Goal: Task Accomplishment & Management: Manage account settings

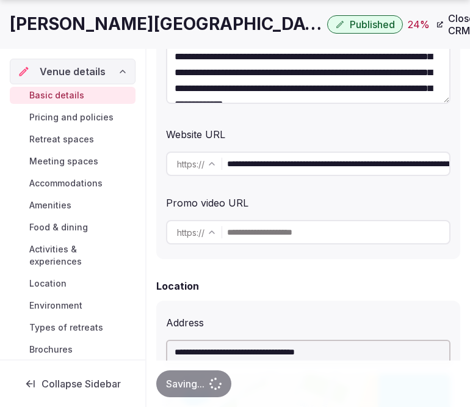
scroll to position [54, 0]
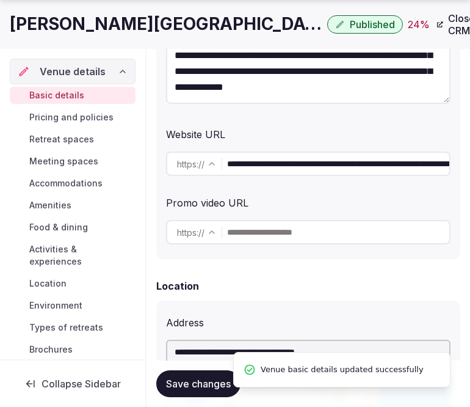
click at [57, 113] on span "Pricing and policies" at bounding box center [71, 117] width 84 height 12
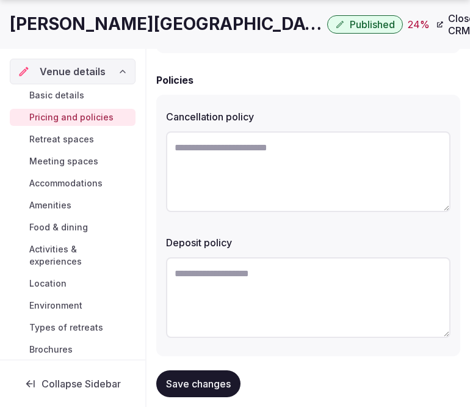
scroll to position [534, 0]
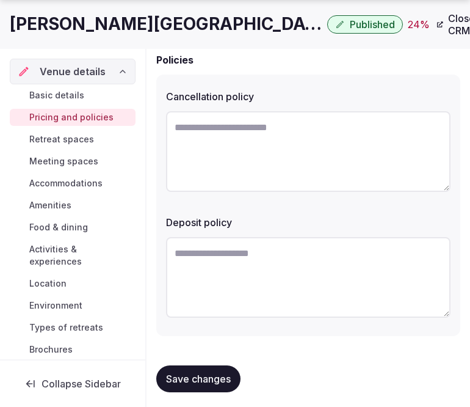
click at [252, 26] on h1 "[PERSON_NAME][GEOGRAPHIC_DATA], Curio Collection by [PERSON_NAME]" at bounding box center [166, 24] width 313 height 24
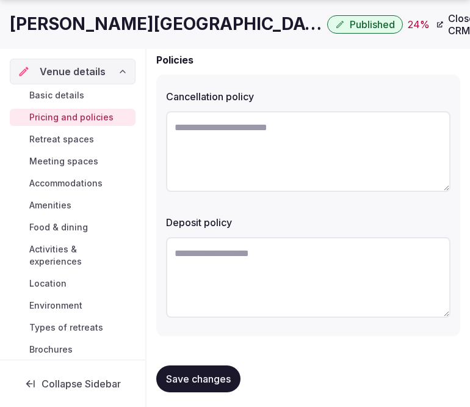
click at [252, 26] on h1 "[PERSON_NAME][GEOGRAPHIC_DATA], Curio Collection by [PERSON_NAME]" at bounding box center [166, 24] width 313 height 24
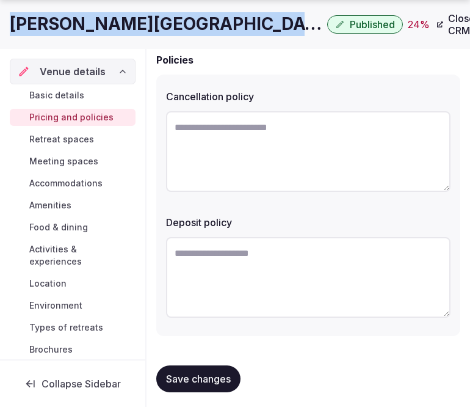
click at [252, 26] on h1 "[PERSON_NAME][GEOGRAPHIC_DATA], Curio Collection by [PERSON_NAME]" at bounding box center [166, 24] width 313 height 24
copy div "[PERSON_NAME][GEOGRAPHIC_DATA], Curio Collection by [PERSON_NAME]"
click at [257, 150] on textarea at bounding box center [308, 151] width 285 height 81
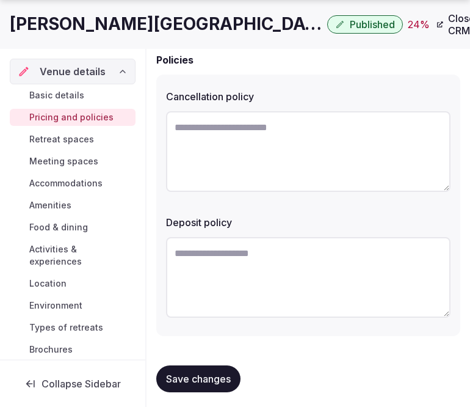
click at [257, 150] on textarea at bounding box center [308, 151] width 285 height 81
paste textarea "**********"
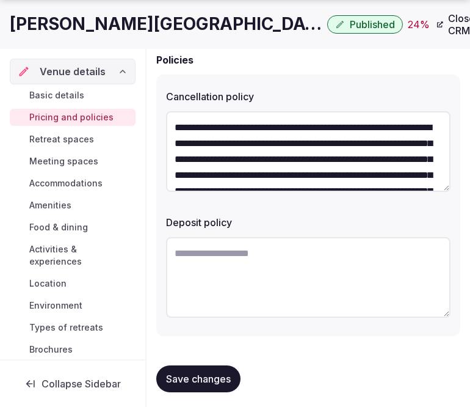
scroll to position [70, 0]
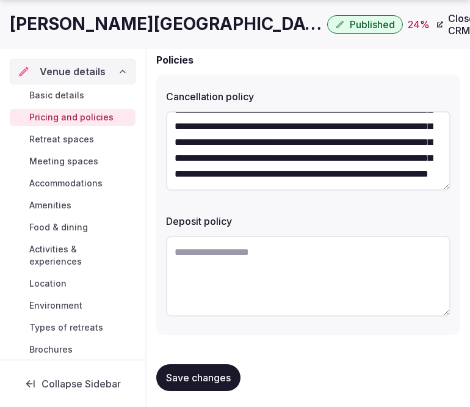
type textarea "**********"
click at [320, 249] on textarea at bounding box center [308, 276] width 285 height 81
paste textarea "**********"
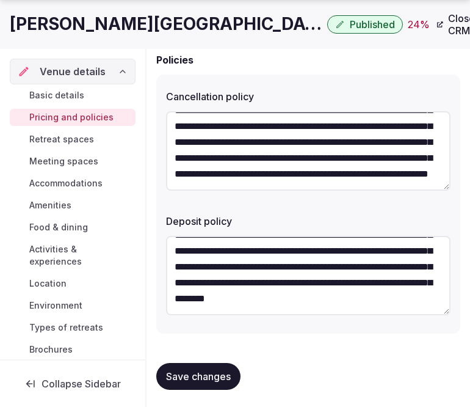
paste textarea "**********"
type textarea "**********"
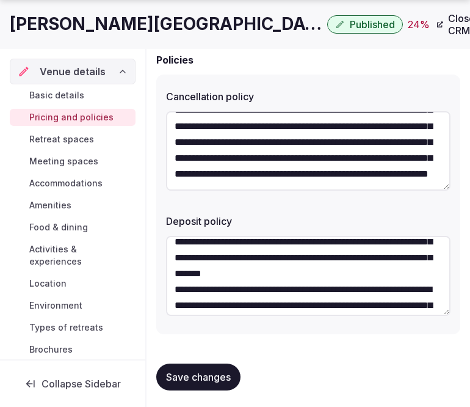
scroll to position [203, 0]
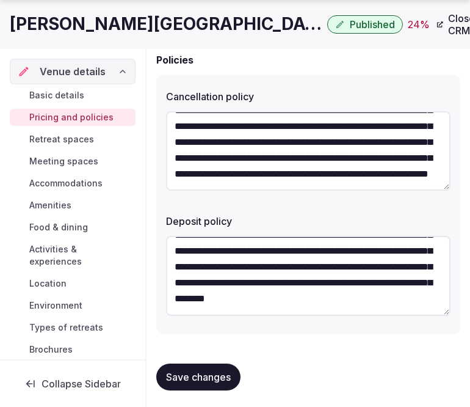
click at [345, 272] on textarea "**********" at bounding box center [308, 275] width 285 height 79
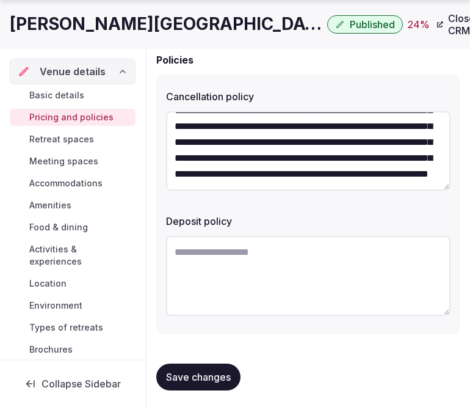
scroll to position [0, 0]
paste textarea "**********"
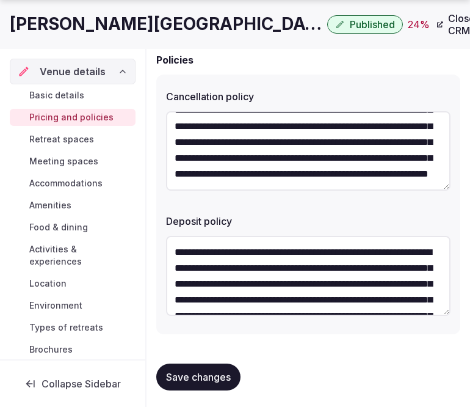
scroll to position [70, 0]
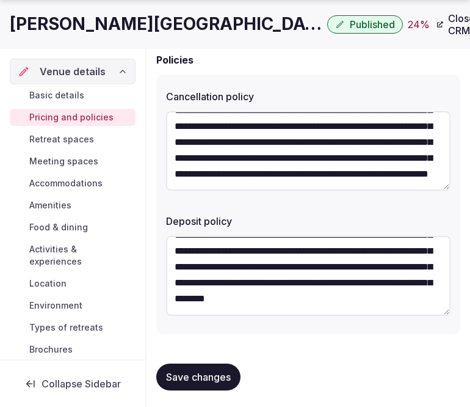
type textarea "**********"
click at [214, 375] on span "Save changes" at bounding box center [198, 377] width 65 height 12
click at [163, 377] on button "Save changes" at bounding box center [198, 377] width 84 height 27
click at [78, 130] on div "Basic details Pricing and policies Retreat spaces Meeting spaces Accommodations…" at bounding box center [73, 222] width 126 height 276
click at [77, 133] on div "Basic details Pricing and policies Retreat spaces Meeting spaces Accommodations…" at bounding box center [73, 222] width 126 height 276
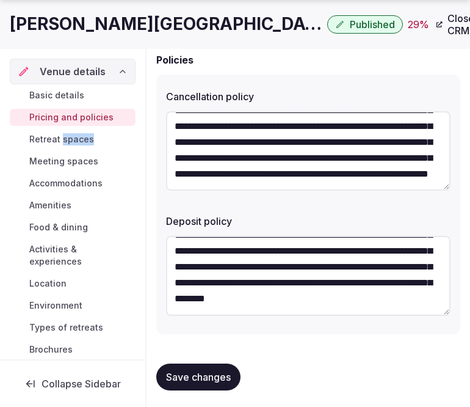
click at [77, 134] on span "Retreat spaces" at bounding box center [61, 139] width 65 height 12
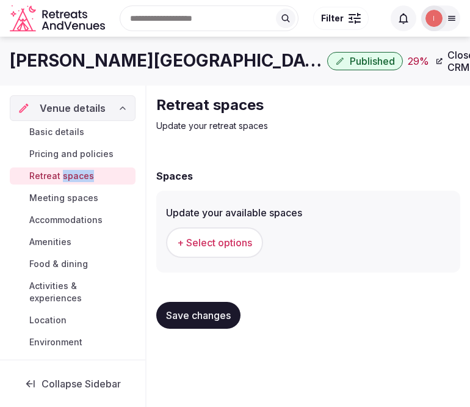
click at [218, 245] on span "+ Select options" at bounding box center [214, 242] width 75 height 13
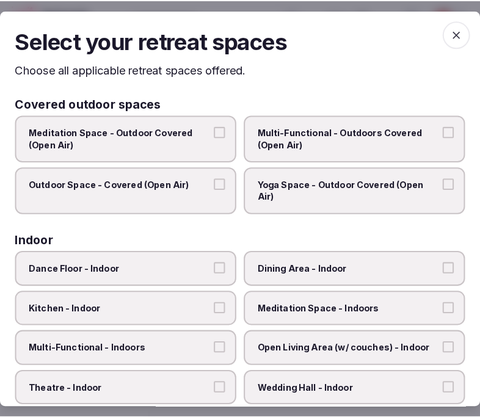
scroll to position [0, 0]
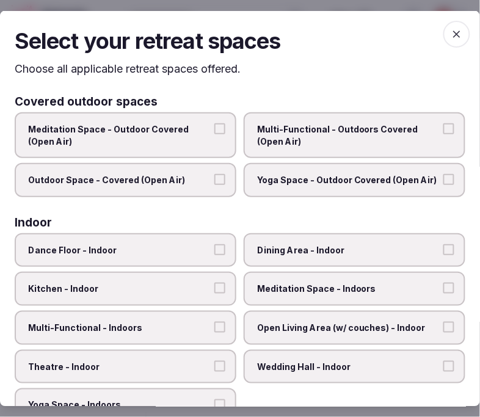
click at [357, 136] on span "Multi-Functional - Outdoors Covered (Open Air)" at bounding box center [348, 135] width 183 height 24
click at [444, 134] on button "Multi-Functional - Outdoors Covered (Open Air)" at bounding box center [449, 128] width 11 height 11
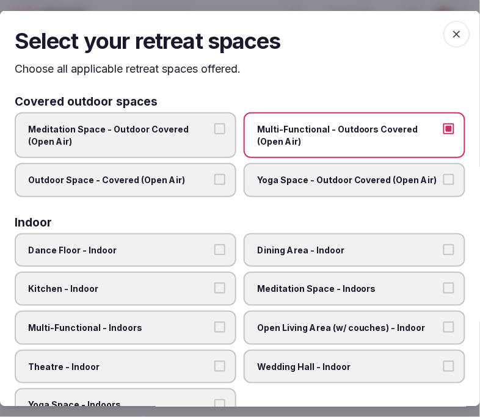
click at [213, 167] on label "Outdoor Space - Covered (Open Air)" at bounding box center [126, 180] width 222 height 34
click at [214, 174] on button "Outdoor Space - Covered (Open Air)" at bounding box center [219, 179] width 11 height 11
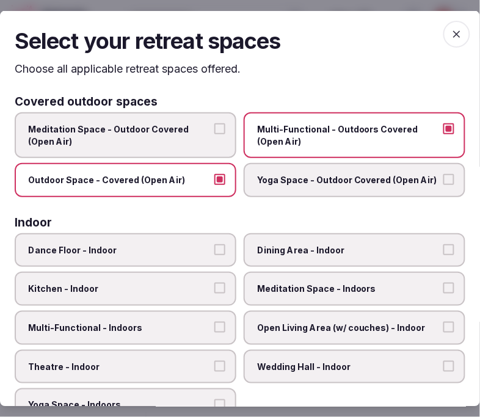
click at [387, 126] on span "Multi-Functional - Outdoors Covered (Open Air)" at bounding box center [348, 135] width 183 height 24
click at [444, 126] on button "Multi-Functional - Outdoors Covered (Open Air)" at bounding box center [449, 128] width 11 height 11
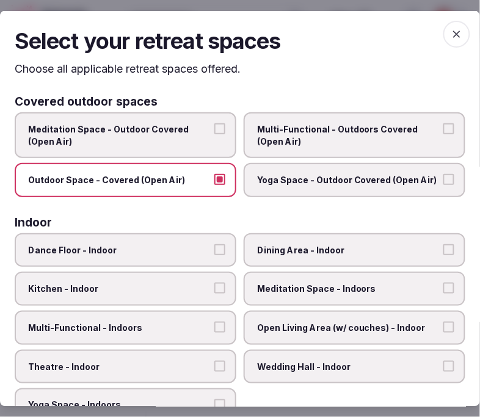
click at [224, 175] on label "Outdoor Space - Covered (Open Air)" at bounding box center [126, 180] width 222 height 34
click at [224, 175] on button "Outdoor Space - Covered (Open Air)" at bounding box center [219, 179] width 11 height 11
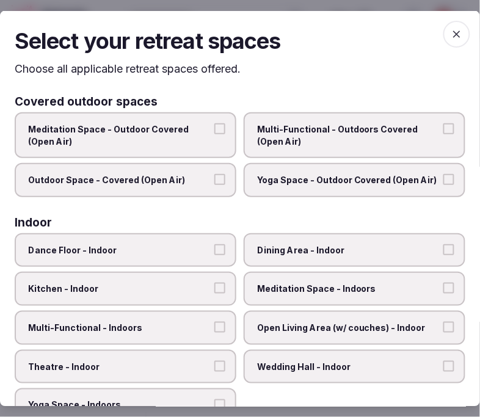
click at [324, 254] on label "Dining Area - Indoor" at bounding box center [355, 250] width 222 height 34
click at [444, 254] on button "Dining Area - Indoor" at bounding box center [449, 249] width 11 height 11
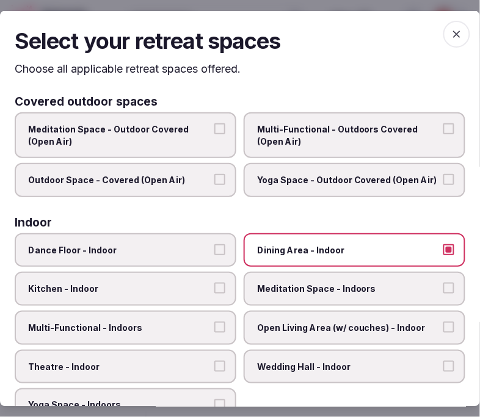
click at [188, 315] on label "Multi-Functional - Indoors" at bounding box center [126, 328] width 222 height 34
click at [214, 322] on button "Multi-Functional - Indoors" at bounding box center [219, 327] width 11 height 11
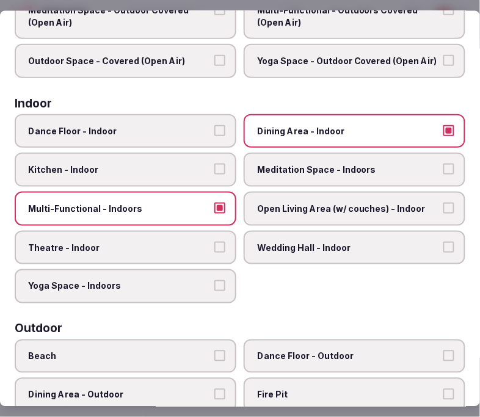
scroll to position [136, 0]
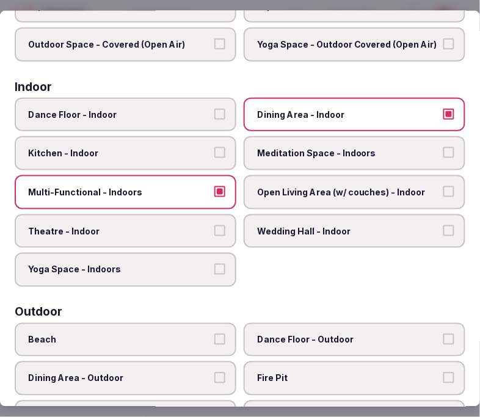
click at [175, 225] on span "Theatre - Indoor" at bounding box center [119, 231] width 183 height 12
click at [214, 225] on button "Theatre - Indoor" at bounding box center [219, 230] width 11 height 11
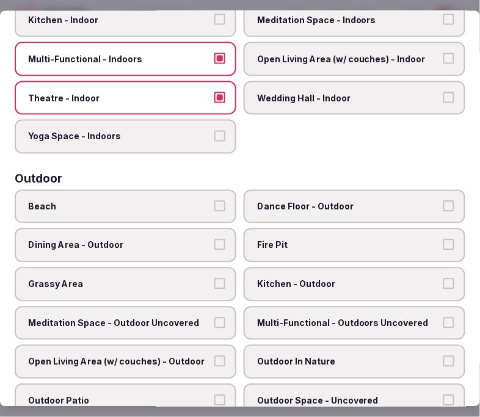
scroll to position [271, 0]
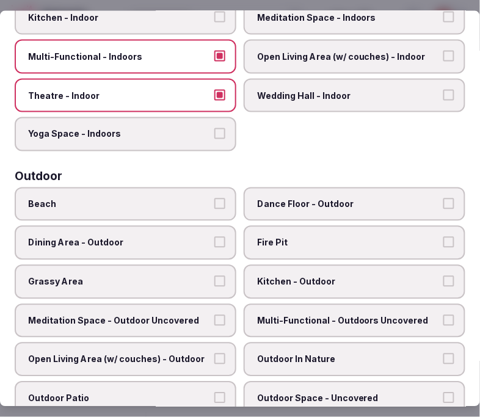
click at [377, 51] on span "Open Living Area (w/ couches) - Indoor" at bounding box center [348, 57] width 183 height 12
click at [444, 51] on button "Open Living Area (w/ couches) - Indoor" at bounding box center [449, 56] width 11 height 11
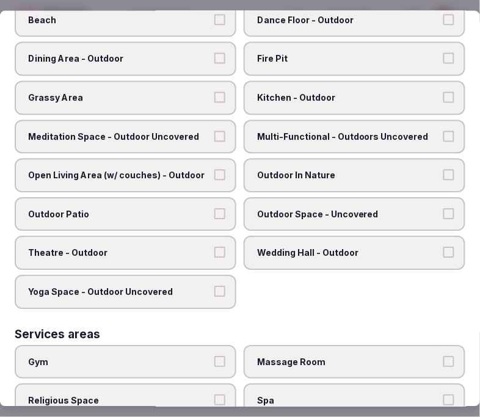
scroll to position [339, 0]
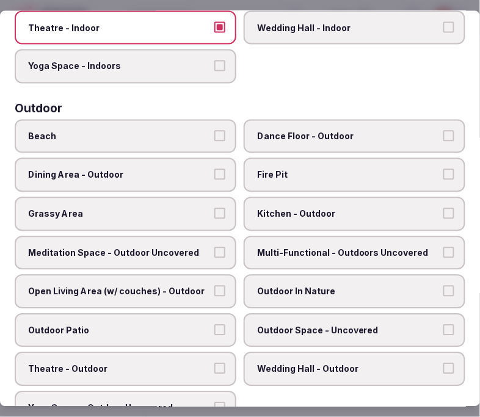
click at [162, 169] on span "Dining Area - Outdoor" at bounding box center [119, 175] width 183 height 12
click at [214, 169] on button "Dining Area - Outdoor" at bounding box center [219, 174] width 11 height 11
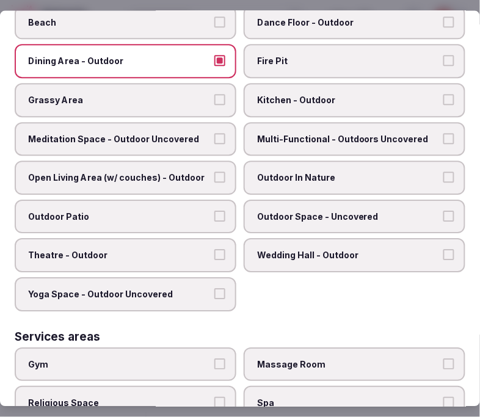
scroll to position [475, 0]
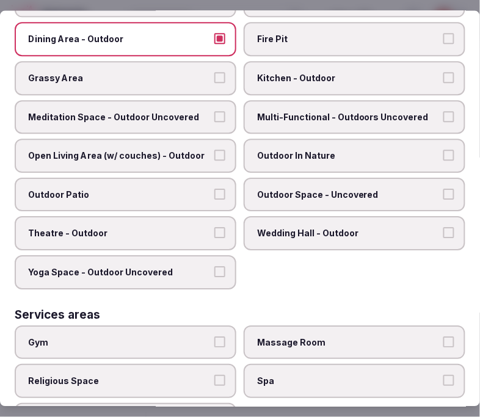
click at [181, 189] on span "Outdoor Patio" at bounding box center [119, 195] width 183 height 12
click at [214, 189] on button "Outdoor Patio" at bounding box center [219, 194] width 11 height 11
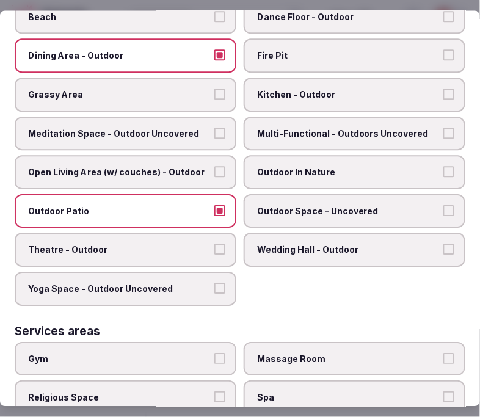
scroll to position [543, 0]
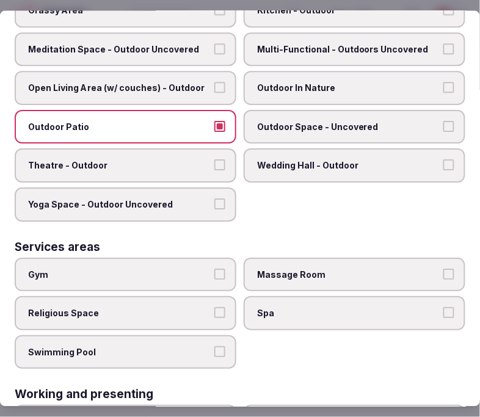
click at [208, 338] on label "Swimming Pool" at bounding box center [126, 352] width 222 height 34
click at [214, 346] on button "Swimming Pool" at bounding box center [219, 351] width 11 height 11
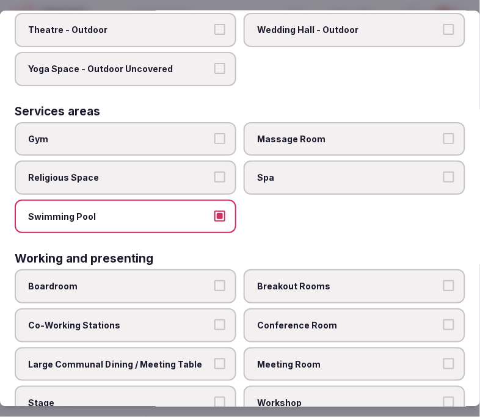
scroll to position [681, 0]
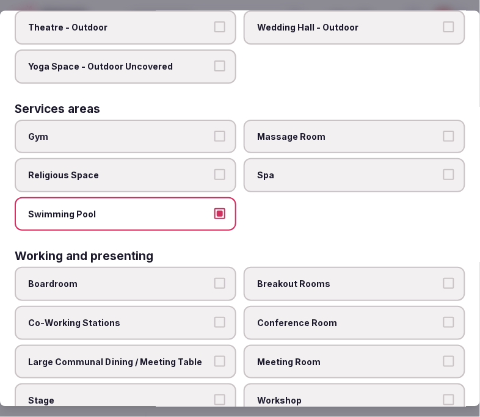
click at [296, 317] on span "Conference Room" at bounding box center [348, 323] width 183 height 12
click at [444, 317] on button "Conference Room" at bounding box center [449, 322] width 11 height 11
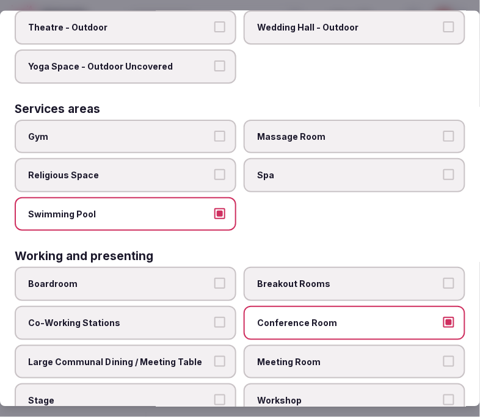
click at [291, 356] on span "Meeting Room" at bounding box center [348, 362] width 183 height 12
click at [444, 356] on button "Meeting Room" at bounding box center [449, 361] width 11 height 11
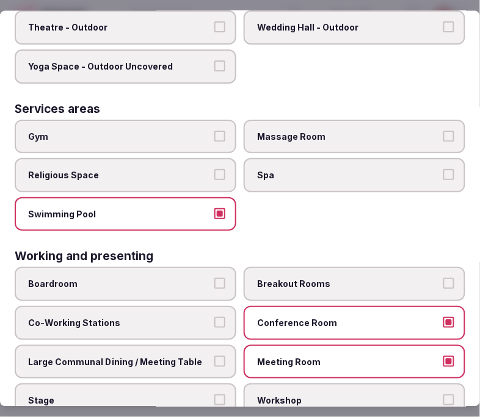
click at [144, 356] on span "Large Communal Dining / Meeting Table" at bounding box center [119, 362] width 183 height 12
click at [214, 356] on button "Large Communal Dining / Meeting Table" at bounding box center [219, 361] width 11 height 11
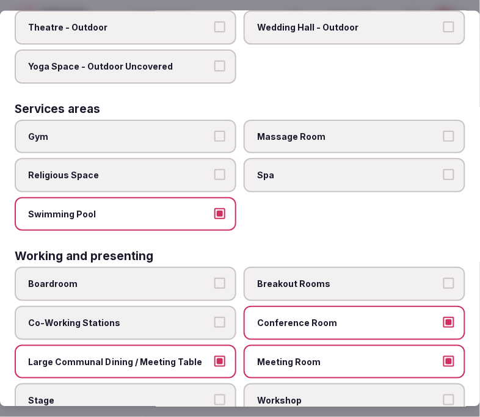
click at [304, 317] on span "Conference Room" at bounding box center [348, 323] width 183 height 12
click at [444, 317] on button "Conference Room" at bounding box center [449, 322] width 11 height 11
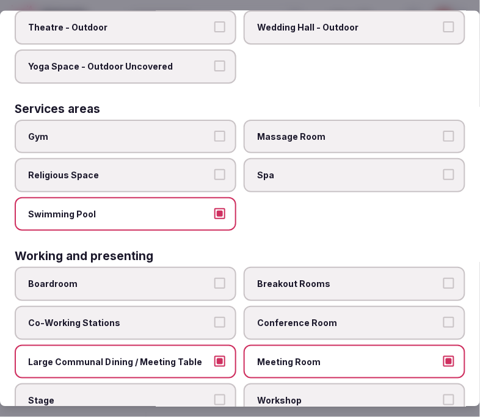
click at [214, 356] on button "Large Communal Dining / Meeting Table" at bounding box center [219, 361] width 11 height 11
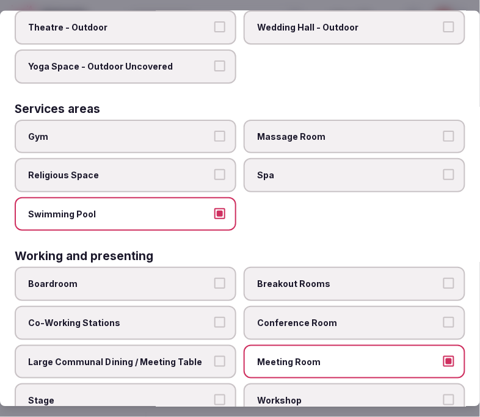
click at [350, 348] on label "Meeting Room" at bounding box center [355, 362] width 222 height 34
click at [444, 356] on button "Meeting Room" at bounding box center [449, 361] width 11 height 11
click at [350, 348] on label "Meeting Room" at bounding box center [355, 362] width 222 height 34
click at [444, 356] on button "Meeting Room" at bounding box center [449, 361] width 11 height 11
click at [450, 345] on label "Meeting Room" at bounding box center [355, 362] width 222 height 34
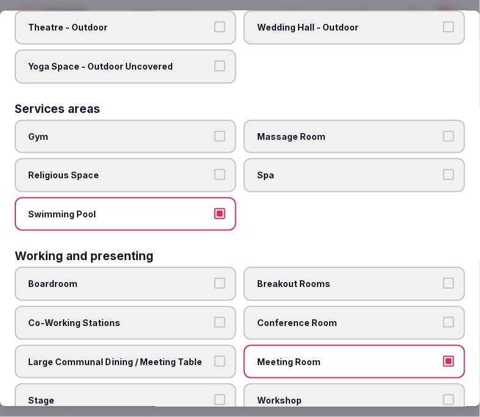
click at [450, 356] on button "Meeting Room" at bounding box center [449, 361] width 11 height 11
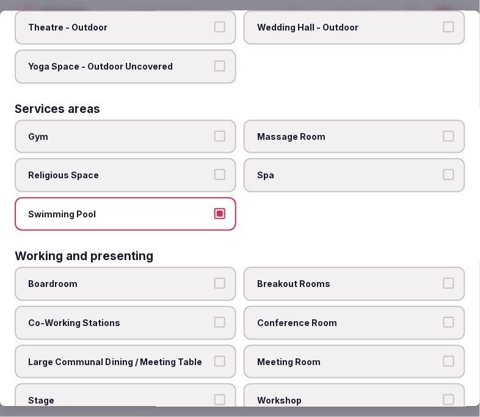
click at [191, 356] on span "Large Communal Dining / Meeting Table" at bounding box center [119, 362] width 183 height 12
click at [214, 356] on button "Large Communal Dining / Meeting Table" at bounding box center [219, 361] width 11 height 11
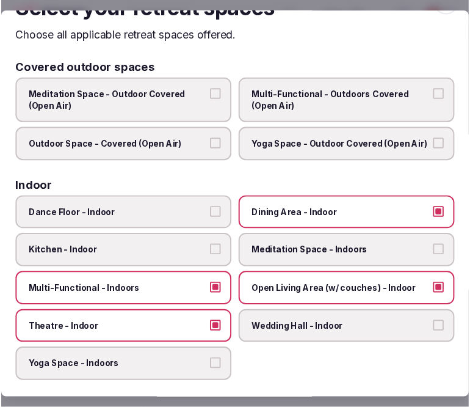
scroll to position [0, 0]
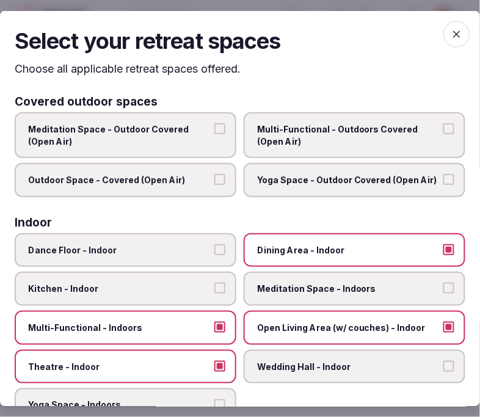
click at [451, 27] on icon "button" at bounding box center [457, 33] width 12 height 12
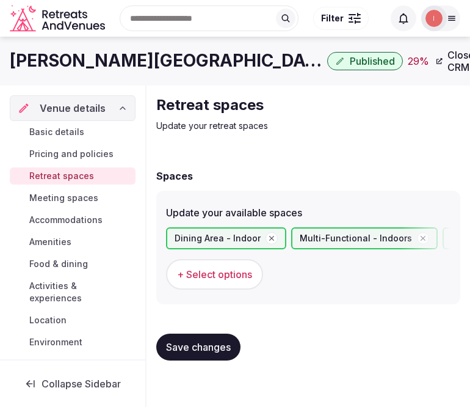
click at [203, 348] on span "Save changes" at bounding box center [198, 347] width 65 height 12
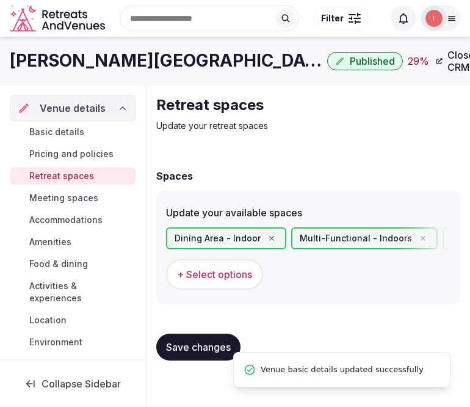
click at [69, 194] on span "Meeting spaces" at bounding box center [63, 198] width 69 height 12
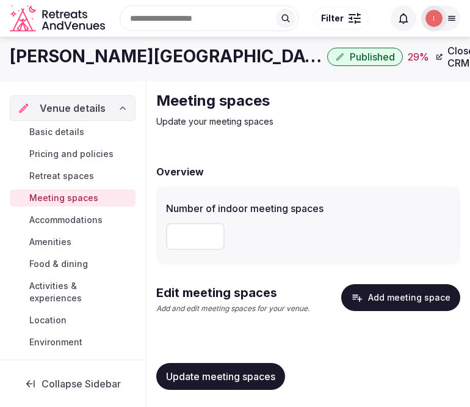
scroll to position [6, 0]
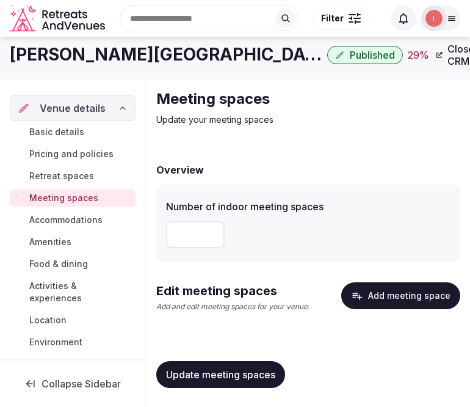
click at [410, 290] on button "Add meeting space" at bounding box center [401, 295] width 119 height 27
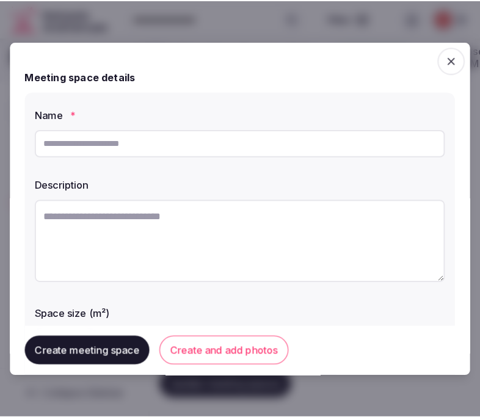
scroll to position [0, 0]
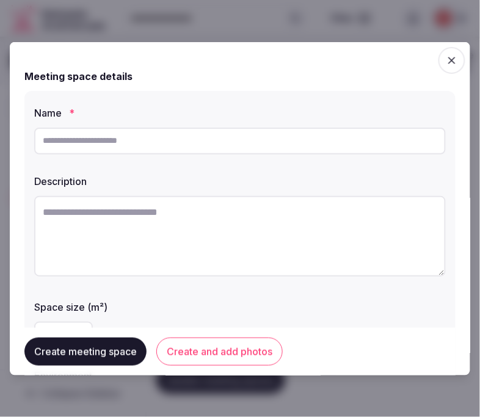
drag, startPoint x: 148, startPoint y: 124, endPoint x: 159, endPoint y: 132, distance: 13.6
click at [149, 125] on div at bounding box center [240, 140] width 412 height 37
drag, startPoint x: 159, startPoint y: 135, endPoint x: 167, endPoint y: 133, distance: 8.3
click at [161, 134] on input "text" at bounding box center [240, 140] width 412 height 27
paste input "**********"
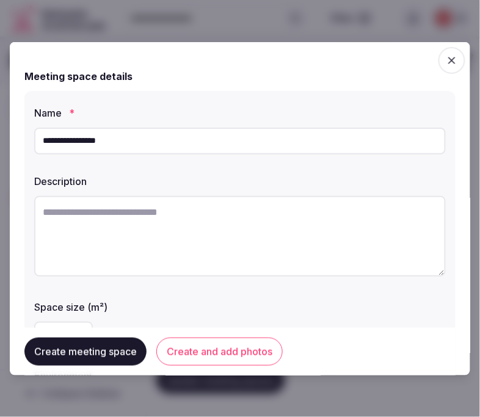
click at [95, 144] on input "**********" at bounding box center [240, 140] width 412 height 27
drag, startPoint x: 216, startPoint y: 147, endPoint x: 20, endPoint y: 129, distance: 196.3
click at [20, 129] on div "**********" at bounding box center [240, 209] width 461 height 334
type input "*******"
drag, startPoint x: 185, startPoint y: 204, endPoint x: 191, endPoint y: 196, distance: 10.0
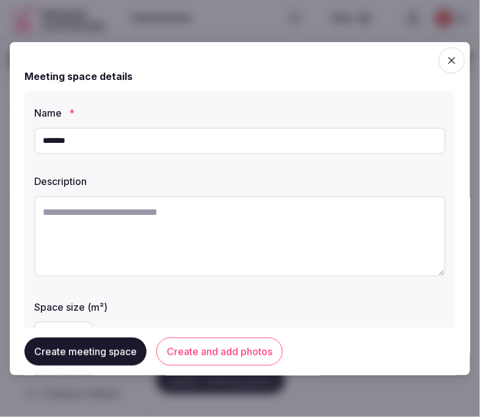
click at [186, 202] on textarea at bounding box center [240, 236] width 412 height 81
click at [281, 162] on div "**********" at bounding box center [239, 285] width 431 height 391
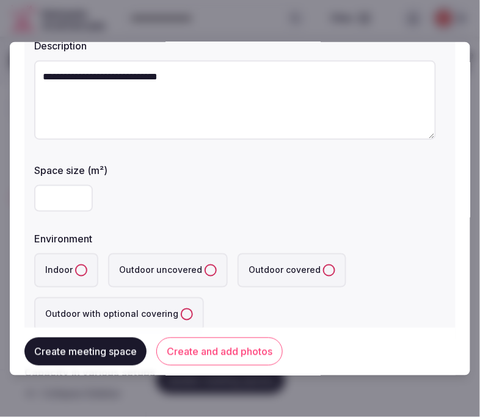
drag, startPoint x: 167, startPoint y: 81, endPoint x: 240, endPoint y: 149, distance: 99.8
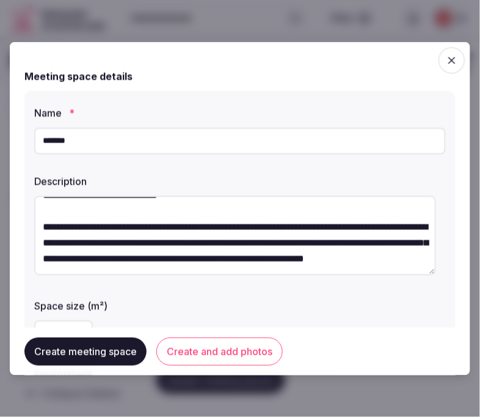
scroll to position [68, 0]
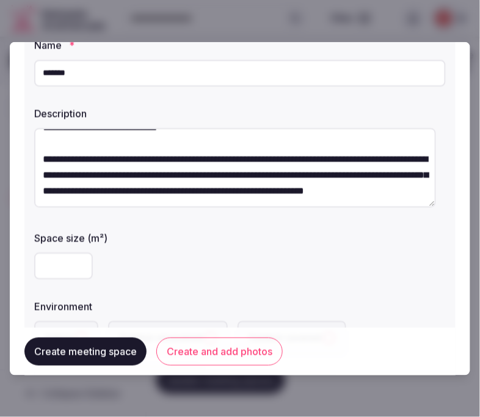
type textarea "**********"
click at [41, 272] on input "number" at bounding box center [63, 265] width 59 height 27
type input "***"
click at [107, 274] on div "***" at bounding box center [240, 265] width 412 height 27
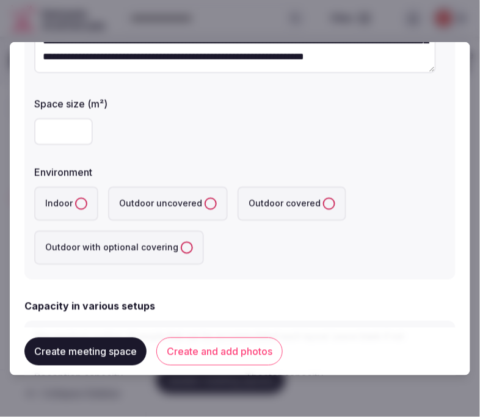
scroll to position [203, 0]
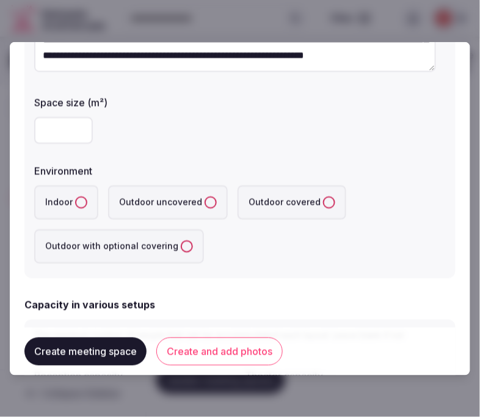
click at [211, 203] on label "Outdoor uncovered" at bounding box center [168, 202] width 120 height 34
click at [211, 203] on uncovered "Outdoor uncovered" at bounding box center [211, 202] width 12 height 12
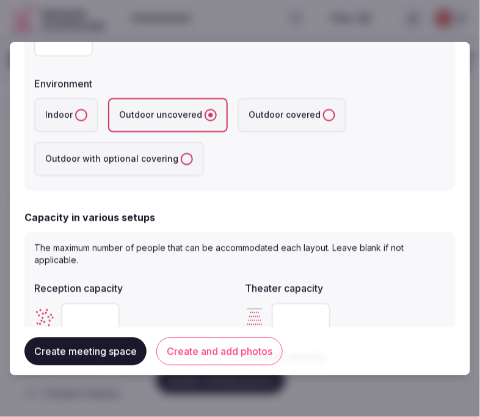
scroll to position [407, 0]
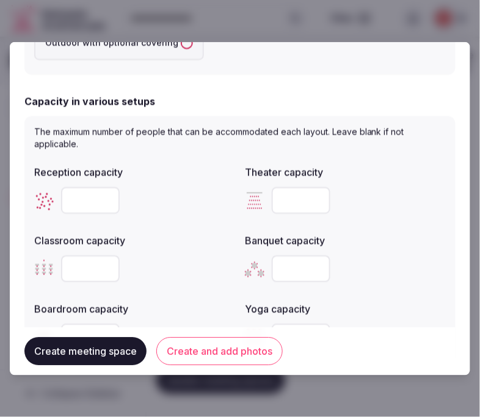
click at [76, 200] on input "number" at bounding box center [90, 200] width 59 height 27
type input "***"
click at [298, 269] on input "number" at bounding box center [301, 268] width 59 height 27
type input "*"
type input "**"
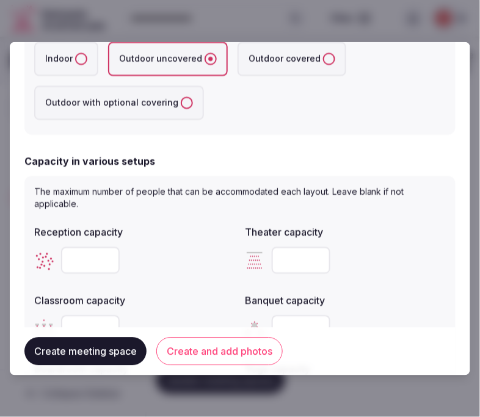
scroll to position [339, 0]
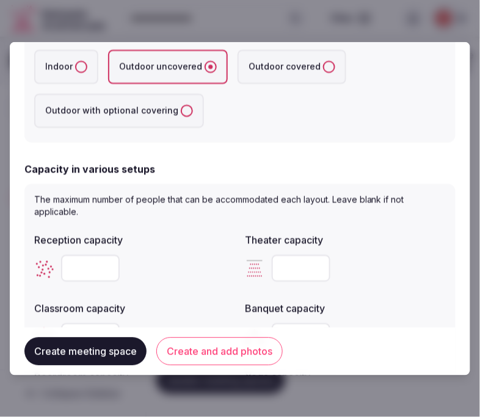
click at [294, 267] on input "number" at bounding box center [301, 268] width 59 height 27
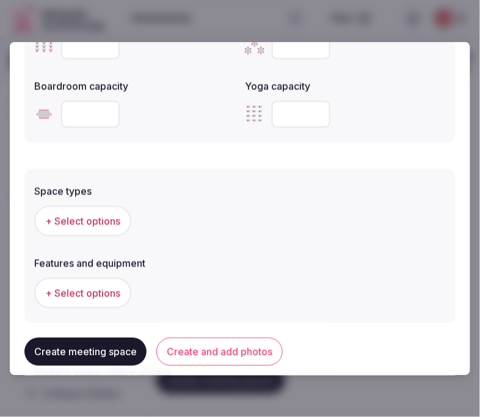
scroll to position [679, 0]
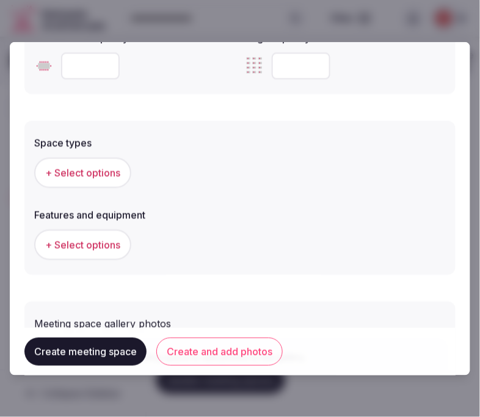
type input "***"
click at [93, 181] on button "+ Select options" at bounding box center [82, 172] width 97 height 31
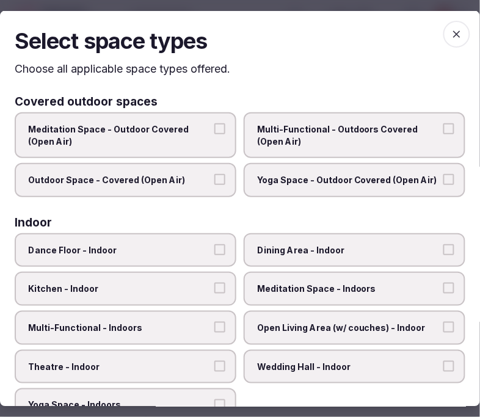
click at [320, 258] on label "Dining Area - Indoor" at bounding box center [355, 250] width 222 height 34
click at [444, 255] on button "Dining Area - Indoor" at bounding box center [449, 249] width 11 height 11
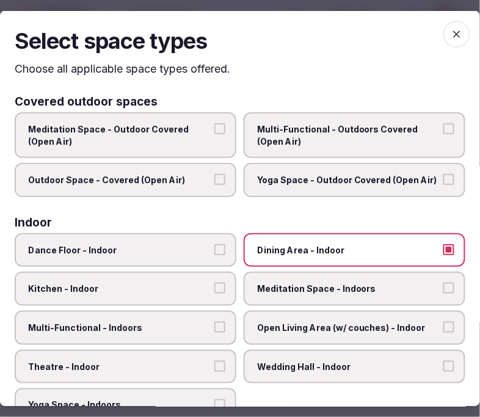
click at [308, 236] on label "Dining Area - Indoor" at bounding box center [355, 250] width 222 height 34
click at [444, 244] on button "Dining Area - Indoor" at bounding box center [449, 249] width 11 height 11
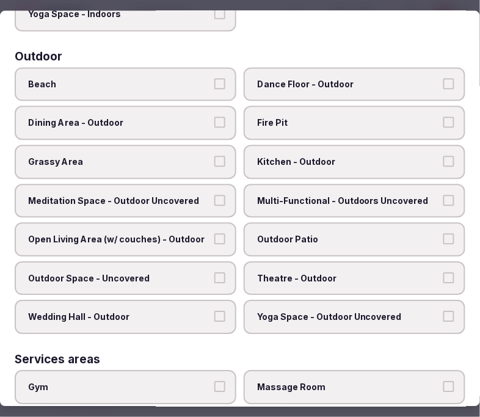
scroll to position [407, 0]
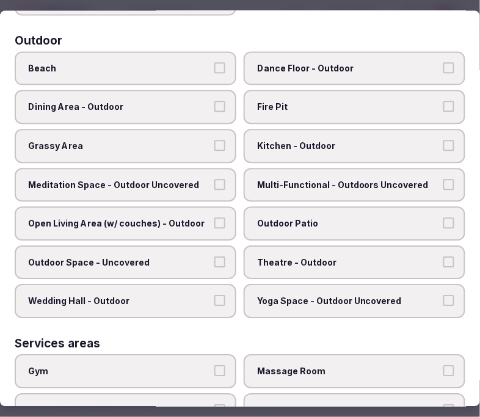
click at [171, 101] on span "Dining Area - Outdoor" at bounding box center [119, 107] width 183 height 12
click at [214, 101] on button "Dining Area - Outdoor" at bounding box center [219, 106] width 11 height 11
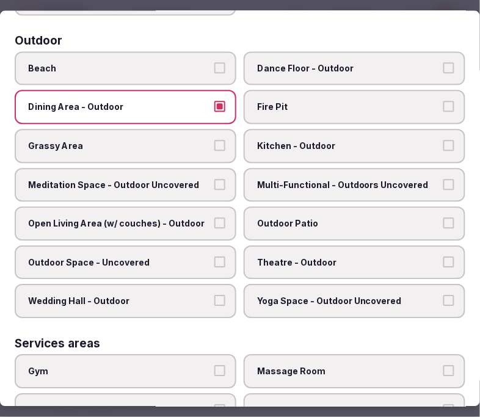
click at [308, 218] on span "Outdoor Patio" at bounding box center [348, 224] width 183 height 12
click at [444, 218] on button "Outdoor Patio" at bounding box center [449, 223] width 11 height 11
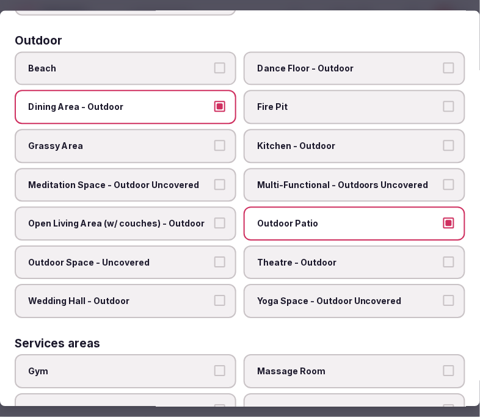
click at [341, 180] on label "Multi-Functional - Outdoors Uncovered" at bounding box center [355, 185] width 222 height 34
click at [444, 180] on button "Multi-Functional - Outdoors Uncovered" at bounding box center [449, 184] width 11 height 11
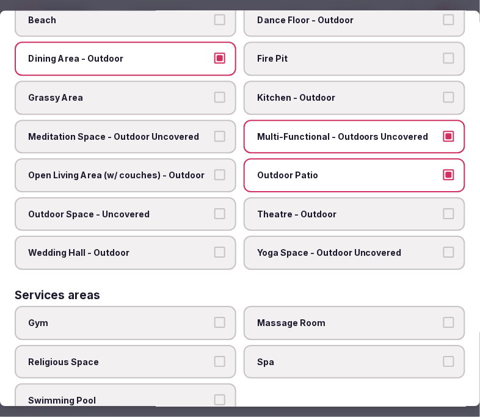
scroll to position [475, 0]
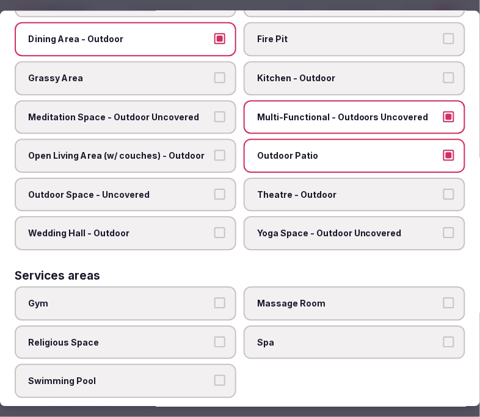
click at [167, 189] on span "Outdoor Space - Uncovered" at bounding box center [119, 195] width 183 height 12
click at [214, 189] on button "Outdoor Space - Uncovered" at bounding box center [219, 194] width 11 height 11
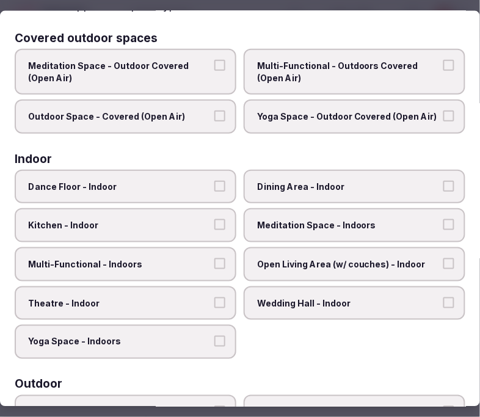
scroll to position [0, 0]
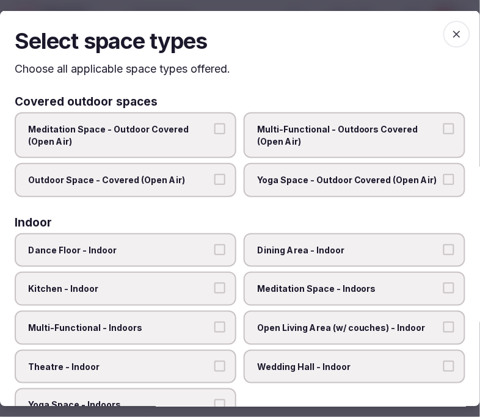
click at [451, 31] on icon "button" at bounding box center [457, 33] width 12 height 12
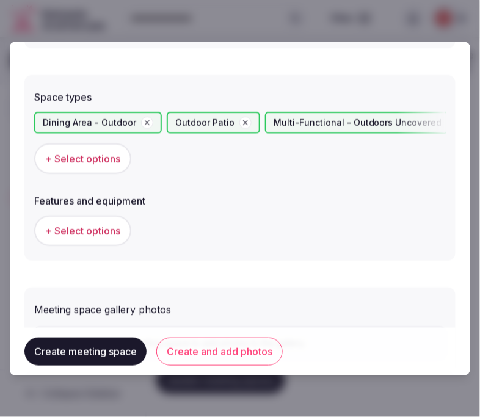
scroll to position [789, 0]
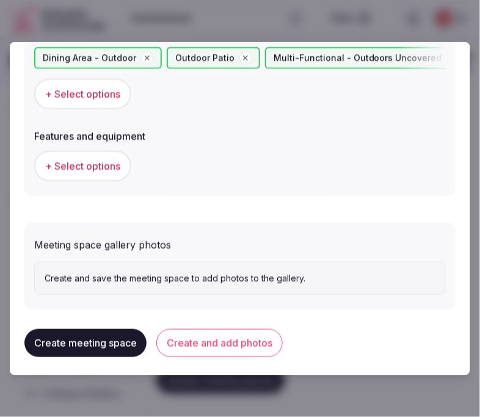
click at [104, 160] on span "+ Select options" at bounding box center [82, 165] width 75 height 13
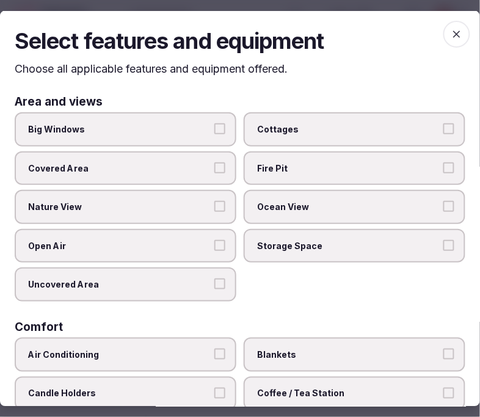
click at [182, 202] on span "Nature View" at bounding box center [119, 207] width 183 height 12
click at [214, 202] on button "Nature View" at bounding box center [219, 206] width 11 height 11
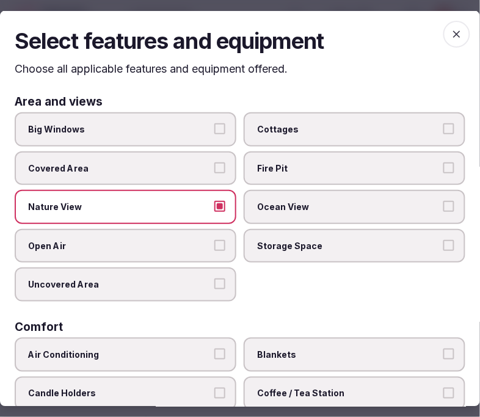
click at [186, 235] on label "Open Air" at bounding box center [126, 245] width 222 height 34
click at [214, 239] on button "Open Air" at bounding box center [219, 244] width 11 height 11
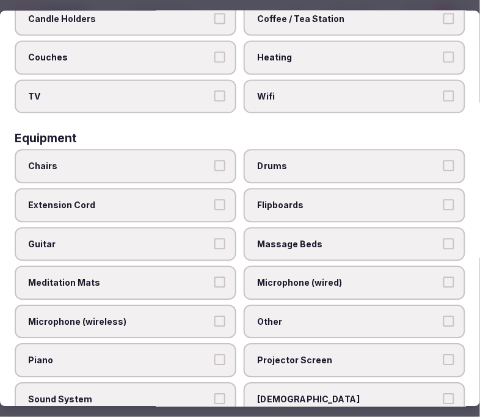
scroll to position [407, 0]
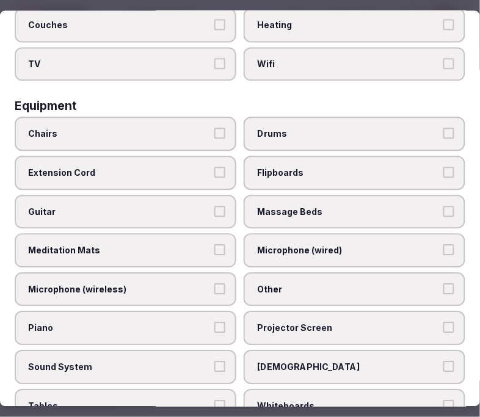
click at [174, 117] on label "Chairs" at bounding box center [126, 134] width 222 height 34
click at [214, 128] on button "Chairs" at bounding box center [219, 133] width 11 height 11
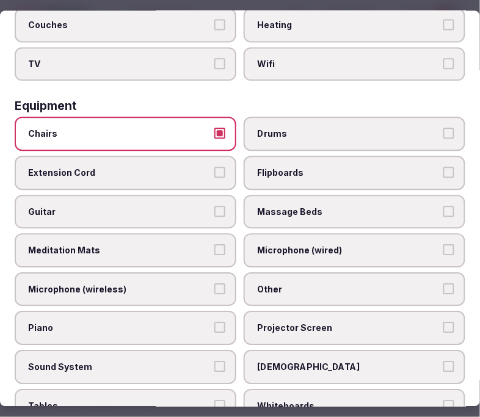
scroll to position [601, 0]
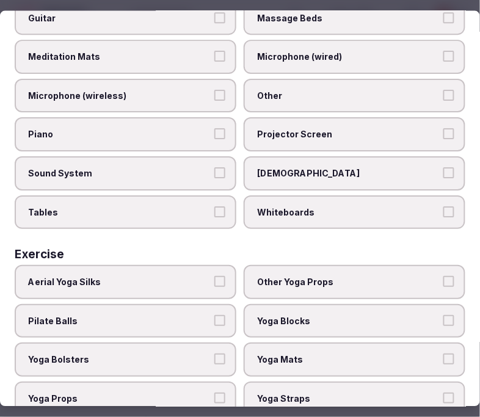
click at [194, 207] on span "Tables" at bounding box center [119, 213] width 183 height 12
click at [214, 207] on button "Tables" at bounding box center [219, 212] width 11 height 11
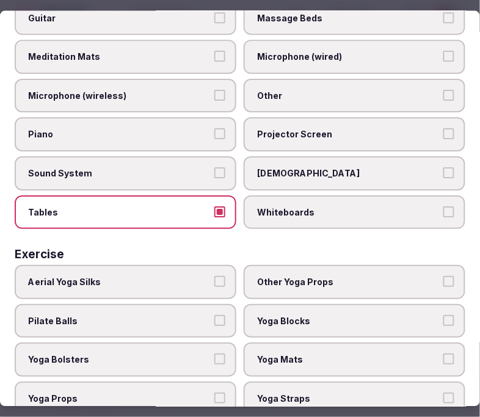
click at [266, 89] on label "Other" at bounding box center [355, 96] width 222 height 34
click at [444, 90] on button "Other" at bounding box center [449, 95] width 11 height 11
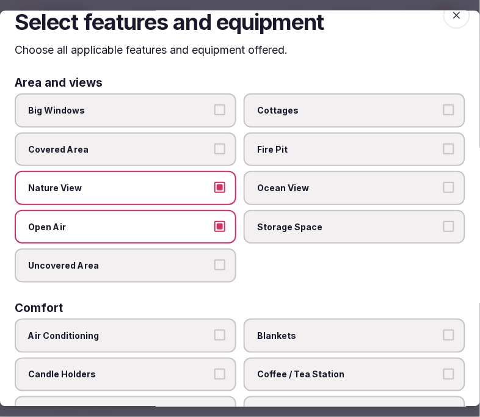
scroll to position [0, 0]
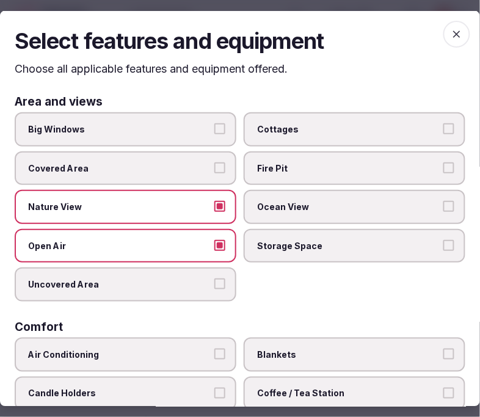
click at [451, 33] on icon "button" at bounding box center [457, 33] width 12 height 12
click at [447, 33] on div "Select features and equipment Choose all applicable features and equipment offe…" at bounding box center [240, 208] width 480 height 397
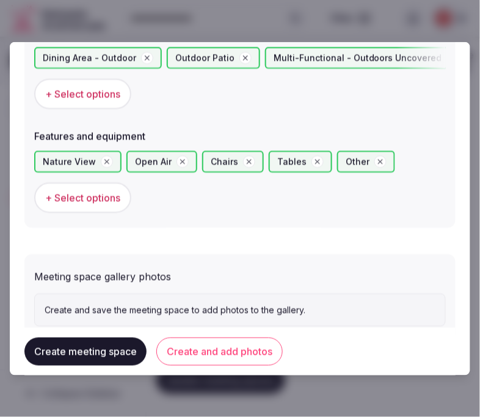
click at [191, 350] on button "Create and add photos" at bounding box center [219, 352] width 126 height 28
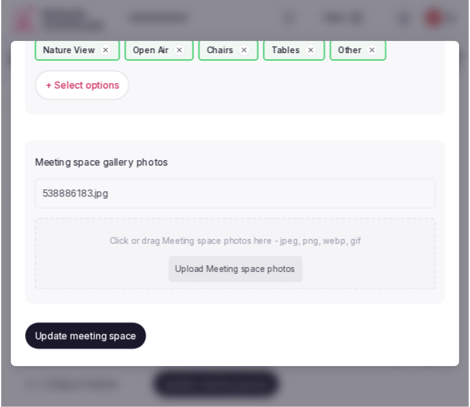
scroll to position [932, 0]
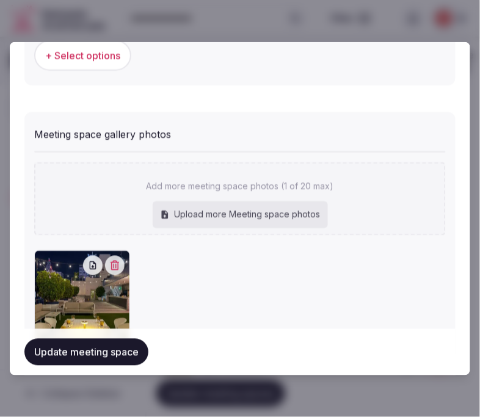
click at [71, 356] on button "Update meeting space" at bounding box center [86, 352] width 124 height 27
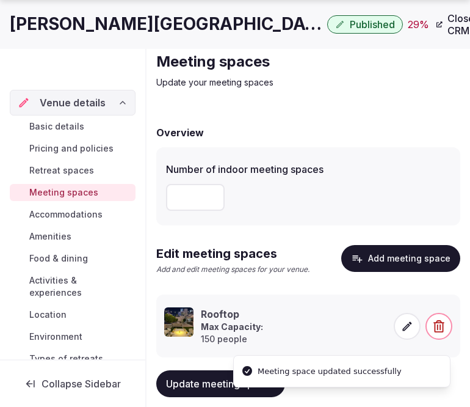
scroll to position [69, 0]
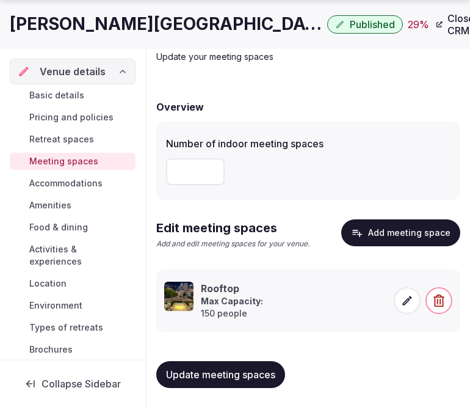
click at [69, 184] on span "Accommodations" at bounding box center [65, 183] width 73 height 12
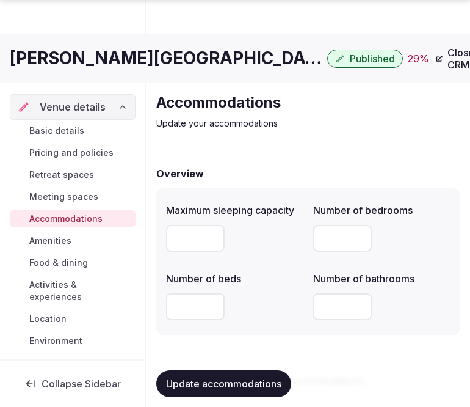
scroll to position [69, 0]
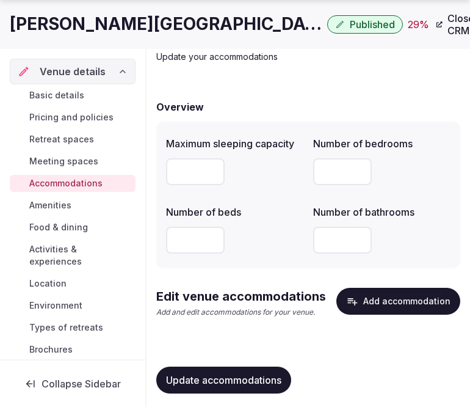
click at [383, 303] on button "Add accommodation" at bounding box center [399, 301] width 124 height 27
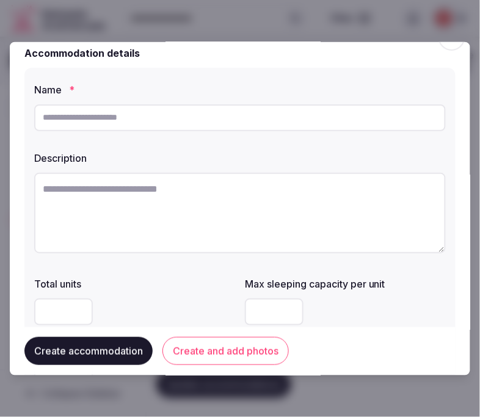
scroll to position [0, 0]
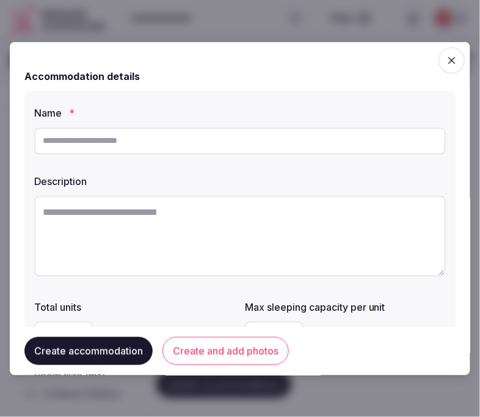
click at [243, 154] on input "text" at bounding box center [240, 140] width 412 height 27
paste input "**********"
type input "**********"
click at [147, 221] on textarea at bounding box center [240, 236] width 412 height 81
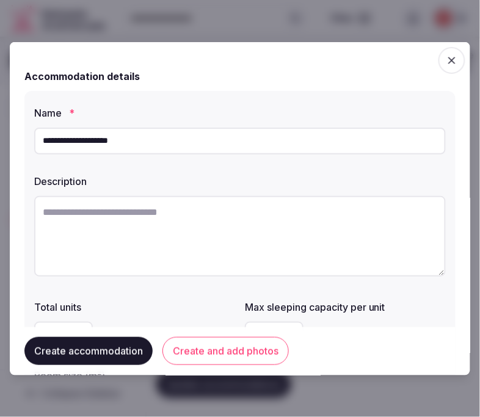
paste textarea "**********"
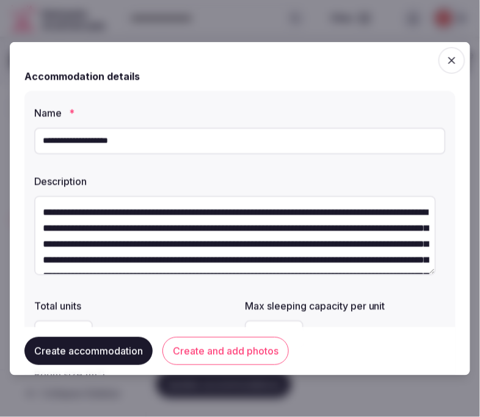
scroll to position [86, 0]
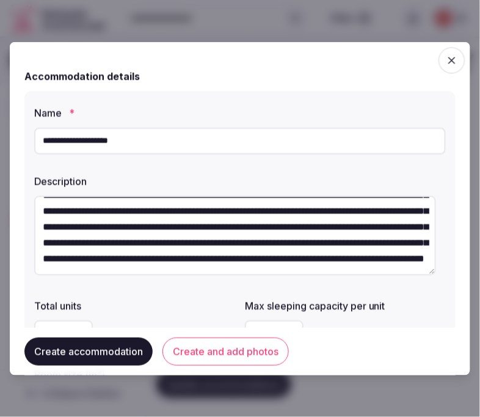
drag, startPoint x: 463, startPoint y: 258, endPoint x: 93, endPoint y: 248, distance: 369.8
click at [93, 248] on textarea "**********" at bounding box center [235, 235] width 402 height 79
type textarea "**********"
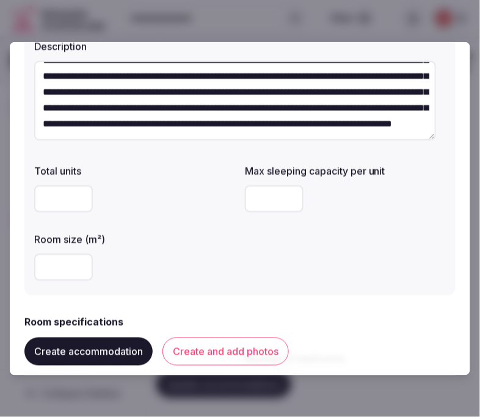
scroll to position [136, 0]
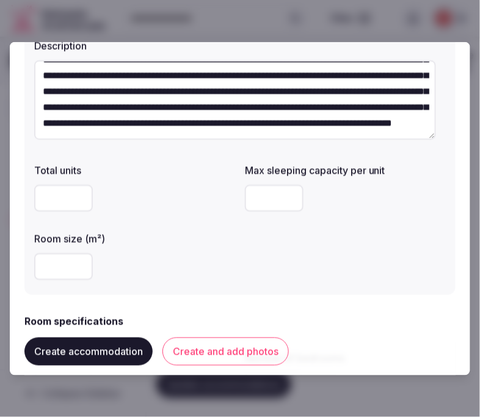
click at [56, 266] on input "number" at bounding box center [63, 266] width 59 height 27
type input "**"
click at [253, 192] on input "number" at bounding box center [274, 198] width 59 height 27
type input "*"
click at [170, 273] on div "**" at bounding box center [134, 266] width 201 height 27
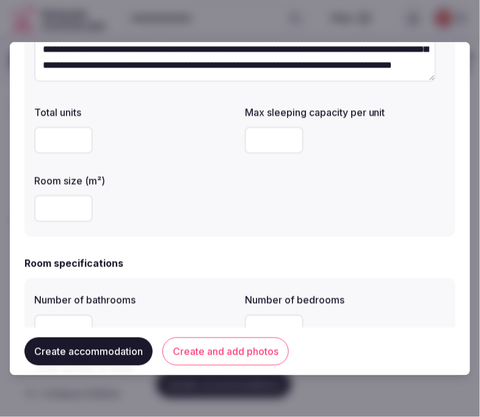
scroll to position [271, 0]
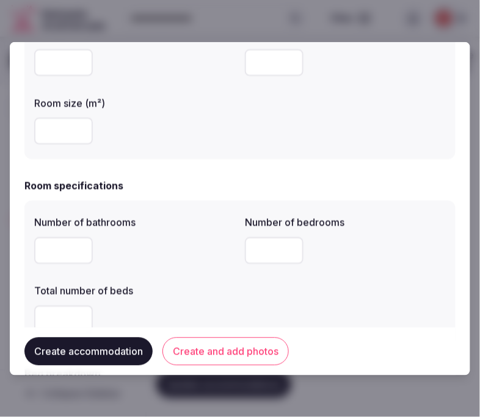
click at [65, 254] on input "number" at bounding box center [63, 250] width 59 height 27
type input "*"
click at [257, 250] on input "number" at bounding box center [274, 250] width 59 height 27
type input "*"
click at [235, 281] on div "Number of bathrooms * Number of bedrooms * Total number of beds" at bounding box center [240, 273] width 412 height 127
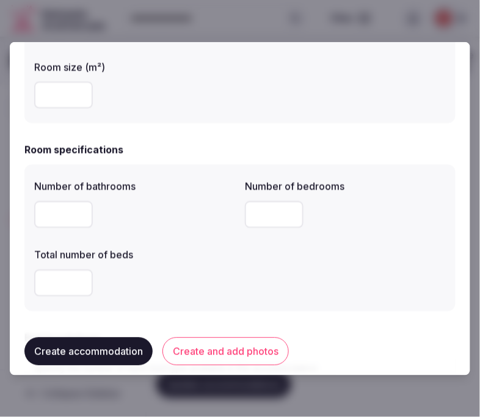
scroll to position [339, 0]
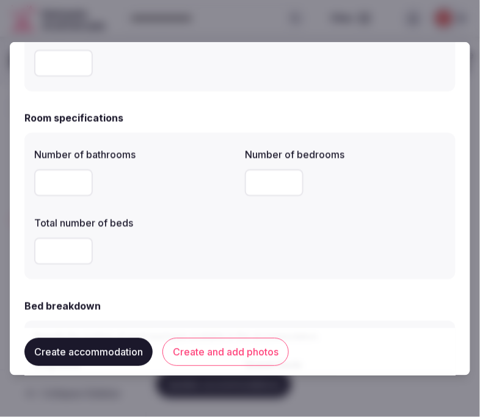
click at [53, 252] on input "number" at bounding box center [63, 251] width 59 height 27
type input "*"
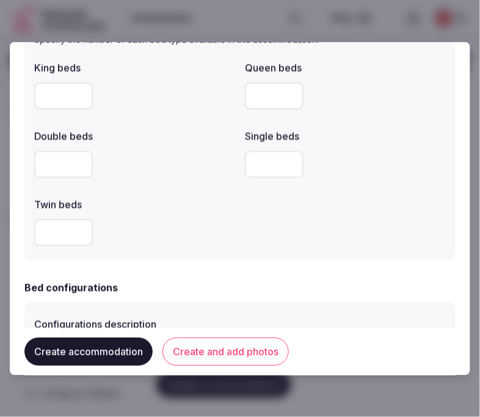
scroll to position [611, 0]
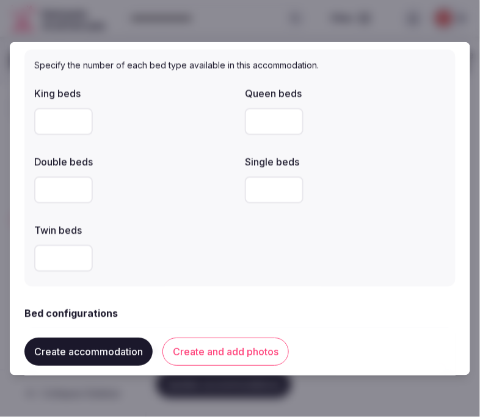
click at [57, 123] on input "number" at bounding box center [63, 121] width 59 height 27
type input "*"
click at [170, 259] on div at bounding box center [134, 257] width 201 height 27
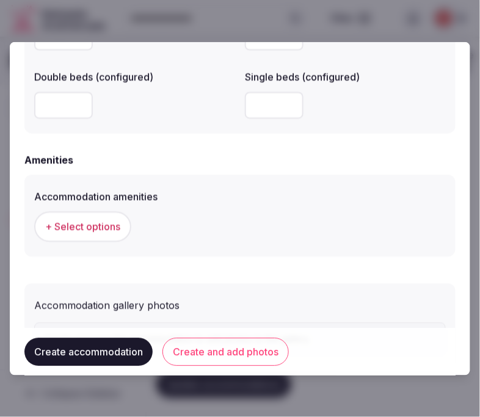
scroll to position [1086, 0]
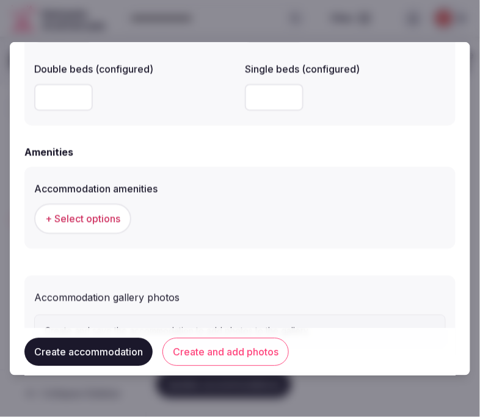
click at [93, 208] on button "+ Select options" at bounding box center [82, 218] width 97 height 31
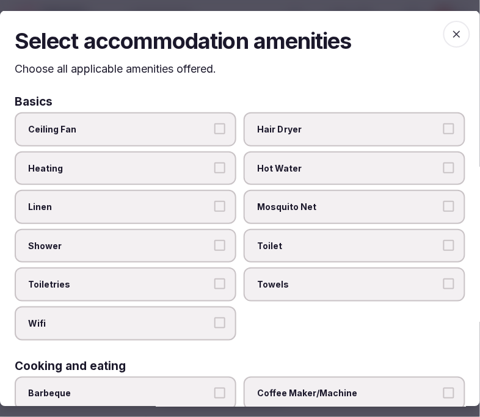
click at [359, 196] on label "Mosquito Net" at bounding box center [355, 207] width 222 height 34
click at [444, 201] on button "Mosquito Net" at bounding box center [449, 206] width 11 height 11
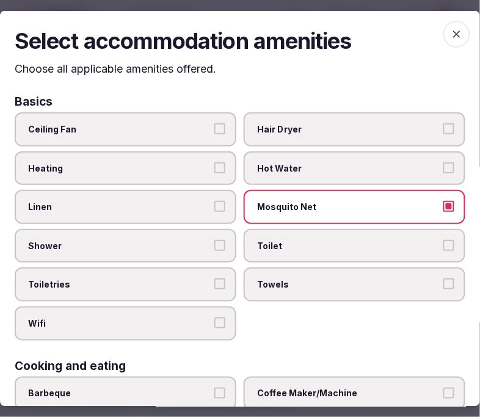
click at [184, 206] on span "Linen" at bounding box center [119, 207] width 183 height 12
click at [214, 206] on button "Linen" at bounding box center [219, 206] width 11 height 11
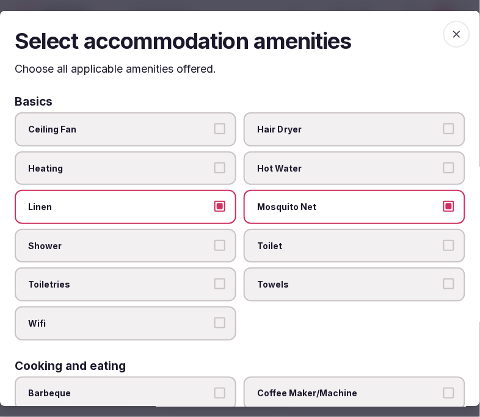
click at [204, 241] on span "Shower" at bounding box center [119, 245] width 183 height 12
click at [214, 241] on button "Shower" at bounding box center [219, 244] width 11 height 11
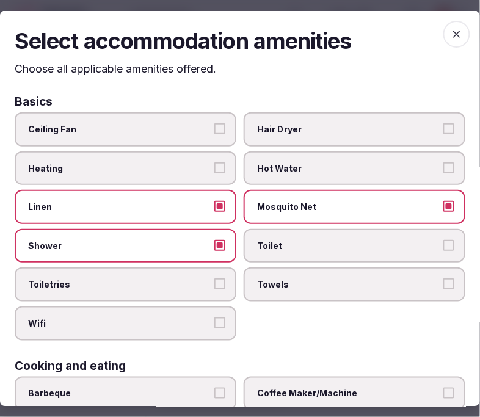
drag, startPoint x: 216, startPoint y: 265, endPoint x: 323, endPoint y: 249, distance: 108.1
click at [214, 268] on label "Toiletries" at bounding box center [126, 285] width 222 height 34
click at [214, 279] on button "Toiletries" at bounding box center [219, 284] width 11 height 11
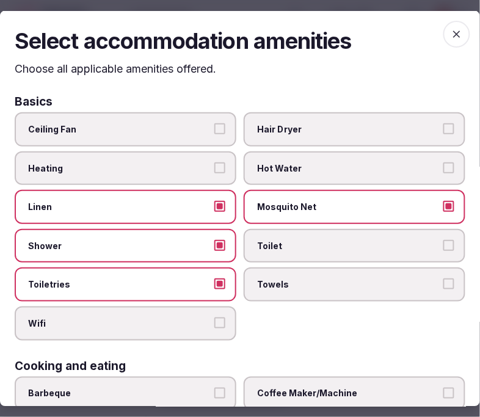
click at [444, 202] on button "Mosquito Net" at bounding box center [449, 206] width 11 height 11
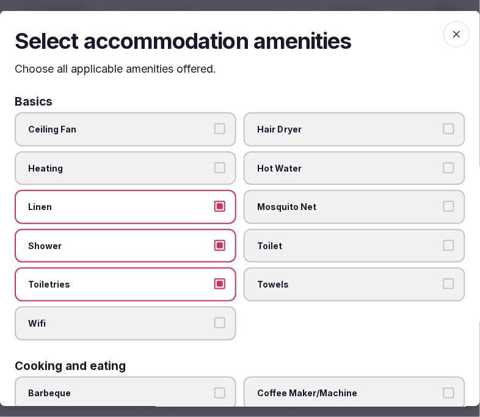
click at [435, 247] on label "Toilet" at bounding box center [355, 245] width 222 height 34
click at [444, 247] on button "Toilet" at bounding box center [449, 244] width 11 height 11
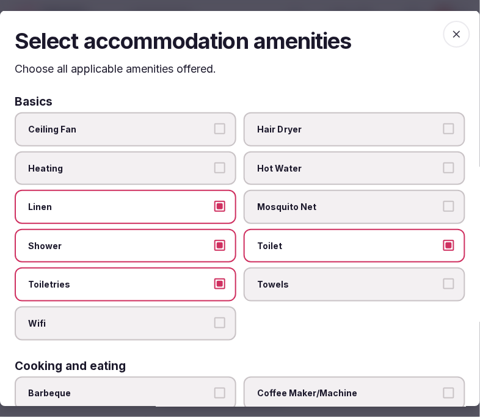
click at [444, 279] on button "Towels" at bounding box center [449, 284] width 11 height 11
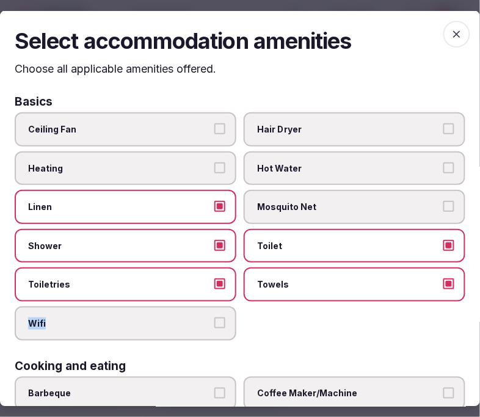
click at [210, 318] on label "Wifi" at bounding box center [126, 324] width 222 height 34
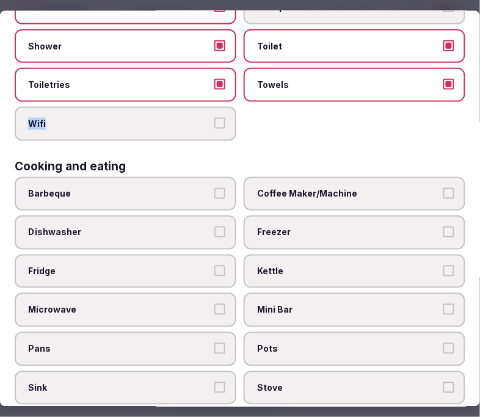
scroll to position [203, 0]
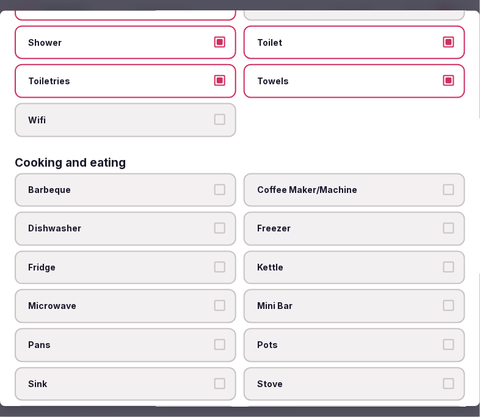
click at [371, 188] on label "Coffee Maker/Machine" at bounding box center [355, 190] width 222 height 34
click at [444, 188] on button "Coffee Maker/Machine" at bounding box center [449, 189] width 11 height 11
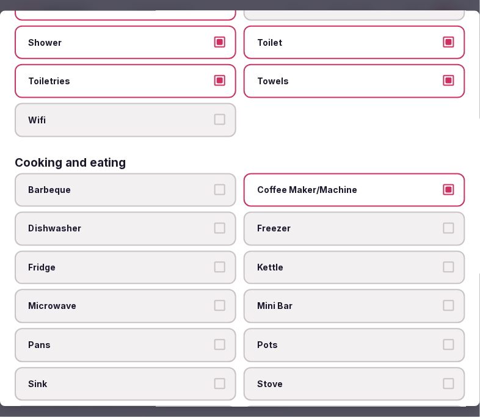
click at [371, 301] on span "Mini Bar" at bounding box center [348, 307] width 183 height 12
click at [444, 301] on button "Mini Bar" at bounding box center [449, 306] width 11 height 11
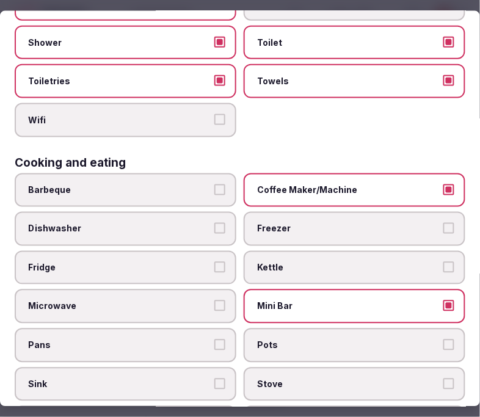
scroll to position [271, 0]
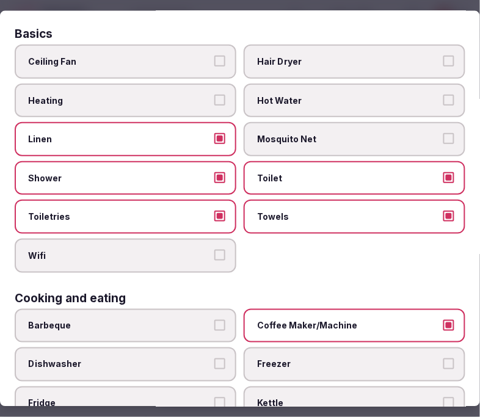
click at [371, 59] on span "Hair Dryer" at bounding box center [348, 62] width 183 height 12
click at [444, 59] on button "Hair Dryer" at bounding box center [449, 61] width 11 height 11
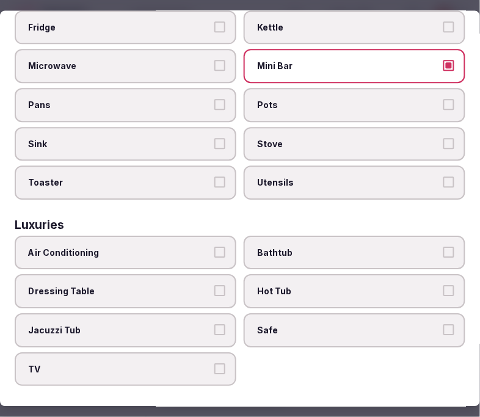
scroll to position [475, 0]
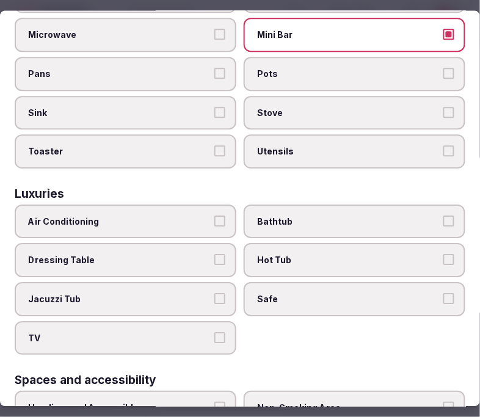
click at [197, 216] on span "Air Conditioning" at bounding box center [119, 222] width 183 height 12
click at [214, 216] on button "Air Conditioning" at bounding box center [219, 221] width 11 height 11
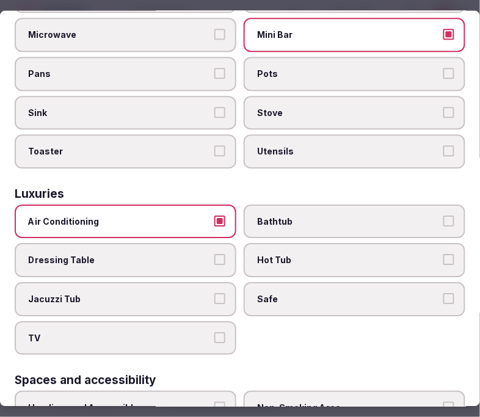
click at [283, 290] on label "Safe" at bounding box center [355, 300] width 222 height 34
click at [444, 294] on button "Safe" at bounding box center [449, 299] width 11 height 11
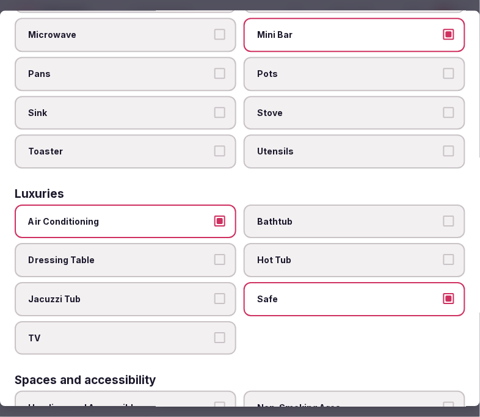
click at [227, 321] on label "TV" at bounding box center [126, 338] width 222 height 34
click at [225, 332] on button "TV" at bounding box center [219, 337] width 11 height 11
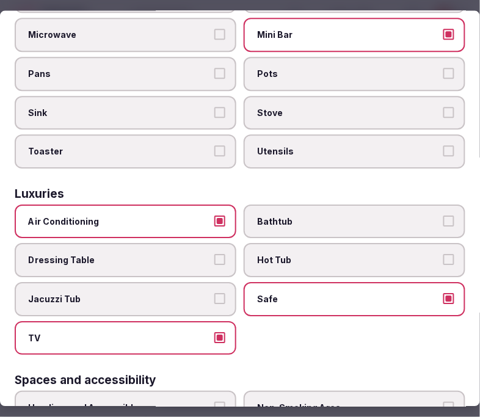
click at [362, 205] on label "Bathtub" at bounding box center [355, 222] width 222 height 34
click at [444, 216] on button "Bathtub" at bounding box center [449, 221] width 11 height 11
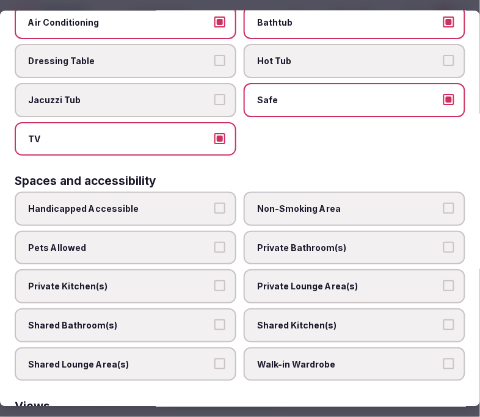
scroll to position [611, 0]
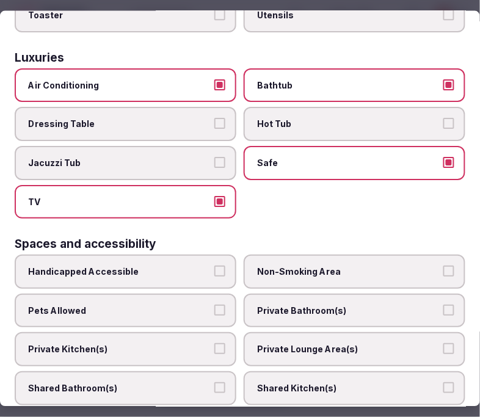
click at [418, 86] on label "Bathtub" at bounding box center [355, 85] width 222 height 34
click at [444, 86] on button "Bathtub" at bounding box center [449, 84] width 11 height 11
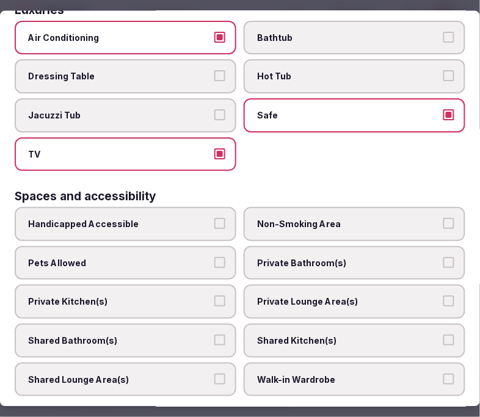
scroll to position [679, 0]
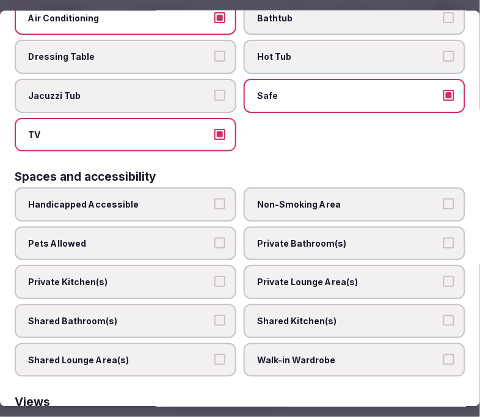
click at [340, 237] on span "Private Bathroom(s)" at bounding box center [348, 243] width 183 height 12
click at [444, 237] on button "Private Bathroom(s)" at bounding box center [449, 242] width 11 height 11
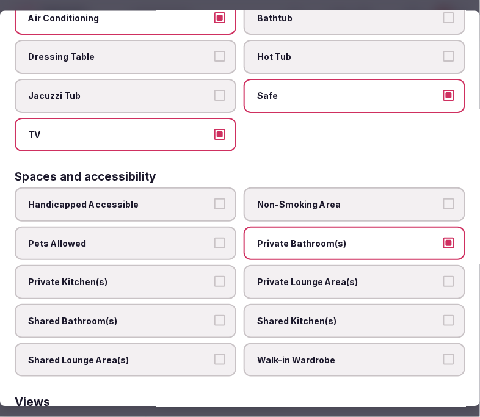
drag, startPoint x: 325, startPoint y: 257, endPoint x: 304, endPoint y: 265, distance: 22.0
click at [322, 276] on span "Private Lounge Area(s)" at bounding box center [348, 282] width 183 height 12
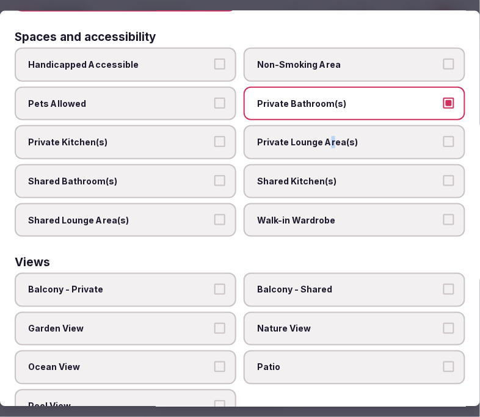
scroll to position [821, 0]
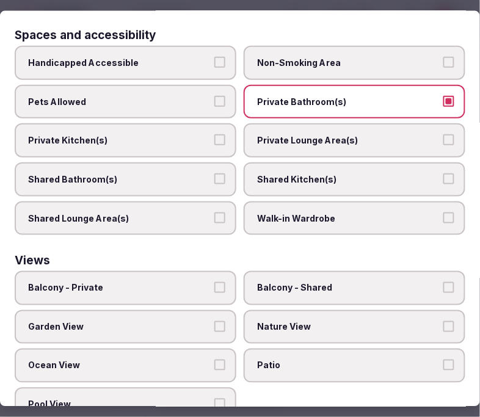
click at [207, 271] on label "Balcony - Private" at bounding box center [126, 288] width 222 height 34
click at [214, 282] on button "Balcony - Private" at bounding box center [219, 287] width 11 height 11
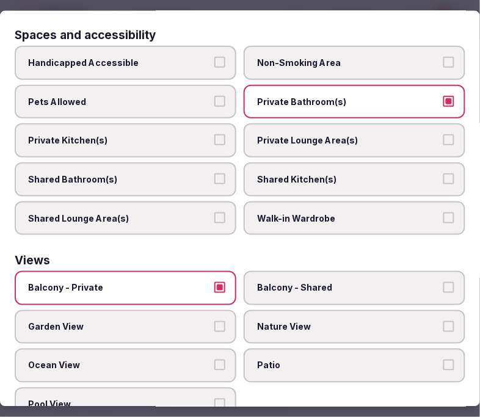
click at [337, 321] on span "Nature View" at bounding box center [348, 327] width 183 height 12
click at [444, 321] on button "Nature View" at bounding box center [449, 326] width 11 height 11
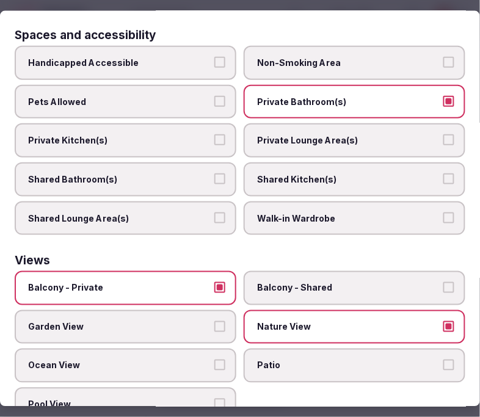
click at [208, 388] on label "Pool View" at bounding box center [126, 405] width 222 height 34
click at [214, 399] on button "Pool View" at bounding box center [219, 404] width 11 height 11
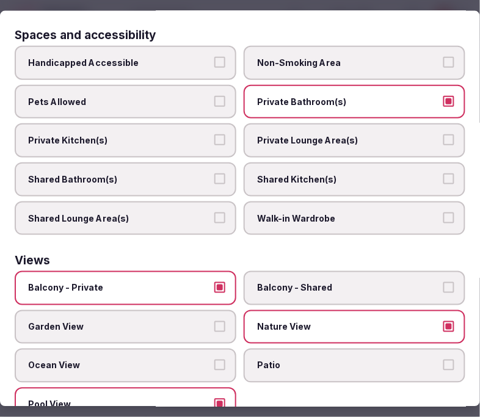
click at [202, 388] on label "Pool View" at bounding box center [126, 405] width 222 height 34
click at [214, 399] on button "Pool View" at bounding box center [219, 404] width 11 height 11
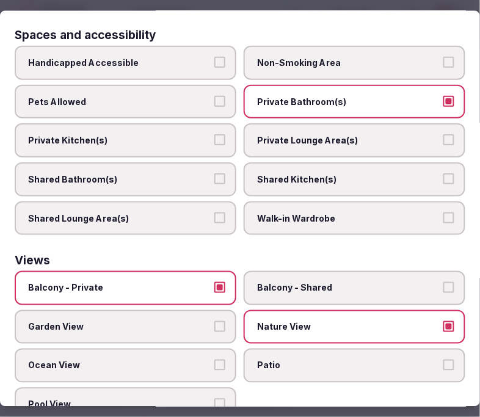
click at [216, 321] on button "Garden View" at bounding box center [219, 326] width 11 height 11
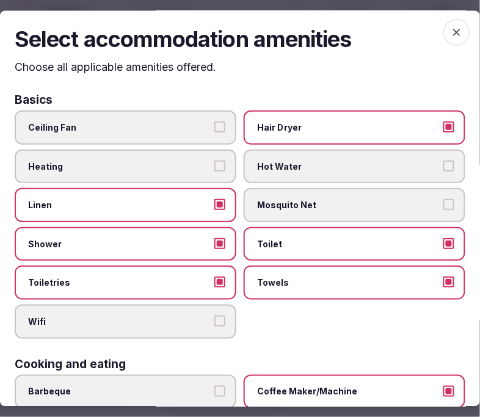
scroll to position [0, 0]
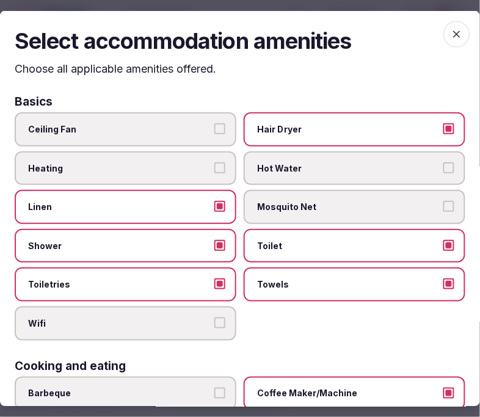
click at [451, 29] on icon "button" at bounding box center [457, 33] width 12 height 12
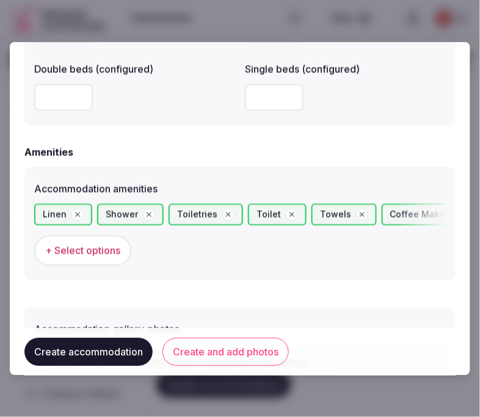
click at [196, 353] on button "Create and add photos" at bounding box center [226, 352] width 126 height 28
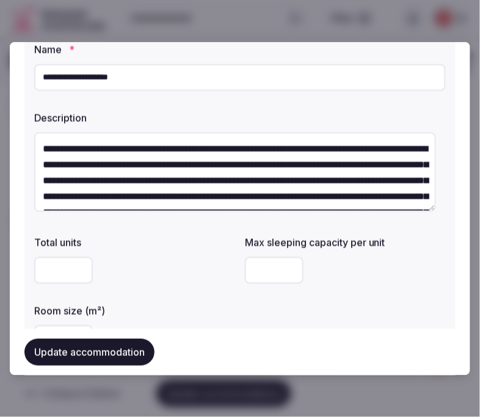
scroll to position [136, 0]
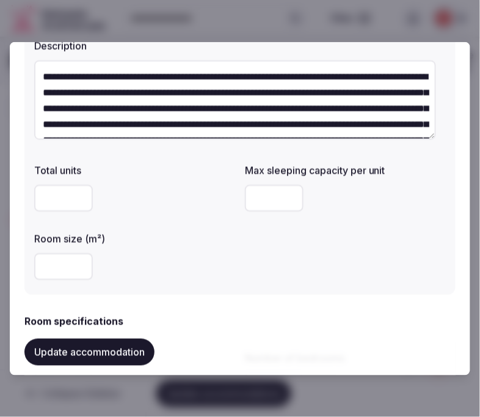
click at [111, 359] on button "Update accommodation" at bounding box center [89, 352] width 130 height 27
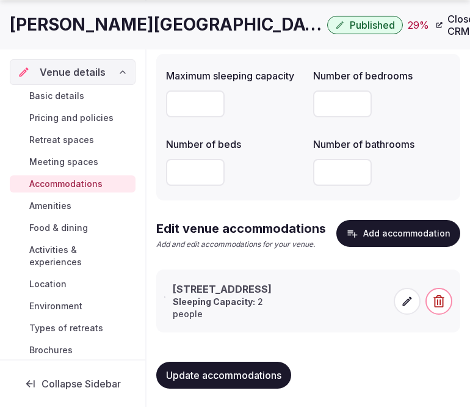
scroll to position [137, 0]
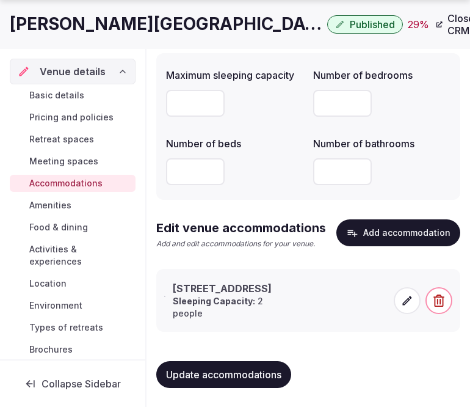
click at [407, 301] on icon at bounding box center [407, 300] width 9 height 9
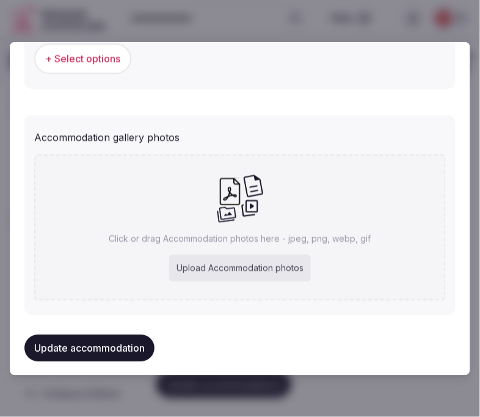
scroll to position [1284, 0]
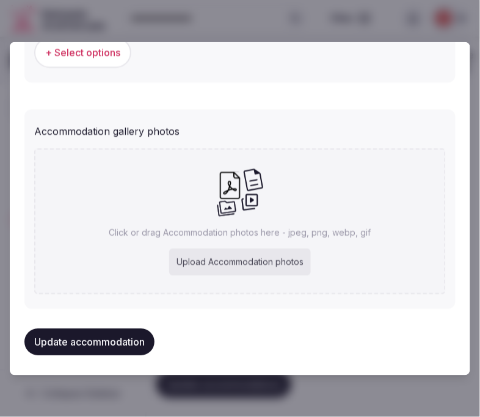
click at [254, 208] on icon at bounding box center [240, 191] width 48 height 49
type input "**********"
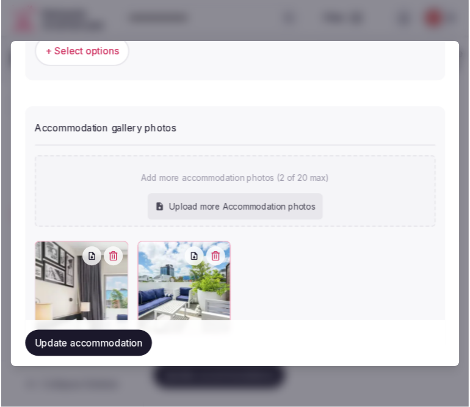
scroll to position [1330, 0]
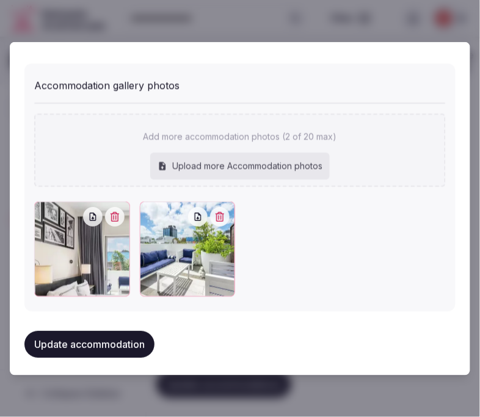
click at [241, 148] on div "Add more accommodation photos (2 of 20 max) Upload more Accommodation photos" at bounding box center [240, 150] width 412 height 73
type input "**********"
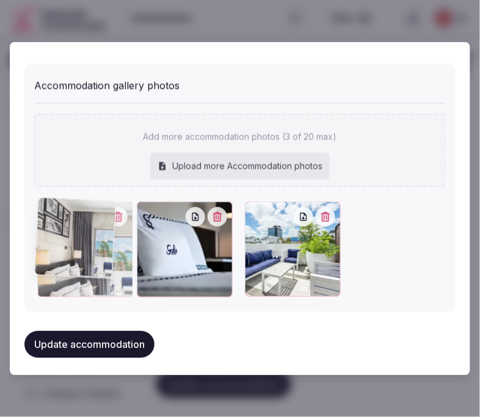
drag, startPoint x: 139, startPoint y: 208, endPoint x: 43, endPoint y: 236, distance: 100.1
click at [43, 236] on div at bounding box center [84, 250] width 95 height 96
click at [43, 236] on div at bounding box center [240, 250] width 412 height 96
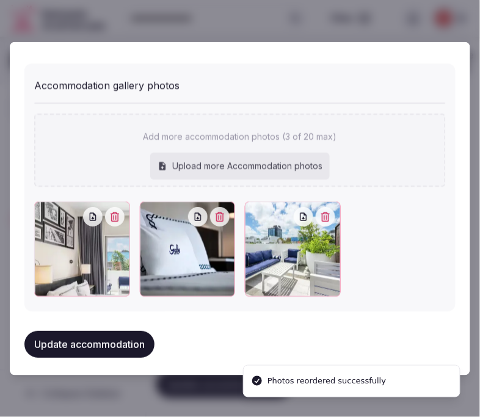
click at [121, 331] on button "Update accommodation" at bounding box center [89, 344] width 130 height 27
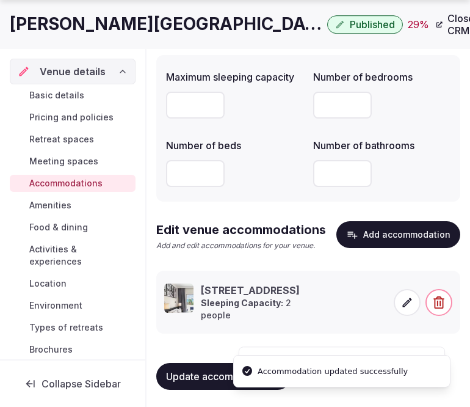
scroll to position [137, 0]
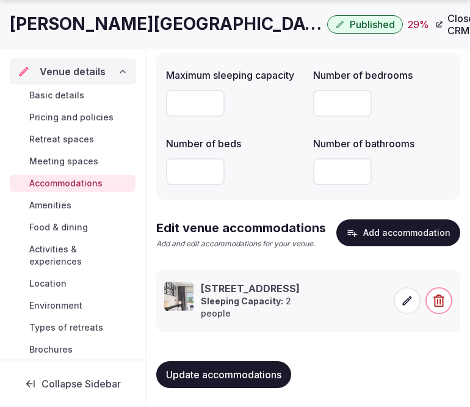
click at [56, 203] on span "Amenities" at bounding box center [50, 205] width 42 height 12
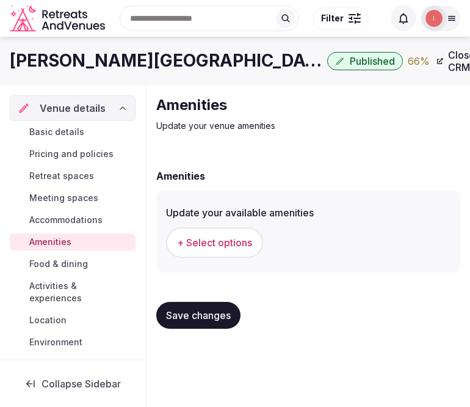
click at [232, 236] on span "+ Select options" at bounding box center [214, 242] width 75 height 13
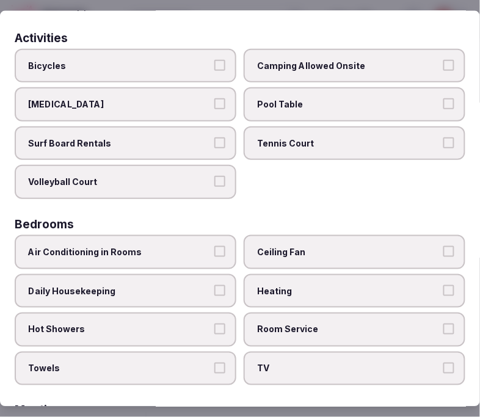
scroll to position [136, 0]
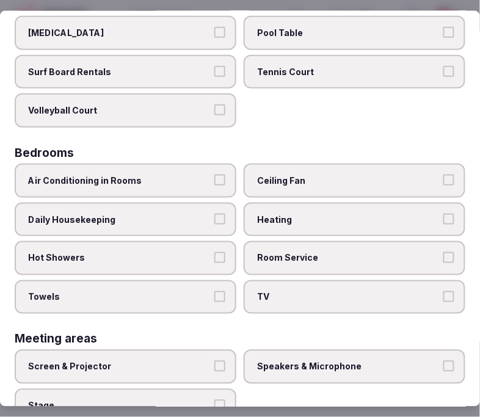
click at [172, 176] on span "Air Conditioning in Rooms" at bounding box center [119, 180] width 183 height 12
click at [214, 176] on button "Air Conditioning in Rooms" at bounding box center [219, 179] width 11 height 11
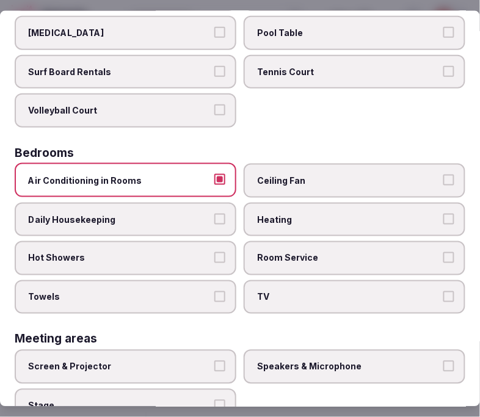
click at [178, 213] on span "Daily Housekeeping" at bounding box center [119, 219] width 183 height 12
click at [214, 213] on button "Daily Housekeeping" at bounding box center [219, 218] width 11 height 11
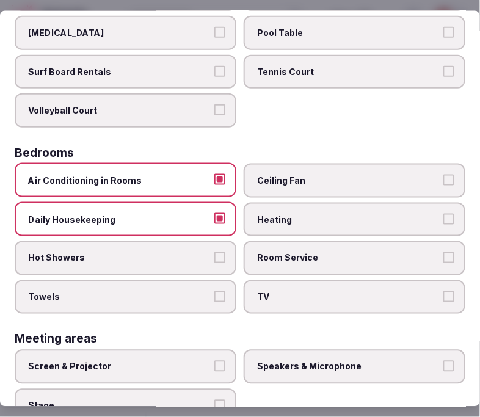
drag, startPoint x: 190, startPoint y: 239, endPoint x: 207, endPoint y: 268, distance: 33.1
click at [191, 241] on label "Hot Showers" at bounding box center [126, 258] width 222 height 34
click at [214, 252] on button "Hot Showers" at bounding box center [219, 257] width 11 height 11
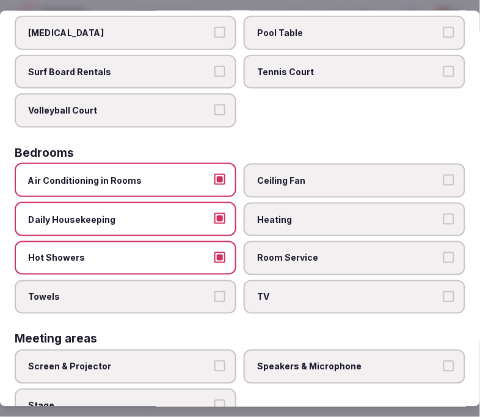
drag, startPoint x: 218, startPoint y: 291, endPoint x: 245, endPoint y: 292, distance: 27.5
click at [217, 292] on button "Towels" at bounding box center [219, 296] width 11 height 11
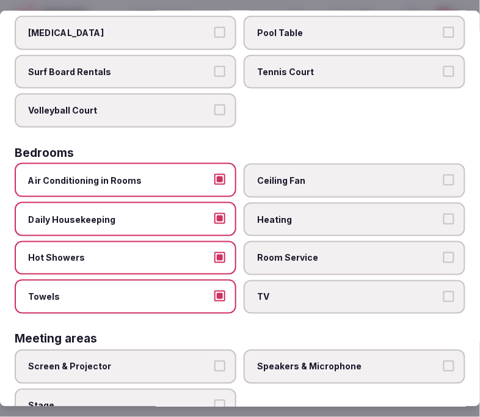
click at [288, 291] on span "TV" at bounding box center [348, 297] width 183 height 12
click at [444, 291] on button "TV" at bounding box center [449, 296] width 11 height 11
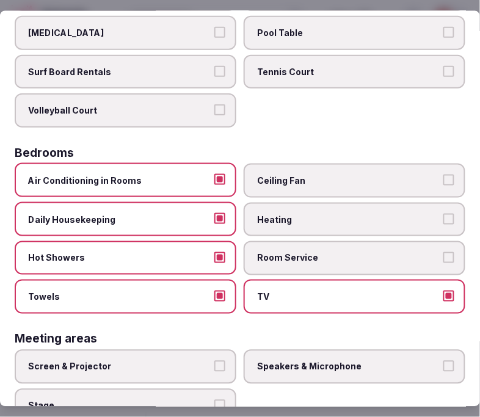
click at [346, 241] on label "Room Service" at bounding box center [355, 258] width 222 height 34
click at [444, 252] on button "Room Service" at bounding box center [449, 257] width 11 height 11
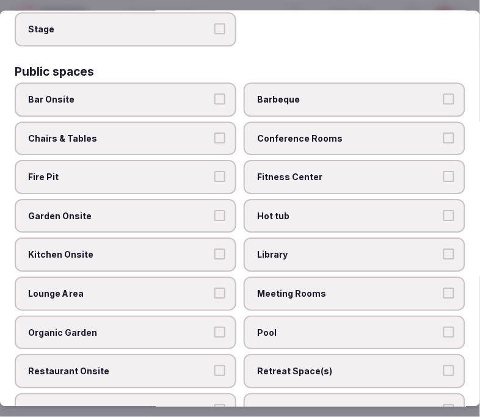
scroll to position [543, 0]
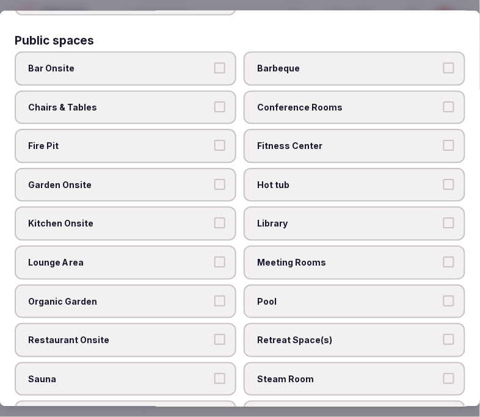
click at [199, 101] on span "Chairs & Tables" at bounding box center [119, 107] width 183 height 12
click at [214, 101] on button "Chairs & Tables" at bounding box center [219, 106] width 11 height 11
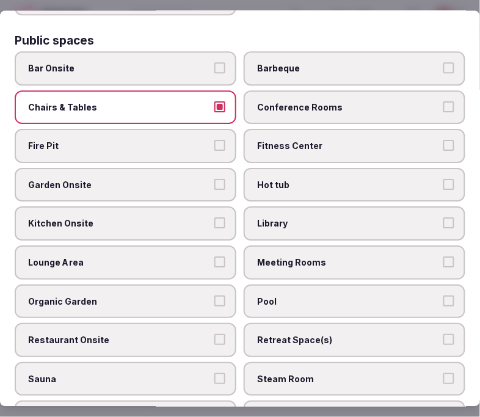
click at [291, 141] on span "Fitness Center" at bounding box center [348, 147] width 183 height 12
click at [444, 141] on button "Fitness Center" at bounding box center [449, 146] width 11 height 11
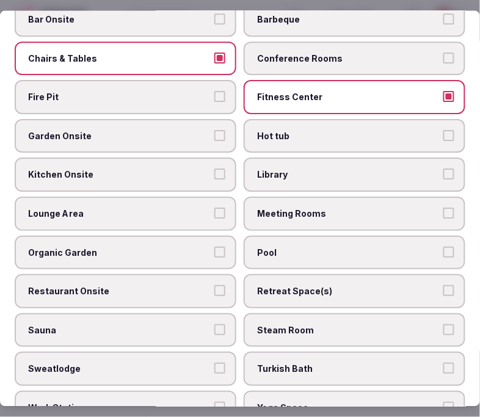
scroll to position [611, 0]
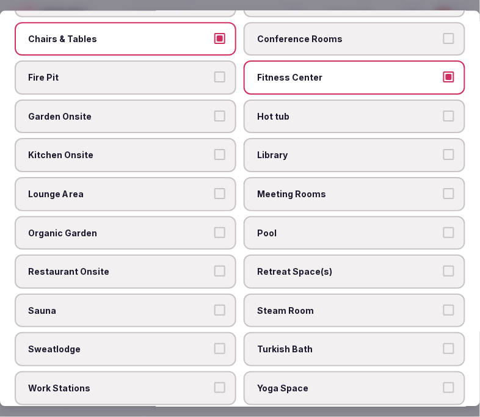
click at [214, 150] on button "Kitchen Onsite" at bounding box center [219, 155] width 11 height 11
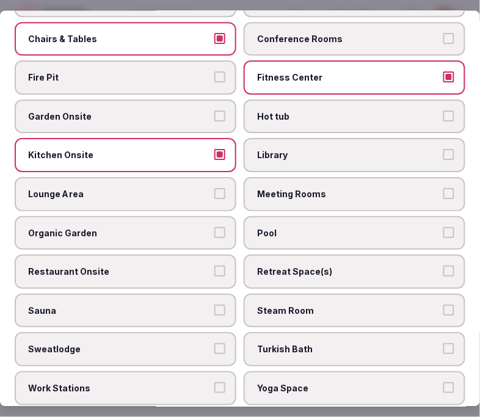
click at [214, 150] on button "Kitchen Onsite" at bounding box center [219, 155] width 11 height 11
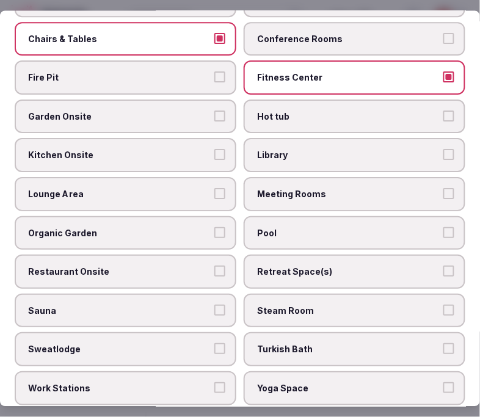
click at [187, 266] on span "Restaurant Onsite" at bounding box center [119, 272] width 183 height 12
click at [214, 266] on button "Restaurant Onsite" at bounding box center [219, 271] width 11 height 11
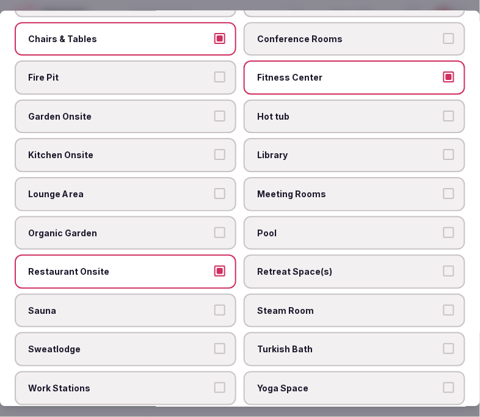
click at [197, 178] on label "Lounge Area" at bounding box center [126, 195] width 222 height 34
click at [214, 189] on button "Lounge Area" at bounding box center [219, 194] width 11 height 11
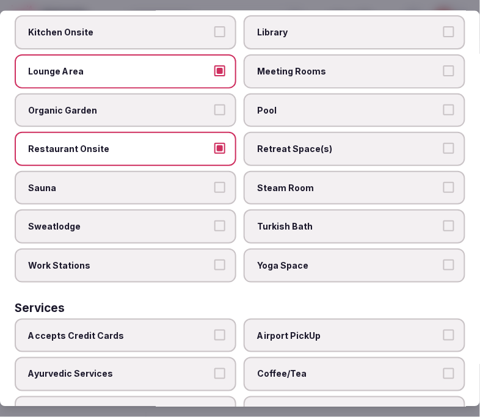
scroll to position [747, 0]
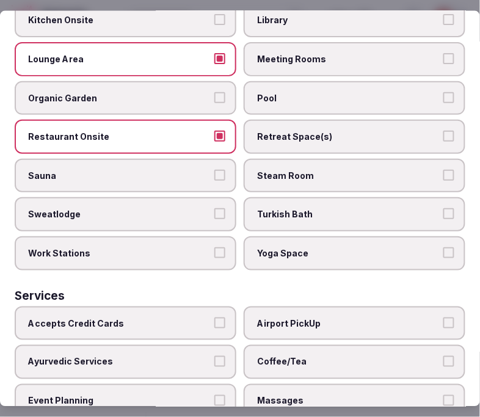
click at [349, 88] on label "Pool" at bounding box center [355, 98] width 222 height 34
click at [444, 92] on button "Pool" at bounding box center [449, 97] width 11 height 11
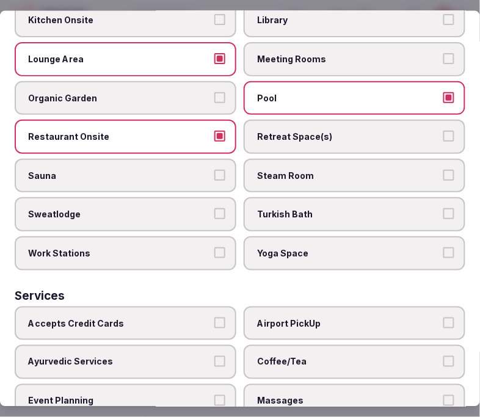
click at [349, 88] on label "Pool" at bounding box center [355, 98] width 222 height 34
click at [444, 92] on button "Pool" at bounding box center [449, 97] width 11 height 11
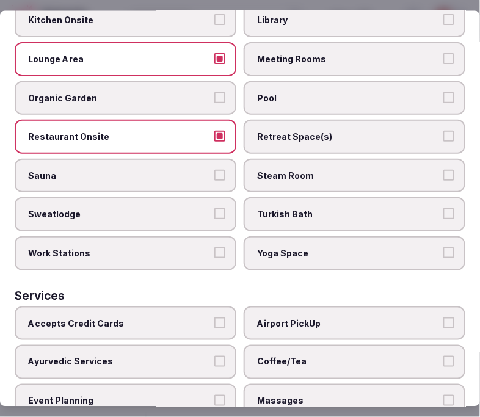
scroll to position [858, 0]
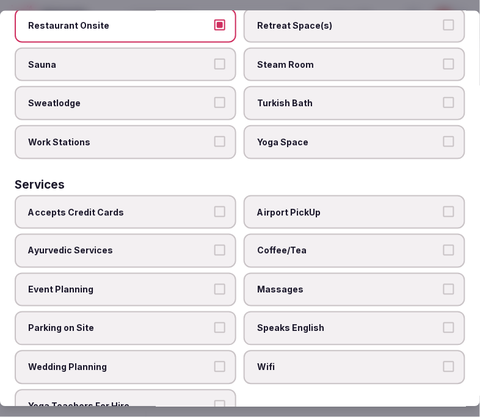
click at [198, 206] on span "Accepts Credit Cards" at bounding box center [119, 212] width 183 height 12
click at [214, 206] on button "Accepts Credit Cards" at bounding box center [219, 211] width 11 height 11
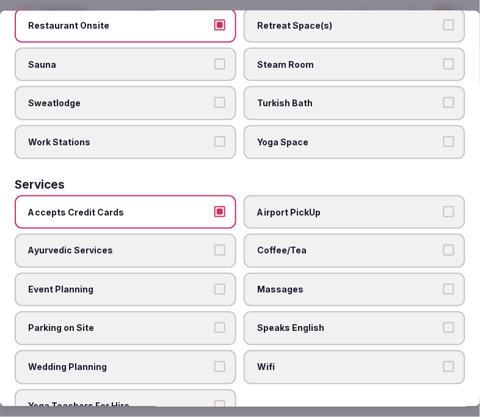
click at [296, 245] on span "Coffee/Tea" at bounding box center [348, 251] width 183 height 12
click at [442, 234] on label "Coffee/Tea" at bounding box center [355, 251] width 222 height 34
click at [444, 245] on button "Coffee/Tea" at bounding box center [449, 250] width 11 height 11
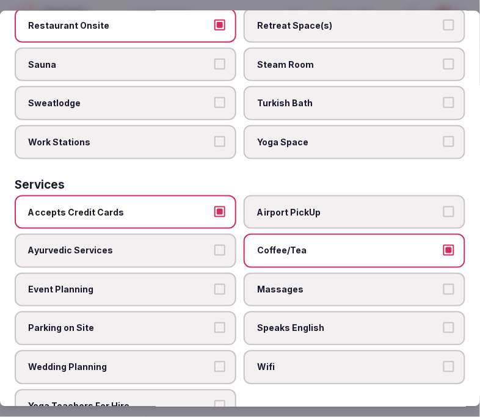
click at [424, 323] on span "Speaks English" at bounding box center [348, 329] width 183 height 12
click at [444, 323] on button "Speaks English" at bounding box center [449, 328] width 11 height 11
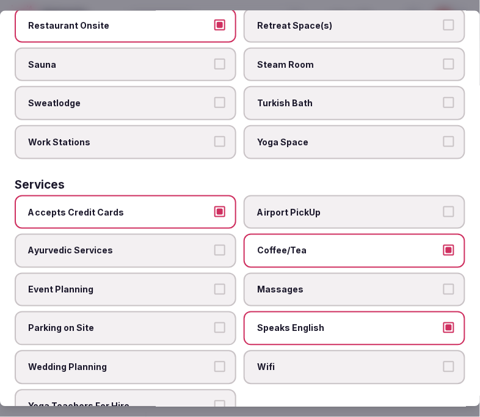
click at [431, 351] on label "Wifi" at bounding box center [355, 368] width 222 height 34
click at [444, 362] on button "Wifi" at bounding box center [449, 367] width 11 height 11
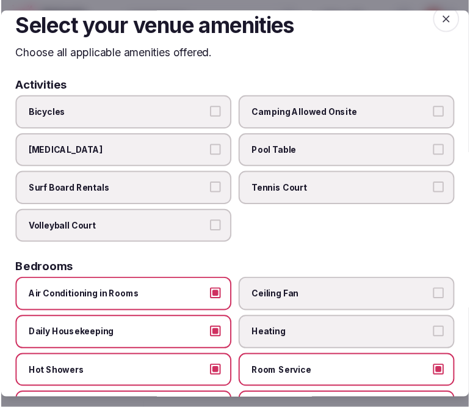
scroll to position [0, 0]
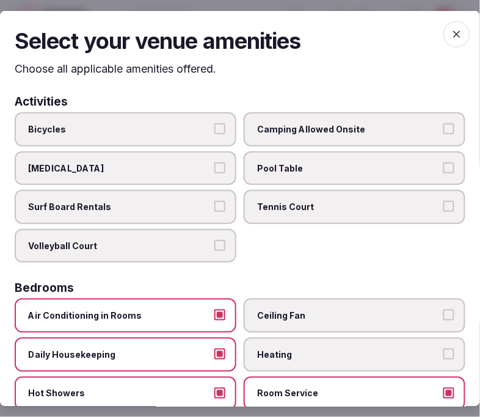
drag, startPoint x: 447, startPoint y: 29, endPoint x: 435, endPoint y: 35, distance: 12.8
click at [451, 29] on icon "button" at bounding box center [457, 33] width 12 height 12
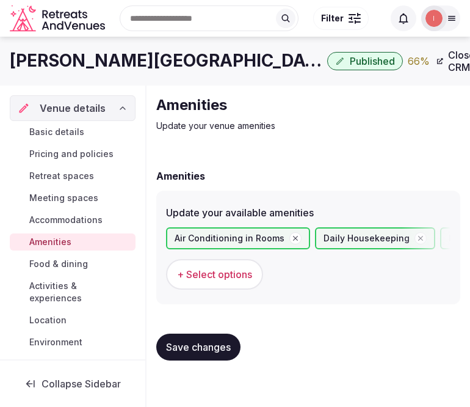
click at [208, 349] on span "Save changes" at bounding box center [198, 347] width 65 height 12
click at [35, 261] on span "Food & dining" at bounding box center [58, 264] width 59 height 12
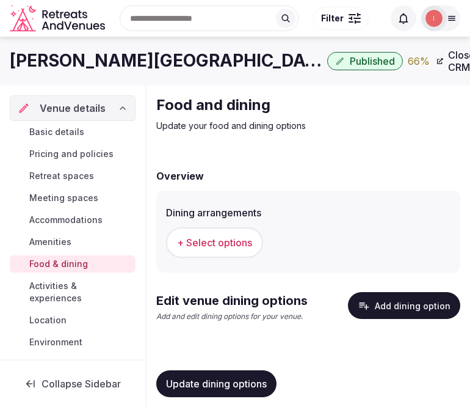
click at [204, 242] on span "+ Select options" at bounding box center [214, 242] width 75 height 13
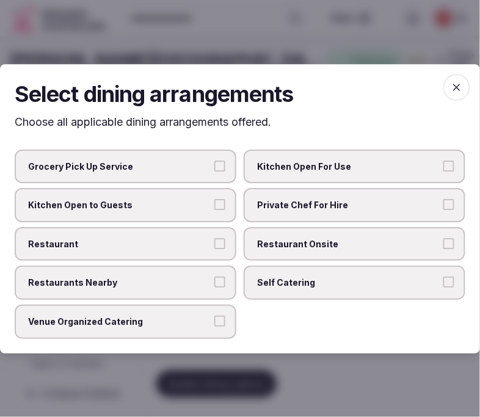
drag, startPoint x: 294, startPoint y: 245, endPoint x: 216, endPoint y: 257, distance: 79.1
click at [294, 245] on span "Restaurant Onsite" at bounding box center [348, 244] width 183 height 12
click at [444, 245] on button "Restaurant Onsite" at bounding box center [449, 243] width 11 height 11
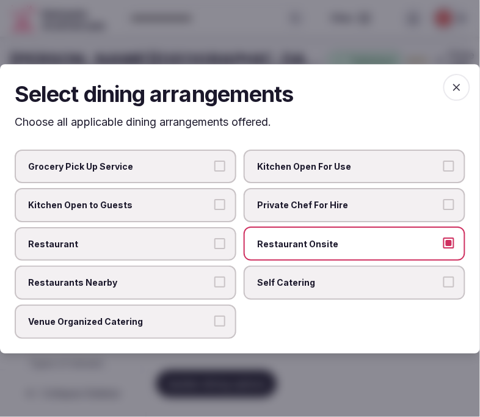
click at [197, 254] on label "Restaurant" at bounding box center [126, 244] width 222 height 34
click at [214, 249] on button "Restaurant" at bounding box center [219, 243] width 11 height 11
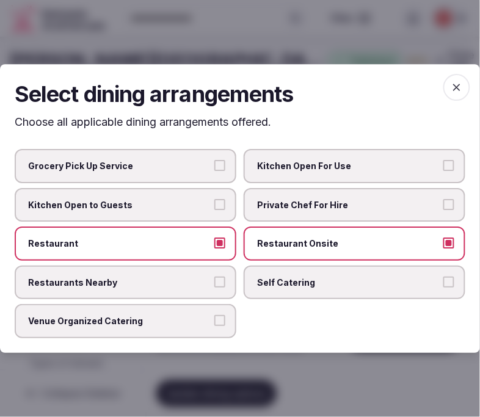
click at [448, 98] on span "button" at bounding box center [457, 87] width 27 height 27
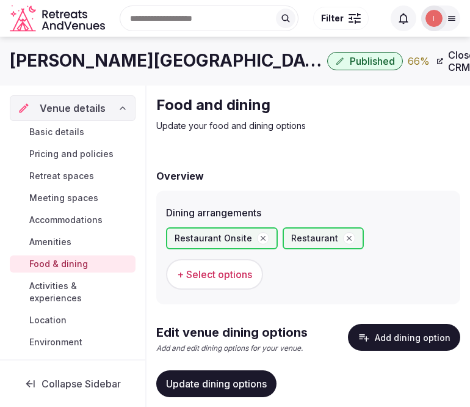
click at [200, 386] on span "Update dining options" at bounding box center [216, 384] width 101 height 12
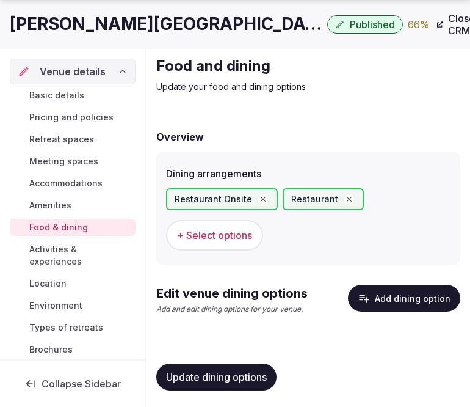
click at [403, 303] on button "Add dining option" at bounding box center [404, 298] width 112 height 27
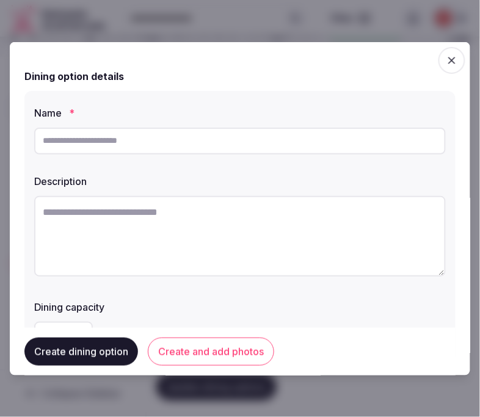
click at [220, 150] on input "text" at bounding box center [240, 140] width 412 height 27
paste input "**********"
type input "**********"
click at [340, 234] on textarea at bounding box center [240, 236] width 412 height 81
paste textarea "**********"
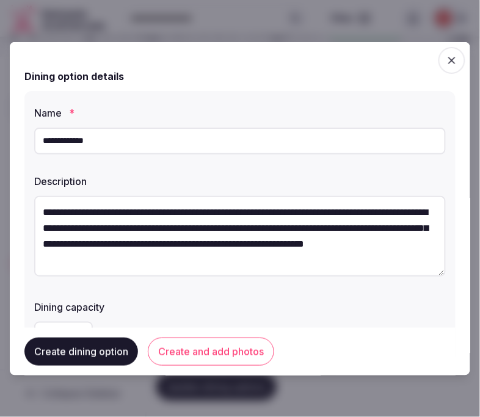
scroll to position [23, 0]
type textarea "**********"
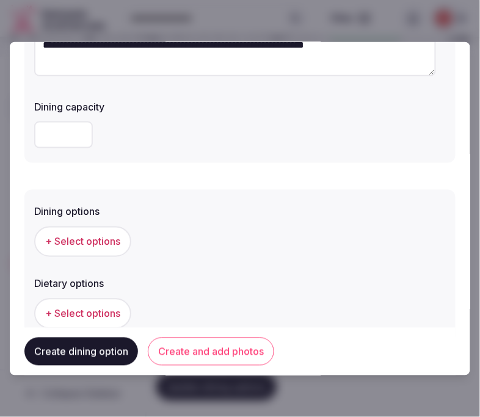
scroll to position [271, 0]
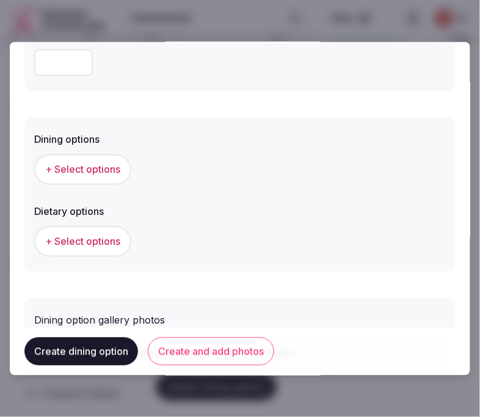
click at [108, 169] on span "+ Select options" at bounding box center [82, 169] width 75 height 13
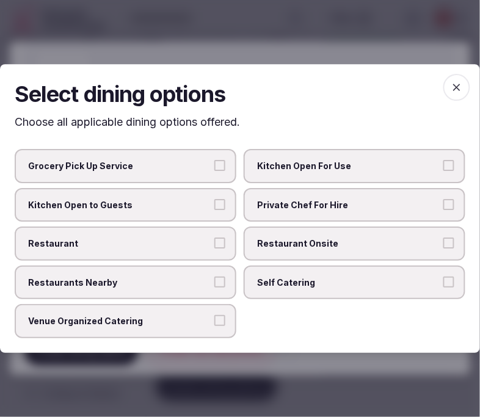
click at [283, 239] on span "Restaurant Onsite" at bounding box center [348, 244] width 183 height 12
click at [444, 239] on button "Restaurant Onsite" at bounding box center [449, 243] width 11 height 11
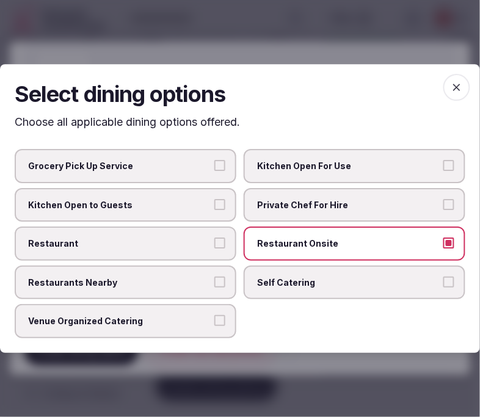
click at [192, 252] on label "Restaurant" at bounding box center [126, 244] width 222 height 34
click at [214, 249] on button "Restaurant" at bounding box center [219, 243] width 11 height 11
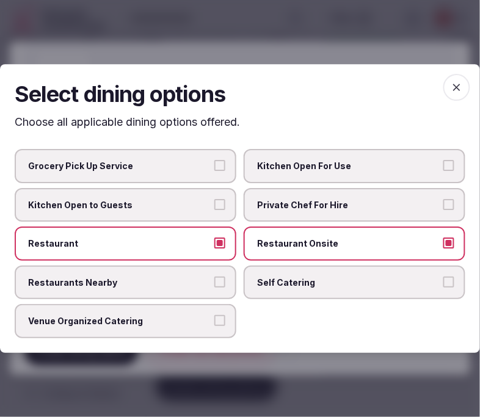
click at [453, 93] on icon "button" at bounding box center [457, 87] width 12 height 12
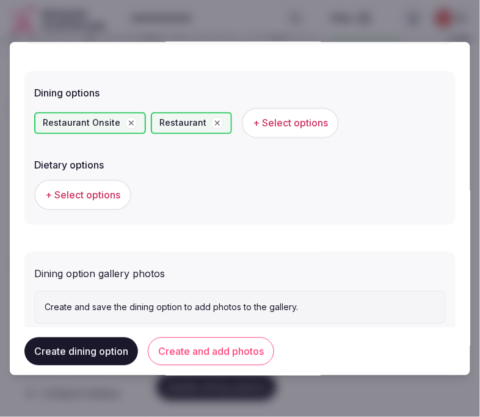
scroll to position [351, 0]
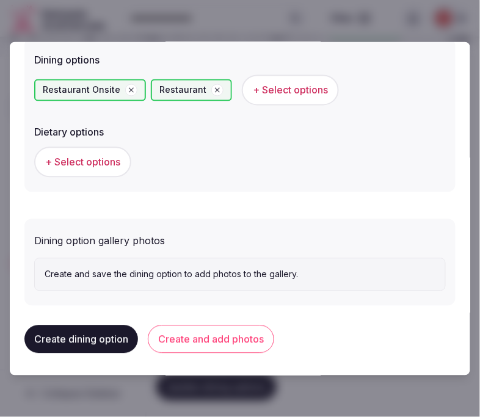
click at [93, 150] on button "+ Select options" at bounding box center [82, 162] width 97 height 31
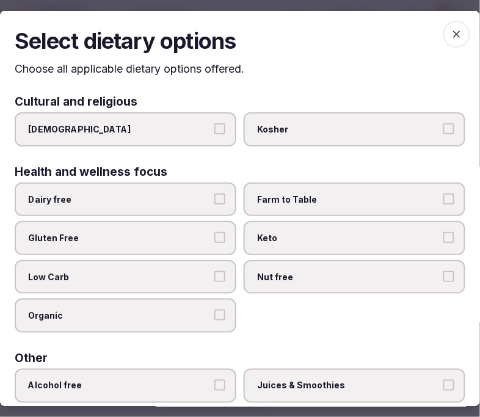
click at [434, 34] on h2 "Select dietary options" at bounding box center [240, 40] width 451 height 31
click at [451, 37] on icon "button" at bounding box center [457, 33] width 12 height 12
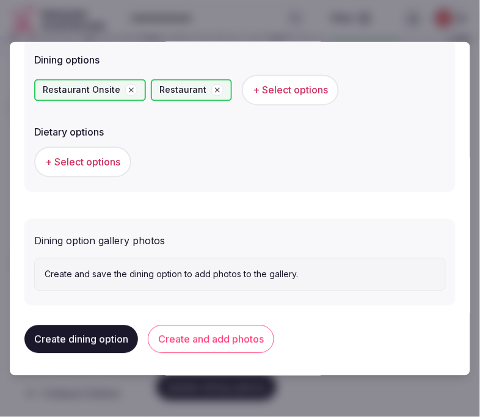
click at [247, 331] on button "Create and add photos" at bounding box center [211, 340] width 126 height 28
click at [247, 330] on div "Create dining option Create and add photos" at bounding box center [239, 340] width 431 height 28
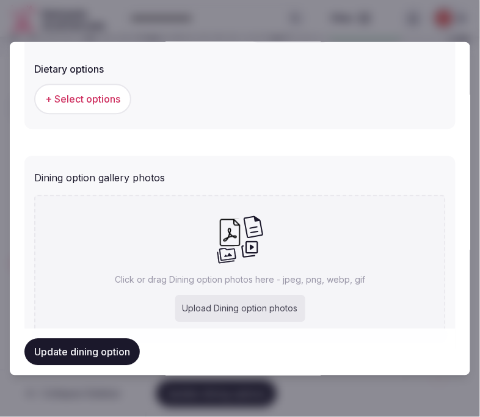
scroll to position [462, 0]
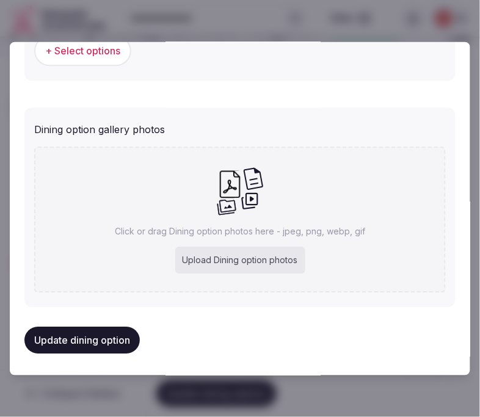
click at [277, 247] on div "Upload Dining option photos" at bounding box center [240, 260] width 130 height 27
click at [248, 249] on div "Upload Dining option photos" at bounding box center [240, 260] width 130 height 27
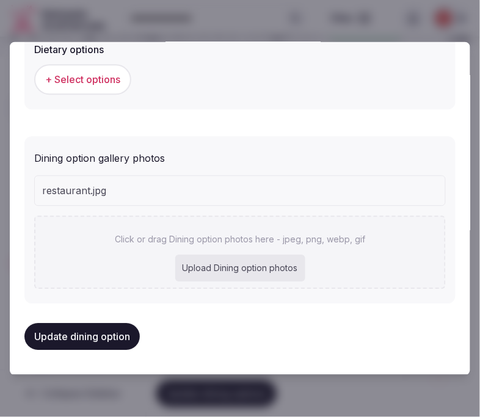
scroll to position [430, 0]
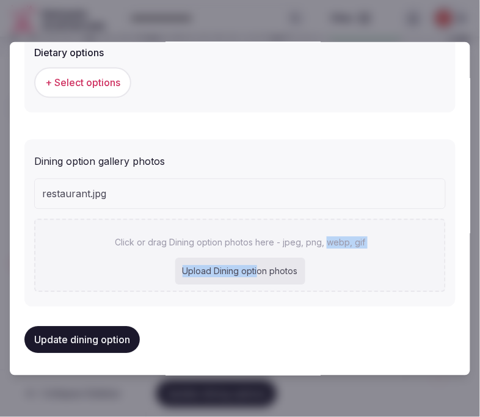
drag, startPoint x: 283, startPoint y: 243, endPoint x: 290, endPoint y: 252, distance: 11.4
click at [290, 252] on div "Click or drag Dining option photos here - jpeg, png, webp, gif Upload Dining op…" at bounding box center [240, 255] width 412 height 73
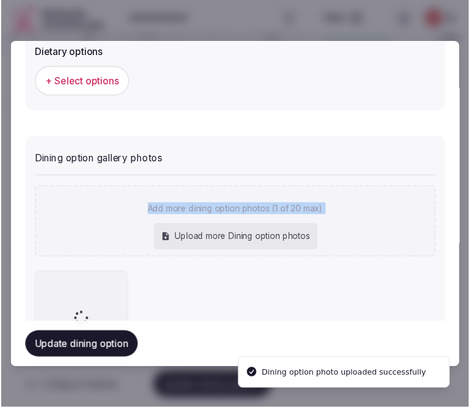
scroll to position [462, 0]
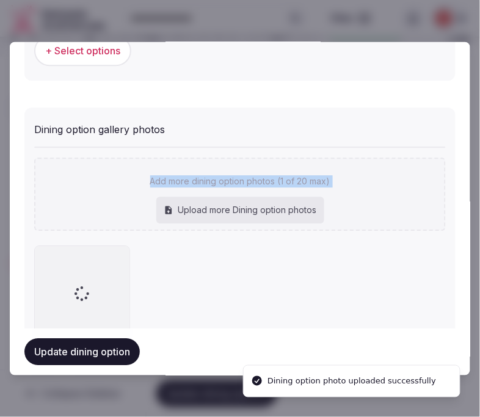
click at [362, 348] on div "Update dining option" at bounding box center [239, 352] width 431 height 27
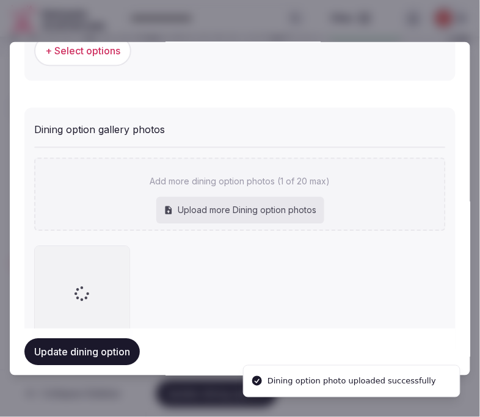
click at [354, 271] on div at bounding box center [240, 294] width 412 height 96
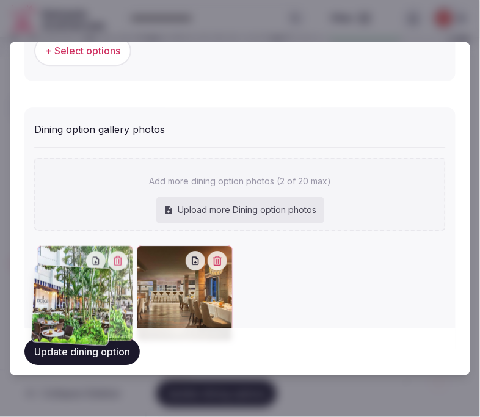
drag, startPoint x: 156, startPoint y: 247, endPoint x: 51, endPoint y: 270, distance: 107.5
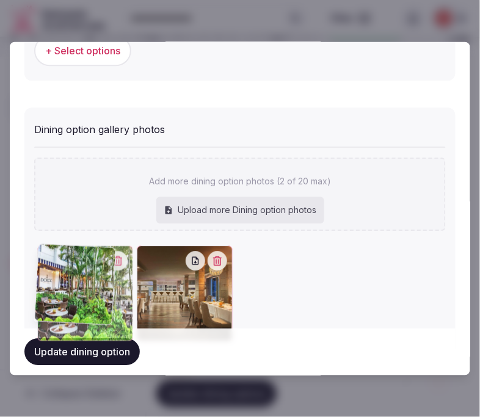
click at [51, 270] on div at bounding box center [84, 294] width 95 height 96
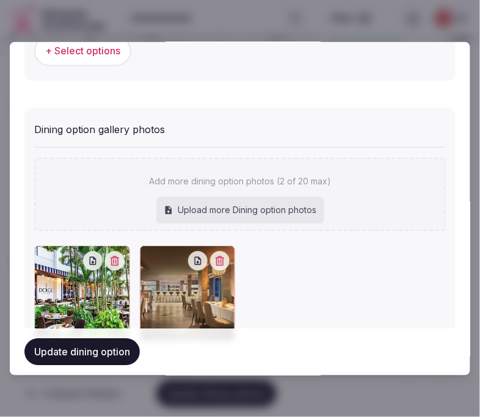
click at [66, 348] on button "Update dining option" at bounding box center [81, 352] width 115 height 27
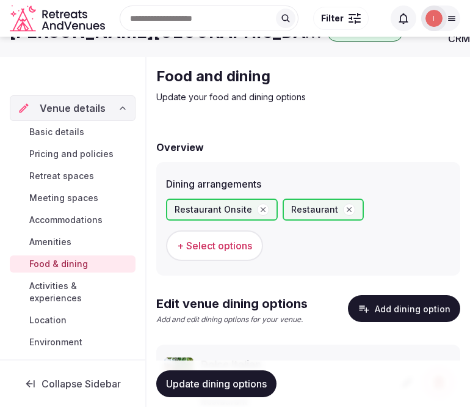
drag, startPoint x: 199, startPoint y: 375, endPoint x: 194, endPoint y: 364, distance: 11.5
click at [200, 376] on button "Update dining options" at bounding box center [216, 383] width 120 height 27
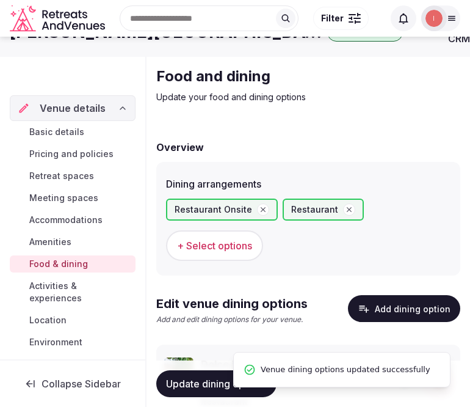
click at [71, 287] on span "Activities & experiences" at bounding box center [79, 292] width 101 height 24
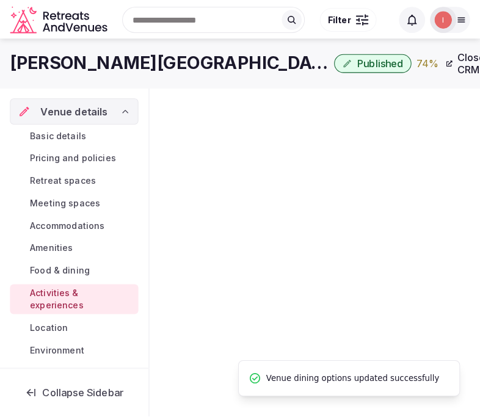
scroll to position [29, 0]
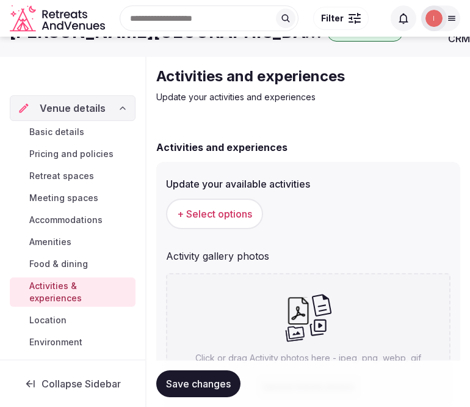
click at [209, 207] on span "+ Select options" at bounding box center [214, 213] width 75 height 13
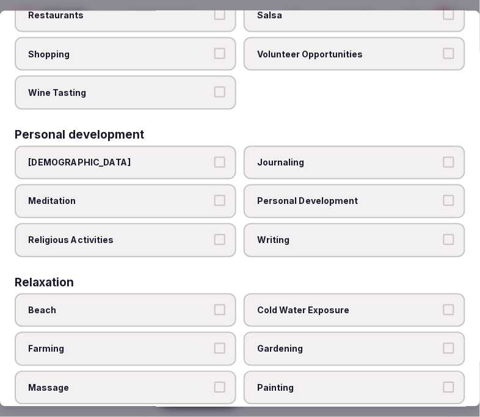
scroll to position [271, 0]
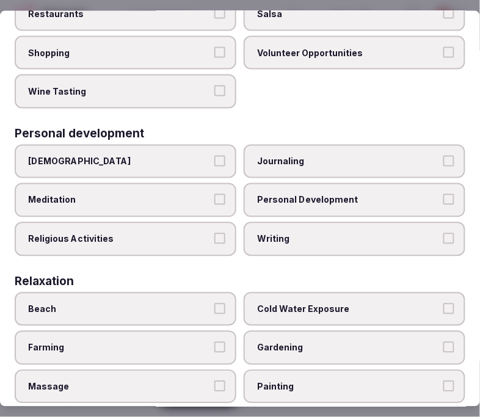
click at [320, 194] on span "Personal Development" at bounding box center [348, 200] width 183 height 12
click at [444, 194] on button "Personal Development" at bounding box center [449, 199] width 11 height 11
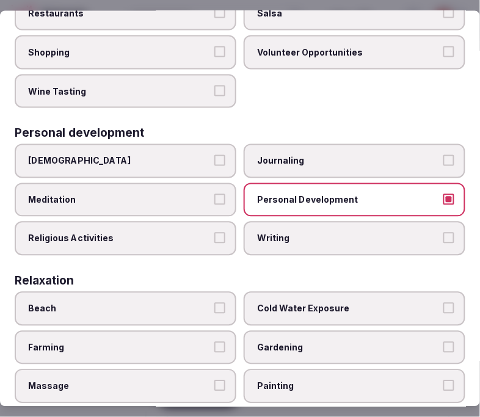
scroll to position [339, 0]
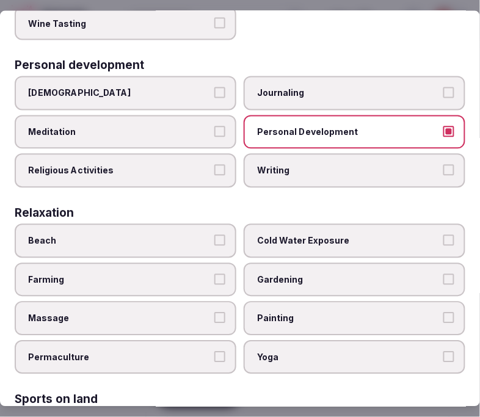
click at [190, 312] on label "Massage" at bounding box center [126, 319] width 222 height 34
click at [214, 313] on button "Massage" at bounding box center [219, 318] width 11 height 11
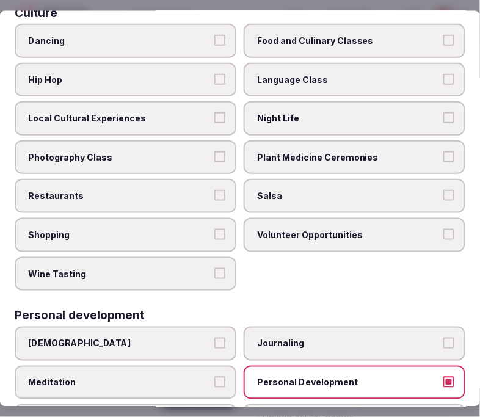
scroll to position [68, 0]
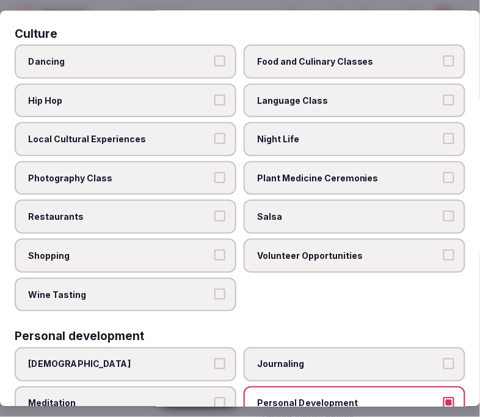
click at [196, 147] on label "Local Cultural Experiences" at bounding box center [126, 139] width 222 height 34
click at [214, 144] on button "Local Cultural Experiences" at bounding box center [219, 138] width 11 height 11
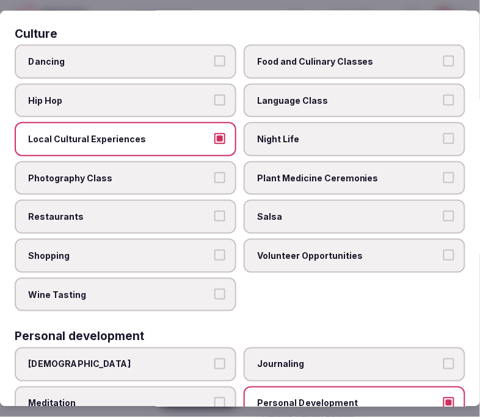
click at [207, 212] on label "Restaurants" at bounding box center [126, 217] width 222 height 34
click at [214, 212] on button "Restaurants" at bounding box center [219, 216] width 11 height 11
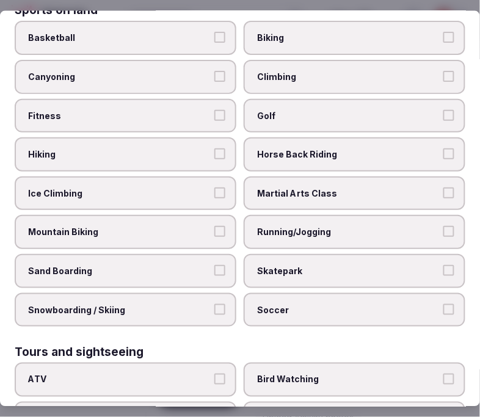
scroll to position [747, 0]
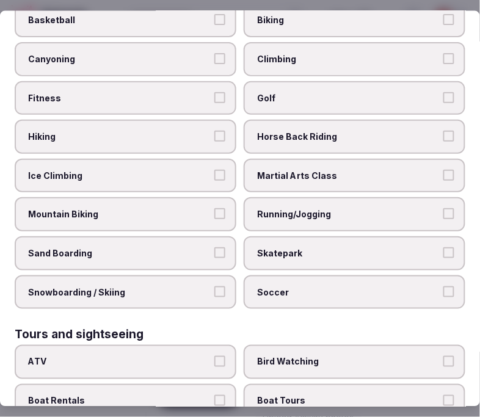
click at [200, 92] on span "Fitness" at bounding box center [119, 98] width 183 height 12
click at [214, 92] on button "Fitness" at bounding box center [219, 97] width 11 height 11
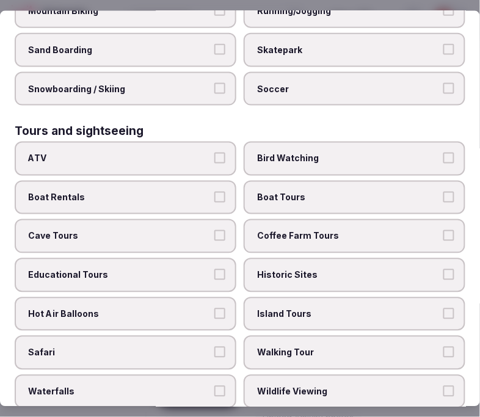
scroll to position [1018, 0]
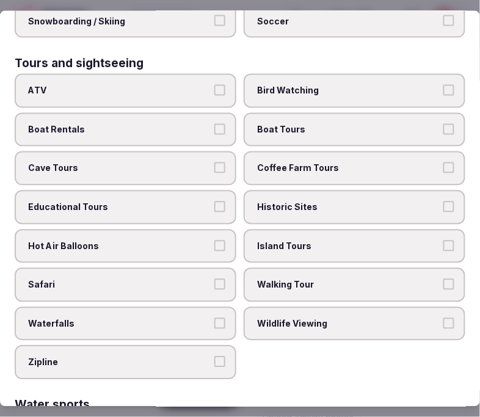
click at [316, 240] on span "Island Tours" at bounding box center [348, 246] width 183 height 12
click at [444, 240] on button "Island Tours" at bounding box center [449, 245] width 11 height 11
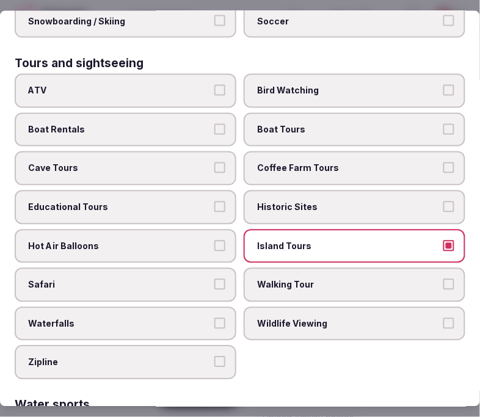
click at [261, 279] on span "Walking Tour" at bounding box center [348, 285] width 183 height 12
click at [444, 279] on button "Walking Tour" at bounding box center [449, 284] width 11 height 11
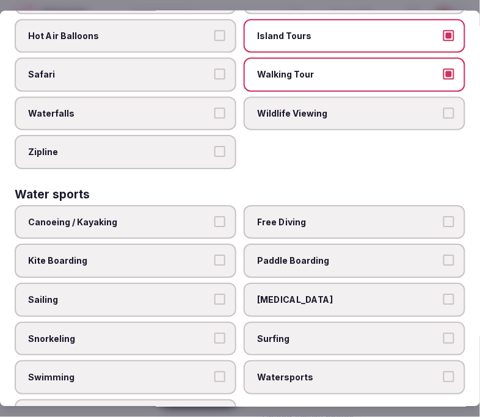
scroll to position [1229, 0]
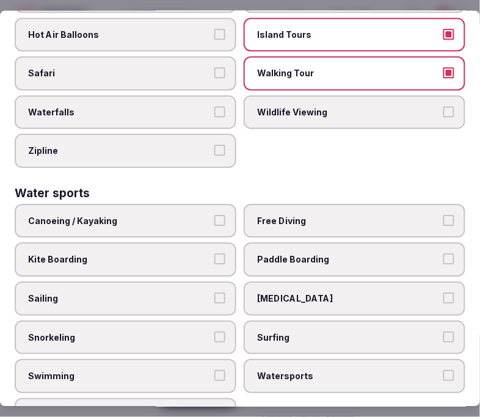
click at [184, 360] on label "Swimming" at bounding box center [126, 377] width 222 height 34
click at [214, 371] on button "Swimming" at bounding box center [219, 376] width 11 height 11
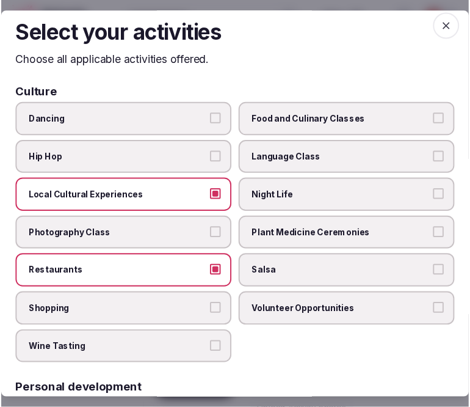
scroll to position [0, 0]
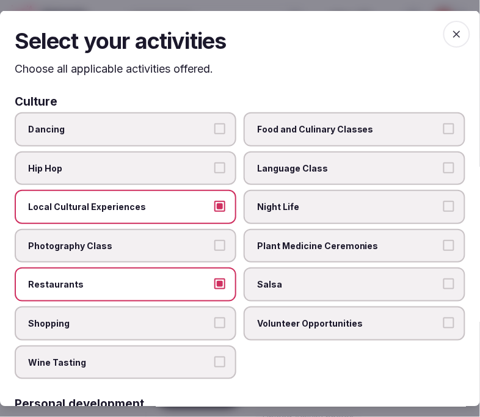
drag, startPoint x: 448, startPoint y: 31, endPoint x: 440, endPoint y: 42, distance: 13.1
click at [451, 31] on icon "button" at bounding box center [457, 33] width 12 height 12
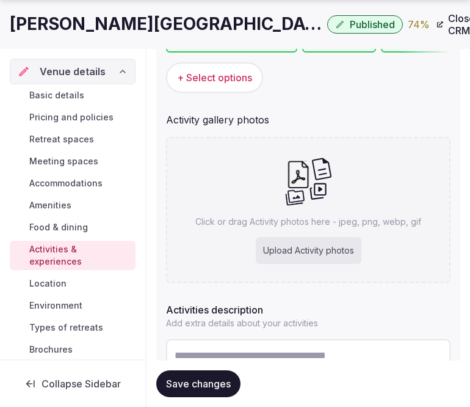
scroll to position [300, 0]
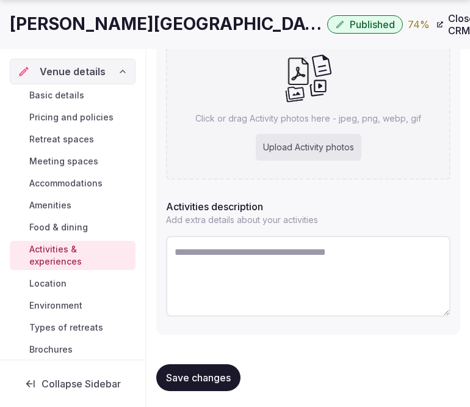
drag, startPoint x: 310, startPoint y: 269, endPoint x: 316, endPoint y: 265, distance: 7.8
click at [314, 266] on textarea at bounding box center [308, 276] width 285 height 81
paste textarea "**********"
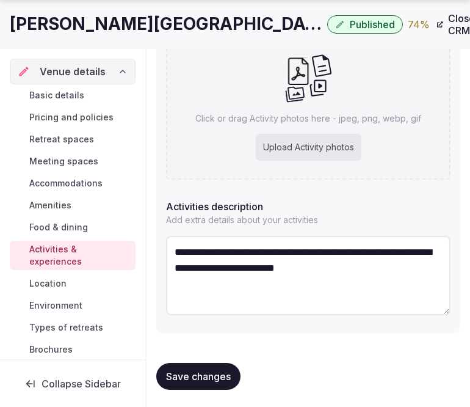
type textarea "**********"
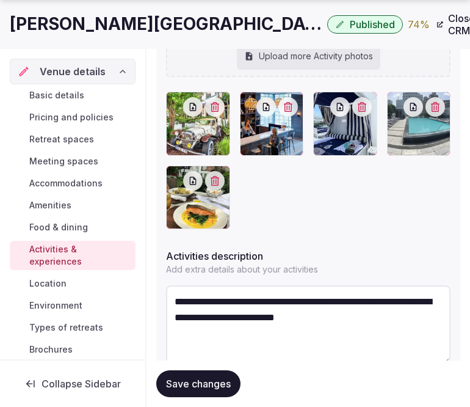
scroll to position [390, 0]
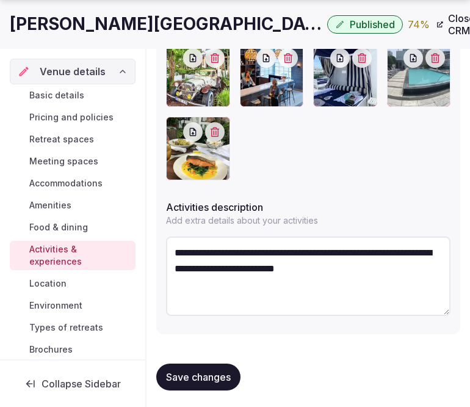
click at [186, 371] on span "Save changes" at bounding box center [198, 377] width 65 height 12
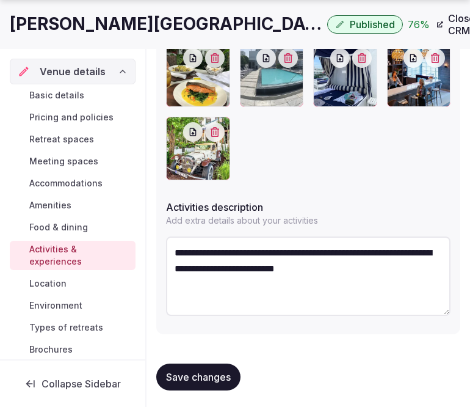
click at [194, 371] on span "Save changes" at bounding box center [198, 377] width 65 height 12
click at [191, 364] on button "Save changes" at bounding box center [198, 377] width 84 height 27
click at [57, 279] on span "Location" at bounding box center [47, 283] width 37 height 12
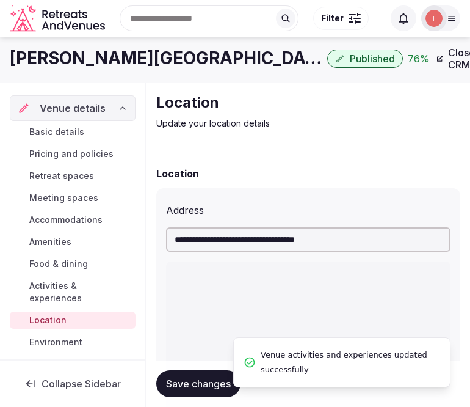
scroll to position [390, 0]
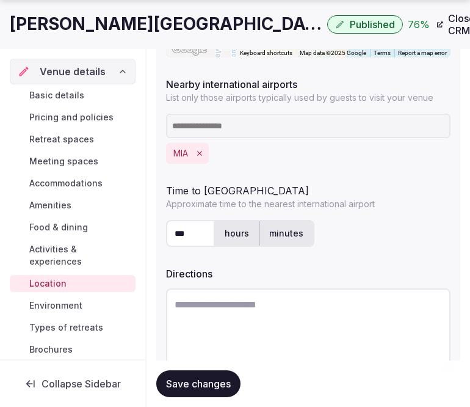
click at [222, 387] on span "Save changes" at bounding box center [198, 384] width 65 height 12
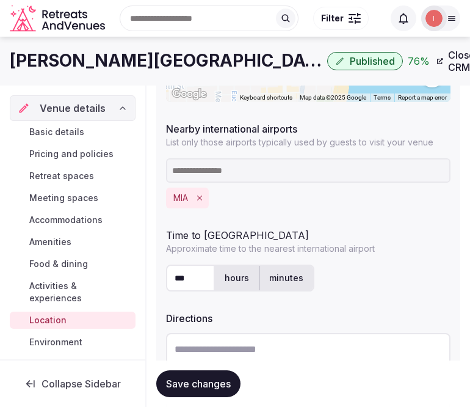
scroll to position [444, 0]
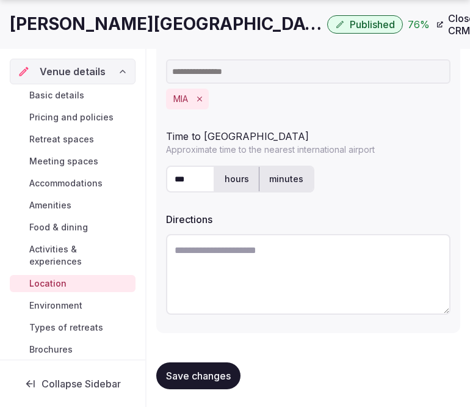
click at [52, 304] on span "Environment" at bounding box center [55, 305] width 53 height 12
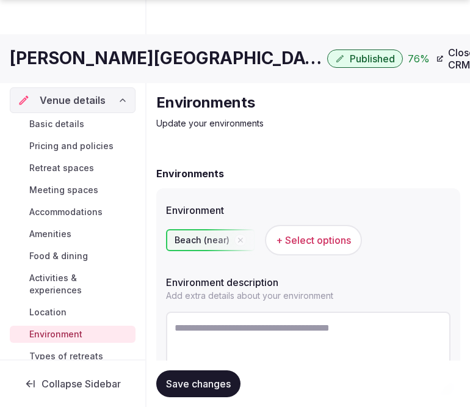
scroll to position [79, 0]
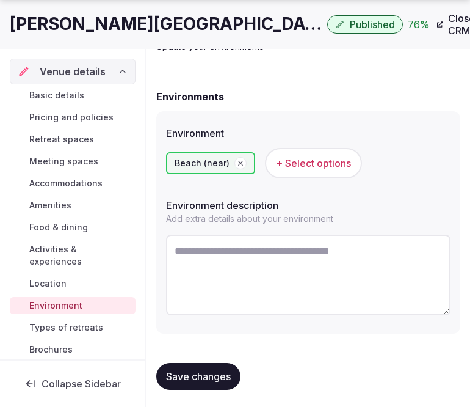
click at [211, 375] on span "Save changes" at bounding box center [198, 376] width 65 height 12
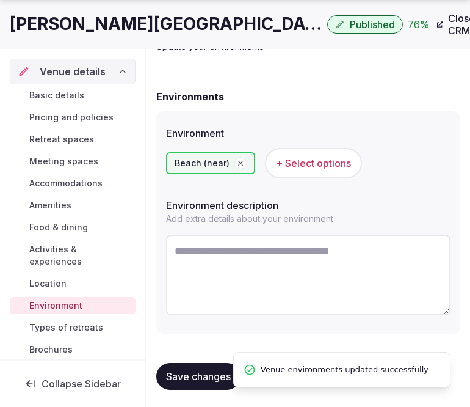
click at [64, 327] on span "Types of retreats" at bounding box center [66, 327] width 74 height 12
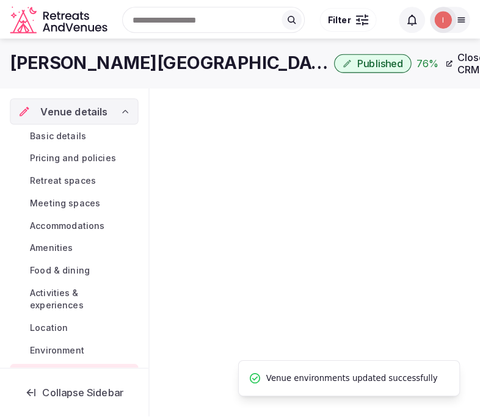
scroll to position [79, 0]
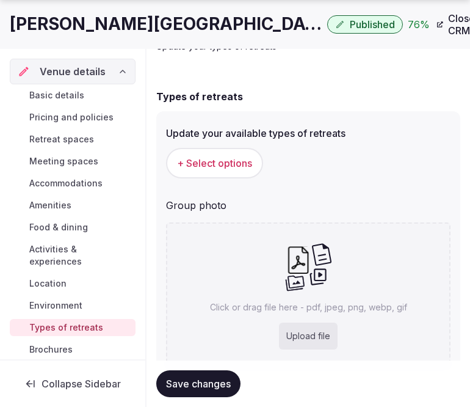
click at [246, 159] on span "+ Select options" at bounding box center [214, 162] width 75 height 13
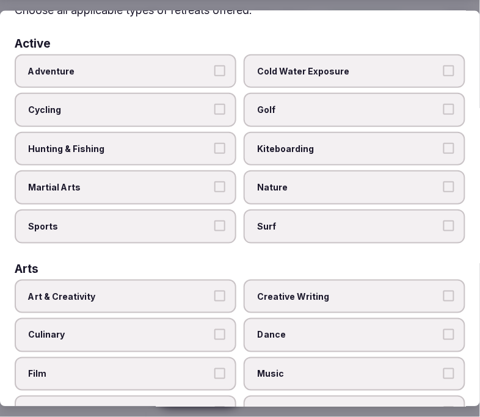
scroll to position [136, 0]
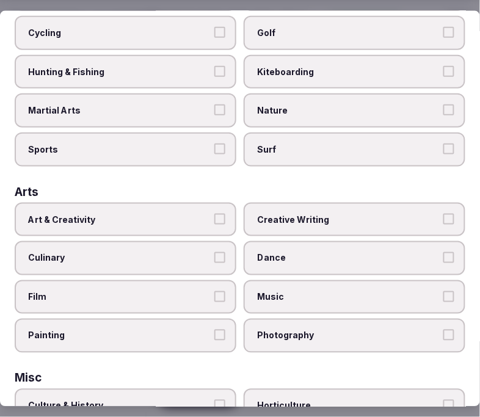
click at [188, 213] on span "Art & Creativity" at bounding box center [119, 219] width 183 height 12
click at [214, 213] on button "Art & Creativity" at bounding box center [219, 218] width 11 height 11
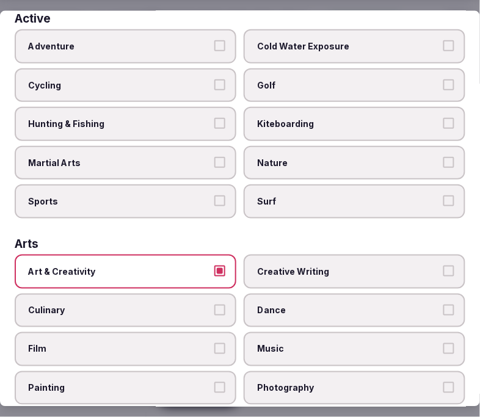
scroll to position [0, 0]
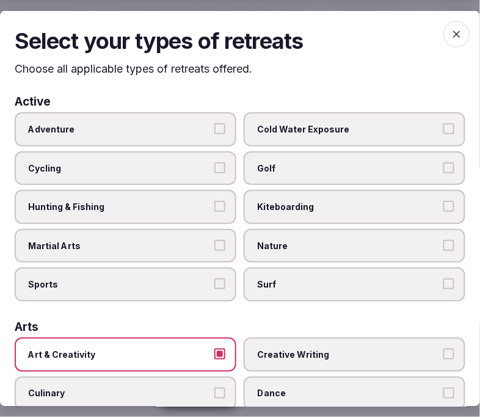
click at [194, 128] on span "Adventure" at bounding box center [119, 129] width 183 height 12
click at [214, 128] on button "Adventure" at bounding box center [219, 128] width 11 height 11
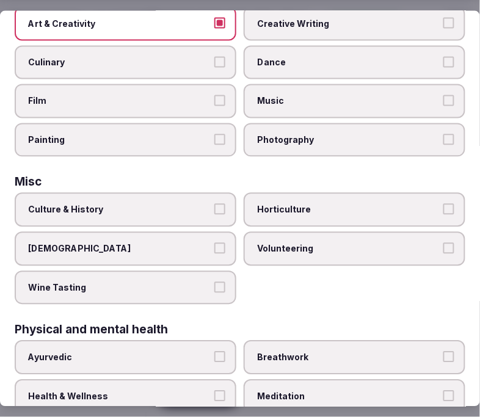
scroll to position [407, 0]
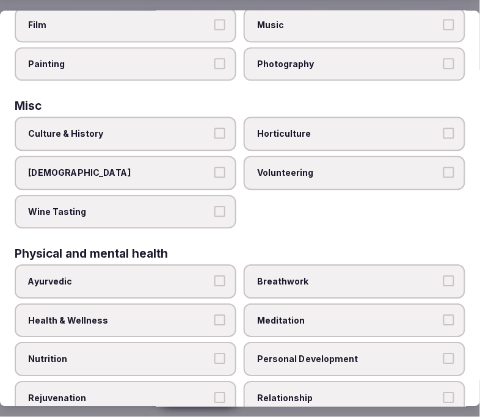
click at [214, 128] on button "Culture & History" at bounding box center [219, 133] width 11 height 11
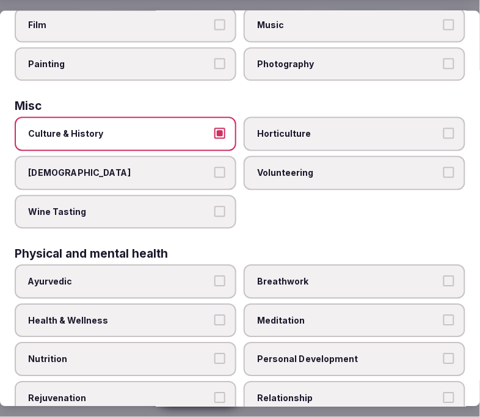
scroll to position [475, 0]
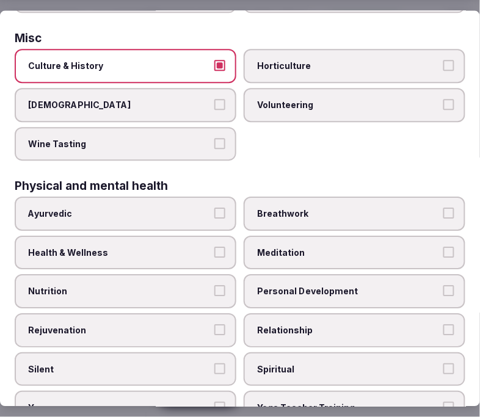
drag, startPoint x: 183, startPoint y: 245, endPoint x: 276, endPoint y: 252, distance: 93.1
click at [182, 245] on label "Health & Wellness" at bounding box center [126, 253] width 222 height 34
click at [214, 247] on button "Health & Wellness" at bounding box center [219, 252] width 11 height 11
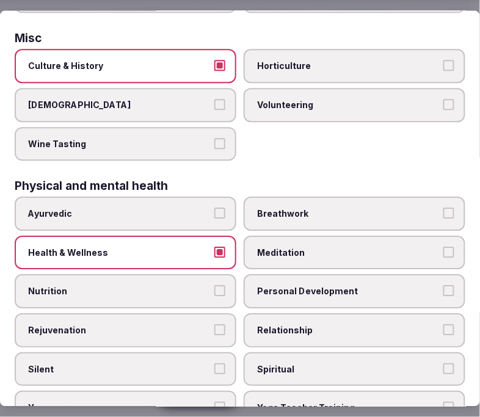
drag, startPoint x: 315, startPoint y: 272, endPoint x: 303, endPoint y: 305, distance: 35.0
click at [314, 286] on span "Personal Development" at bounding box center [348, 292] width 183 height 12
click at [444, 286] on button "Personal Development" at bounding box center [449, 291] width 11 height 11
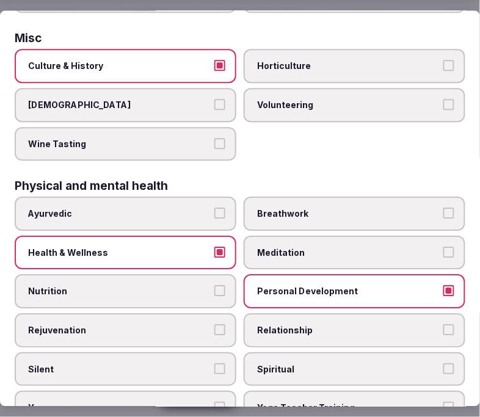
click at [298, 325] on span "Relationship" at bounding box center [348, 331] width 183 height 12
click at [444, 325] on button "Relationship" at bounding box center [449, 330] width 11 height 11
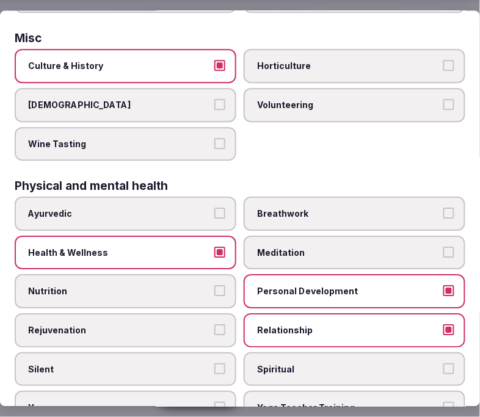
click at [290, 358] on label "Spiritual" at bounding box center [355, 370] width 222 height 34
click at [444, 364] on button "Spiritual" at bounding box center [449, 369] width 11 height 11
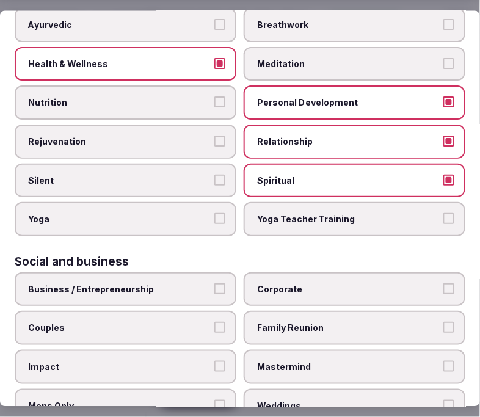
scroll to position [679, 0]
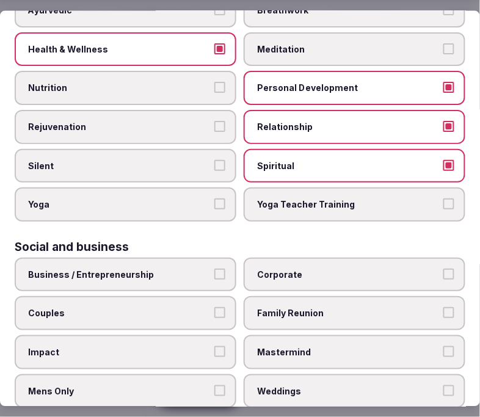
click at [191, 260] on label "Business / Entrepreneurship" at bounding box center [126, 274] width 222 height 34
click at [214, 268] on button "Business / Entrepreneurship" at bounding box center [219, 273] width 11 height 11
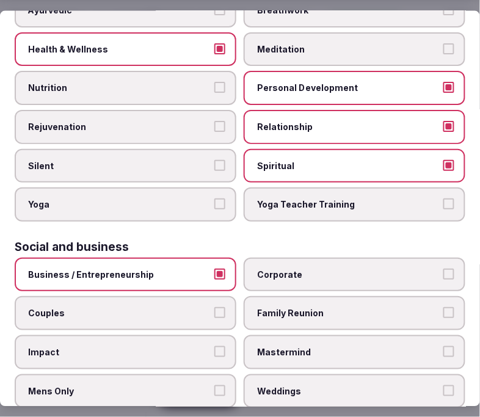
click at [279, 260] on label "Corporate" at bounding box center [355, 274] width 222 height 34
click at [444, 268] on button "Corporate" at bounding box center [449, 273] width 11 height 11
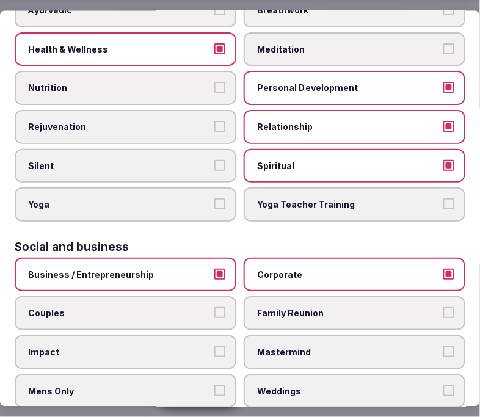
click at [374, 307] on span "Family Reunion" at bounding box center [348, 313] width 183 height 12
click at [444, 307] on button "Family Reunion" at bounding box center [449, 312] width 11 height 11
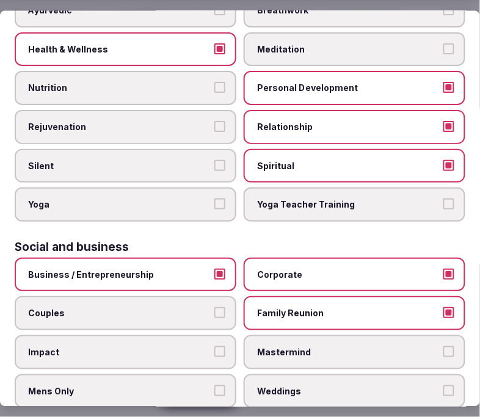
click at [161, 346] on span "Impact" at bounding box center [119, 352] width 183 height 12
click at [214, 346] on button "Impact" at bounding box center [219, 351] width 11 height 11
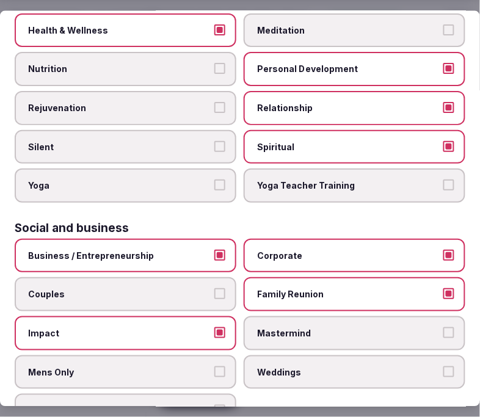
scroll to position [707, 0]
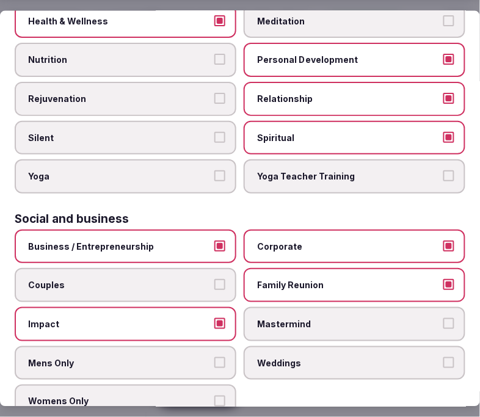
click at [270, 346] on label "Weddings" at bounding box center [355, 363] width 222 height 34
click at [444, 357] on button "Weddings" at bounding box center [449, 362] width 11 height 11
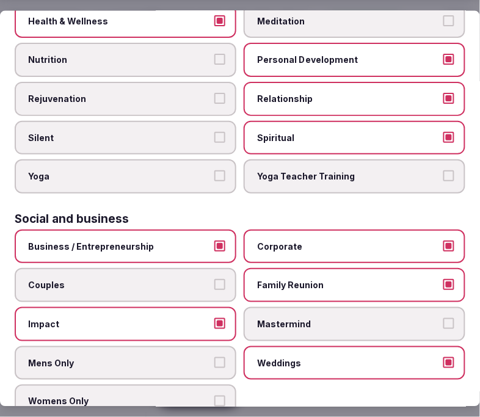
click at [270, 346] on label "Weddings" at bounding box center [355, 363] width 222 height 34
click at [444, 357] on button "Weddings" at bounding box center [449, 362] width 11 height 11
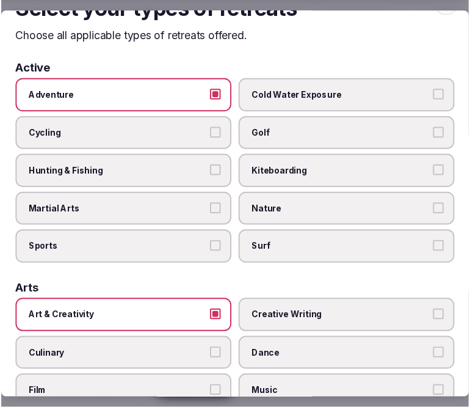
scroll to position [0, 0]
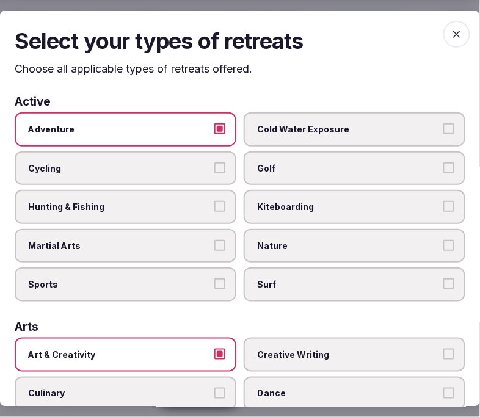
click at [451, 37] on icon "button" at bounding box center [457, 33] width 12 height 12
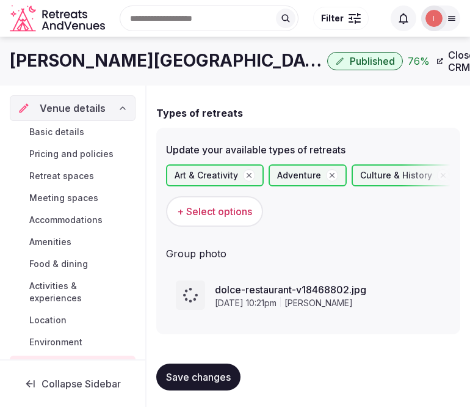
scroll to position [72, 0]
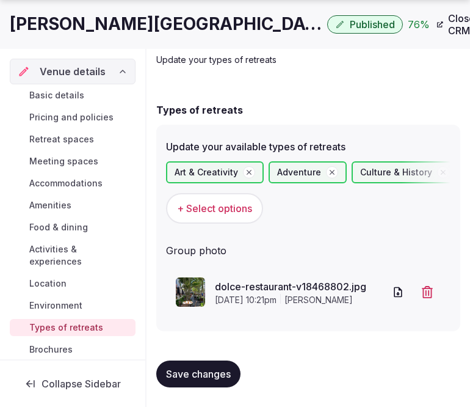
click at [213, 370] on span "Save changes" at bounding box center [198, 374] width 65 height 12
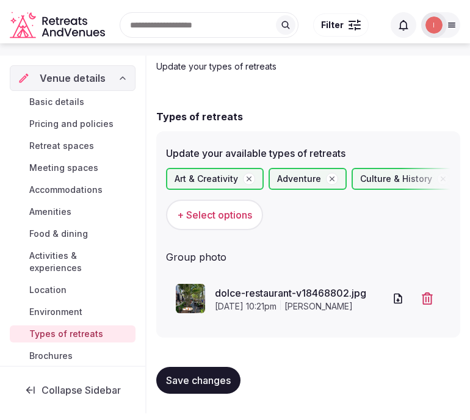
scroll to position [59, 0]
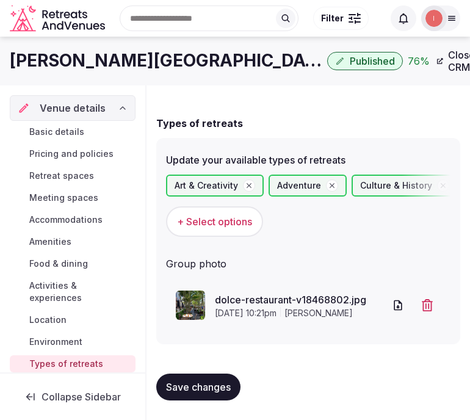
click at [447, 65] on link "Close CRM" at bounding box center [458, 61] width 56 height 37
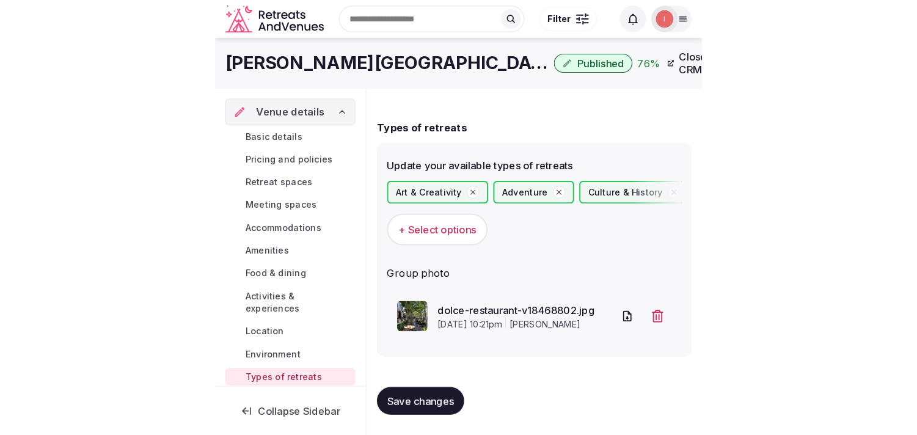
scroll to position [0, 0]
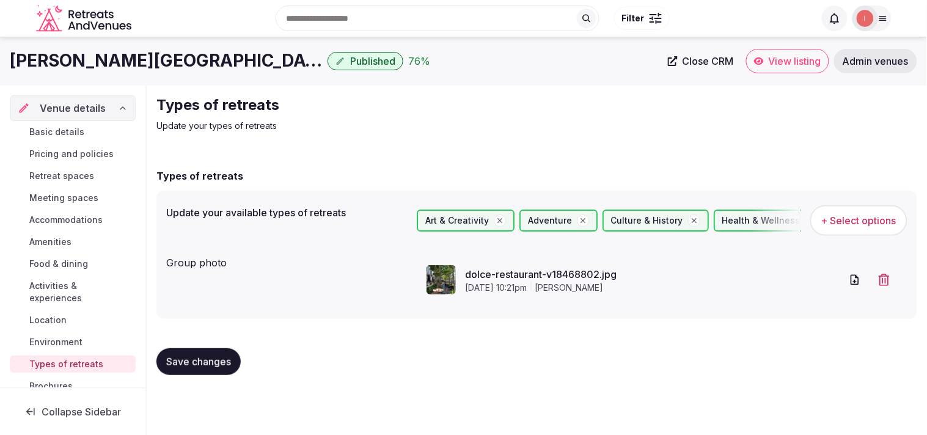
click at [470, 62] on span "View listing" at bounding box center [795, 61] width 53 height 12
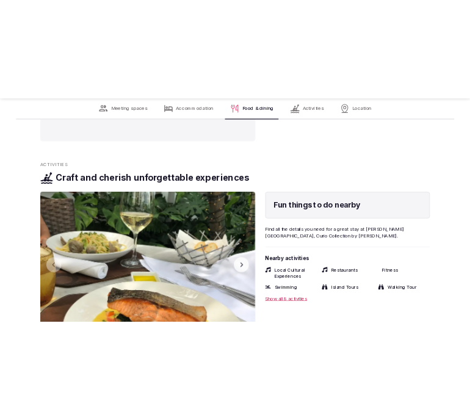
scroll to position [2851, 0]
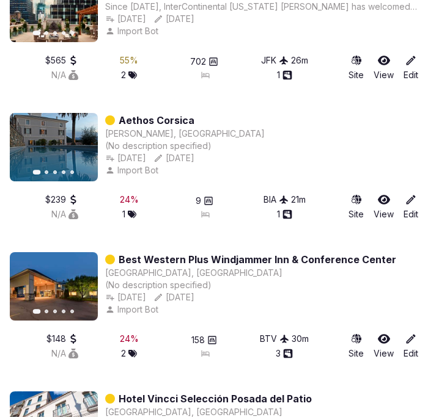
scroll to position [1107, 0]
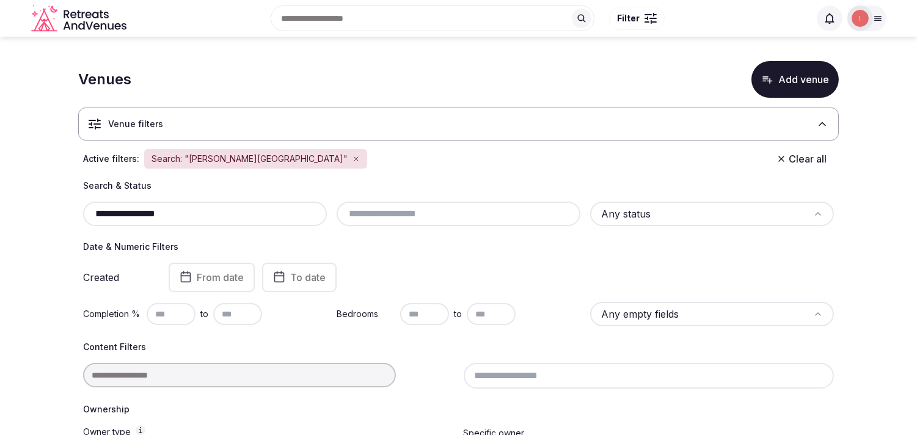
drag, startPoint x: 202, startPoint y: 204, endPoint x: 93, endPoint y: 208, distance: 108.8
click at [84, 208] on div "**********" at bounding box center [205, 214] width 244 height 24
click at [164, 213] on input "**********" at bounding box center [205, 214] width 234 height 15
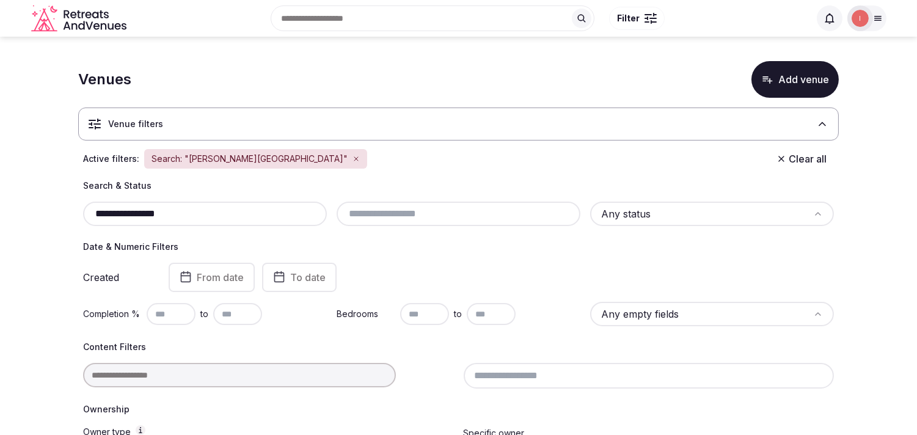
paste input "**********"
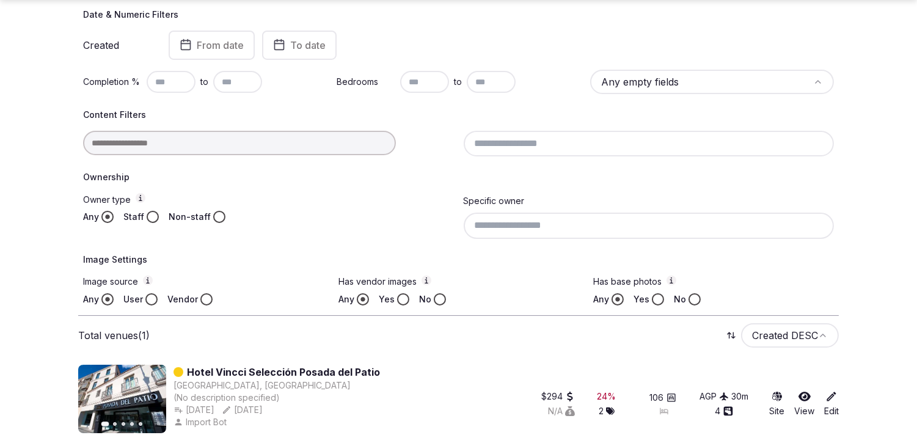
scroll to position [247, 0]
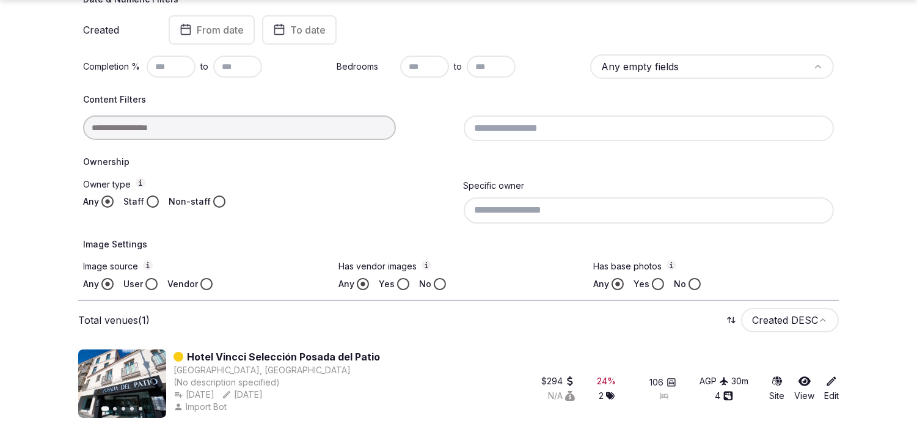
type input "**********"
click at [346, 351] on link "Hotel Vincci Selección Posada del Patio" at bounding box center [283, 356] width 193 height 15
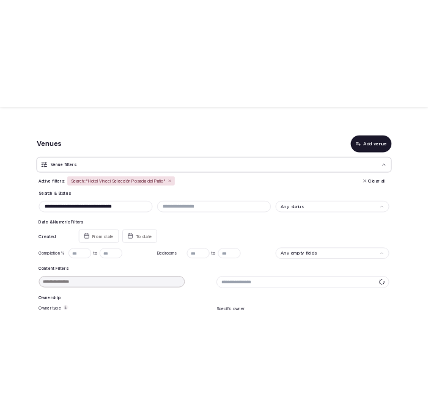
scroll to position [174, 0]
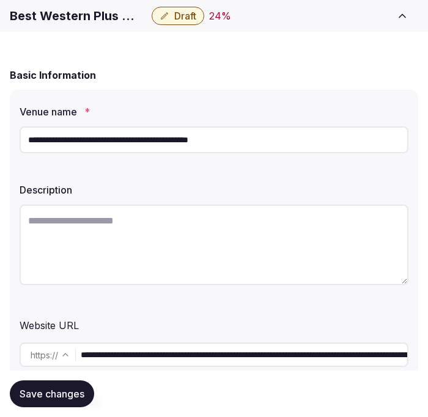
scroll to position [203, 0]
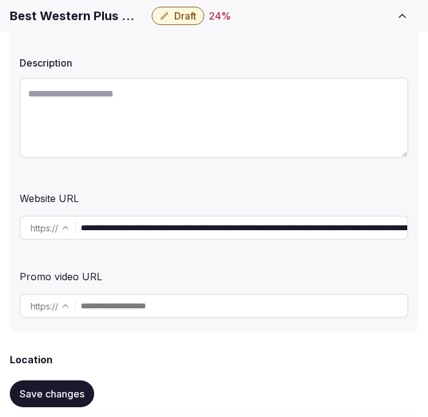
click at [290, 228] on input "**********" at bounding box center [244, 228] width 326 height 24
click at [276, 227] on input "**********" at bounding box center [244, 228] width 326 height 24
click at [275, 227] on input "**********" at bounding box center [244, 228] width 326 height 24
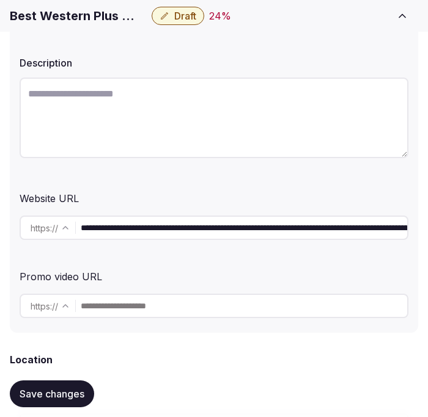
click at [275, 227] on input "**********" at bounding box center [244, 228] width 326 height 24
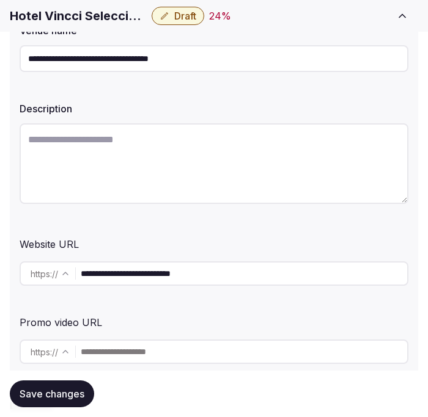
scroll to position [271, 0]
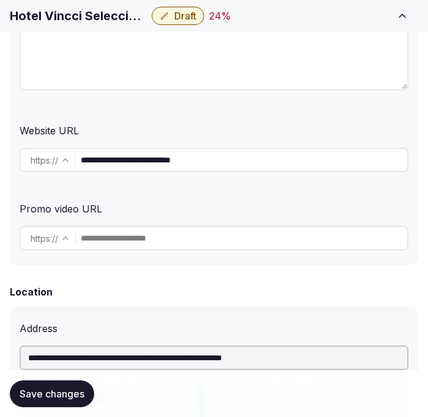
click at [163, 163] on input "**********" at bounding box center [244, 160] width 326 height 24
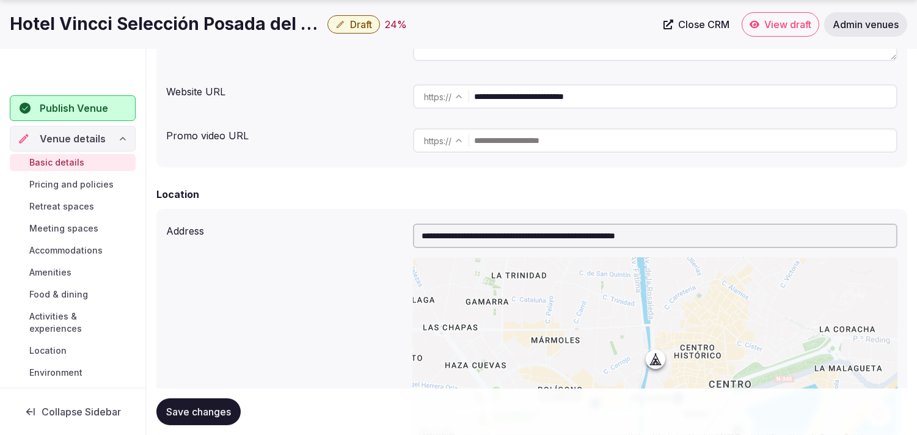
click at [210, 25] on h1 "Hotel Vincci Selección Posada del Patio" at bounding box center [166, 24] width 313 height 24
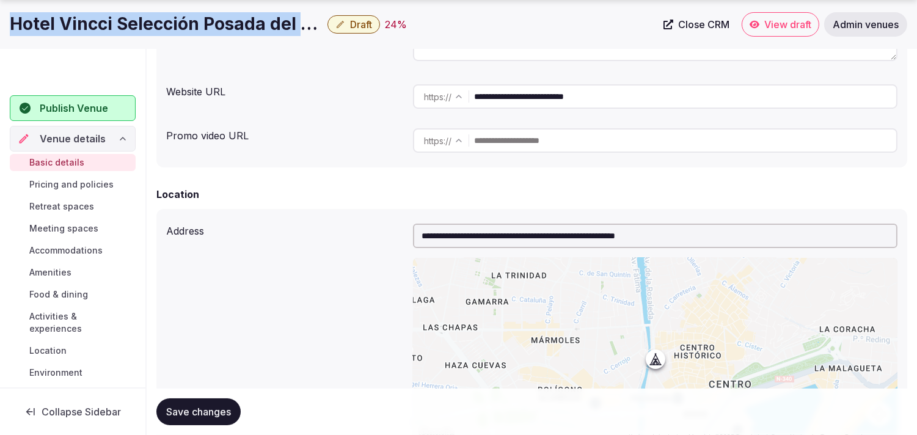
click at [210, 25] on h1 "Hotel Vincci Selección Posada del Patio" at bounding box center [166, 24] width 313 height 24
copy div "Hotel Vincci Selección Posada del Patio"
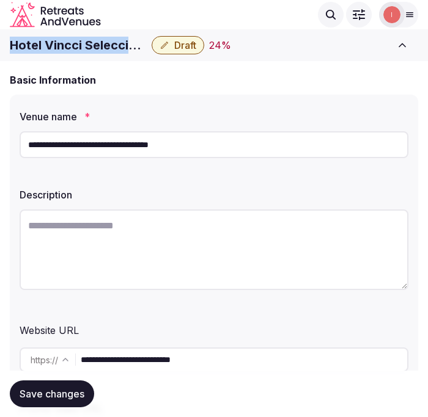
scroll to position [68, 0]
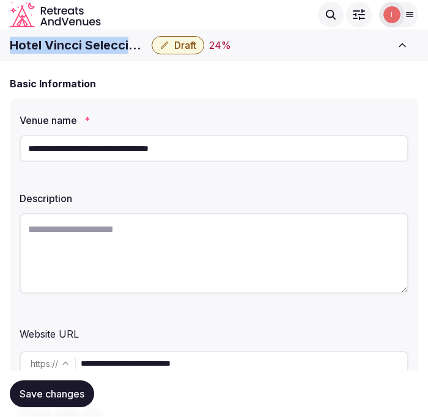
copy div "Hotel Vincci Selección Posada del Patio"
click at [20, 101] on div "**********" at bounding box center [214, 283] width 408 height 370
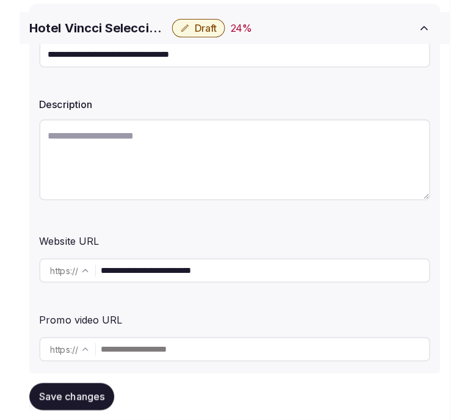
scroll to position [203, 0]
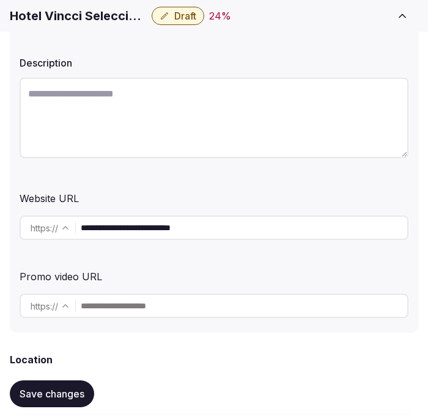
click at [159, 220] on input "**********" at bounding box center [244, 228] width 326 height 24
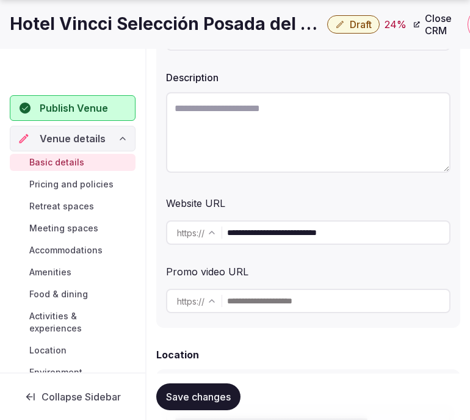
click at [353, 109] on textarea at bounding box center [308, 132] width 285 height 81
paste textarea "**********"
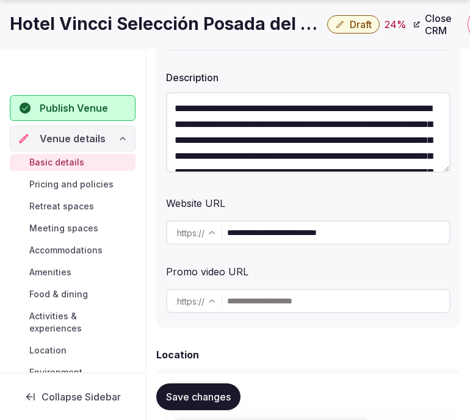
scroll to position [54, 0]
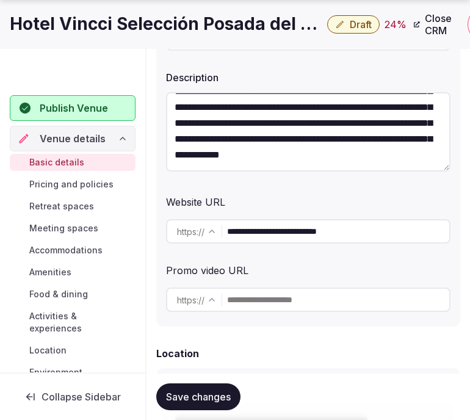
type textarea "**********"
click at [216, 392] on span "Save changes" at bounding box center [198, 397] width 65 height 12
click at [216, 392] on div "Save changes" at bounding box center [198, 397] width 84 height 27
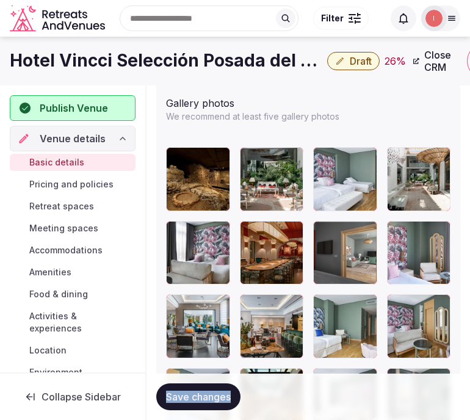
scroll to position [1629, 0]
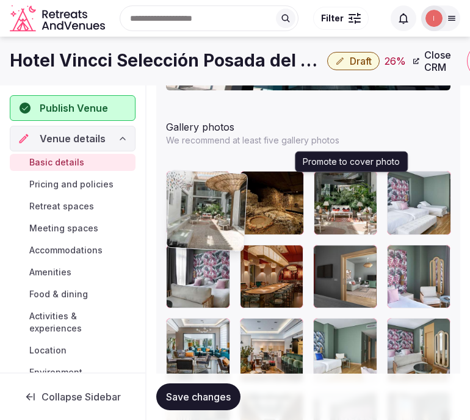
drag, startPoint x: 392, startPoint y: 180, endPoint x: 186, endPoint y: 179, distance: 205.9
click at [186, 179] on img at bounding box center [207, 210] width 81 height 81
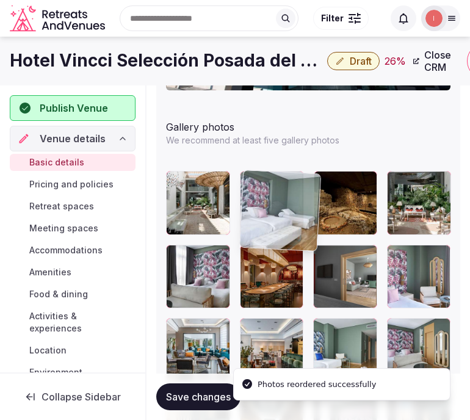
drag, startPoint x: 397, startPoint y: 182, endPoint x: 241, endPoint y: 197, distance: 156.5
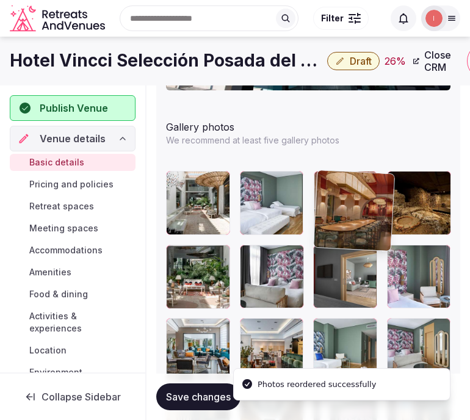
drag, startPoint x: 249, startPoint y: 250, endPoint x: 342, endPoint y: 180, distance: 116.4
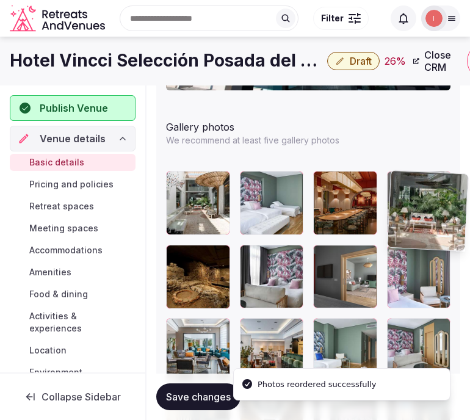
drag, startPoint x: 315, startPoint y: 208, endPoint x: 383, endPoint y: 172, distance: 76.5
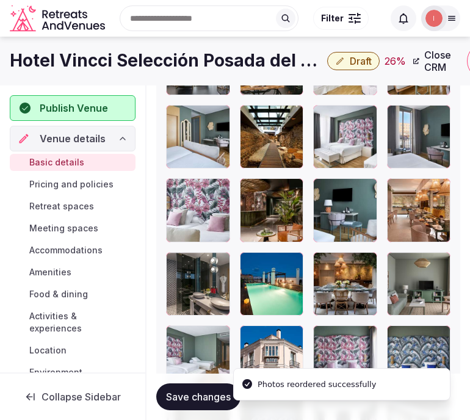
scroll to position [1901, 0]
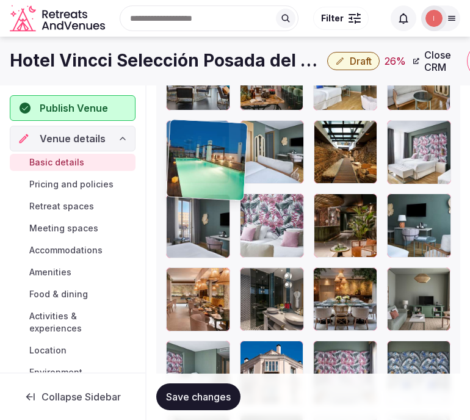
drag, startPoint x: 247, startPoint y: 273, endPoint x: 188, endPoint y: 144, distance: 141.9
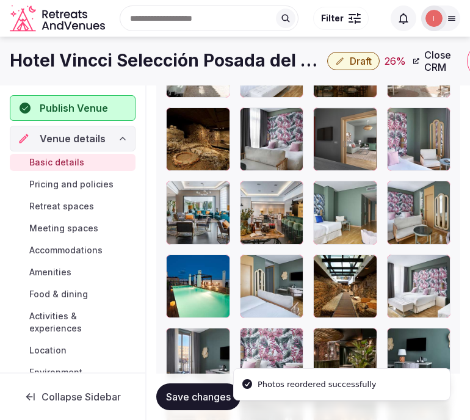
scroll to position [1764, 0]
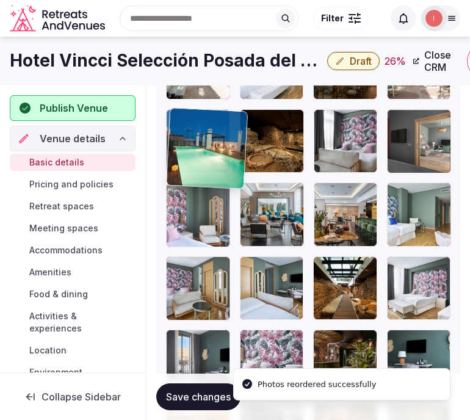
drag, startPoint x: 178, startPoint y: 264, endPoint x: 199, endPoint y: 139, distance: 127.0
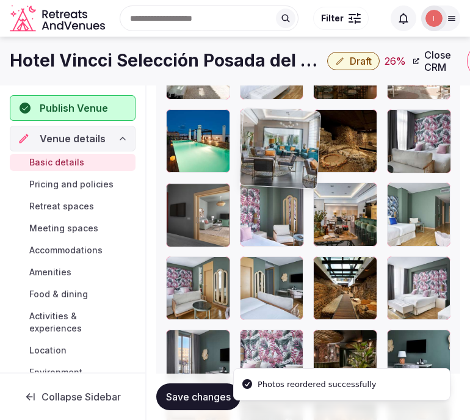
drag, startPoint x: 243, startPoint y: 191, endPoint x: 250, endPoint y: 137, distance: 54.3
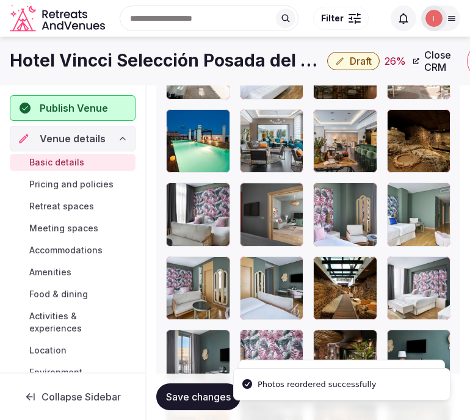
click at [223, 393] on span "Save changes" at bounding box center [198, 397] width 65 height 12
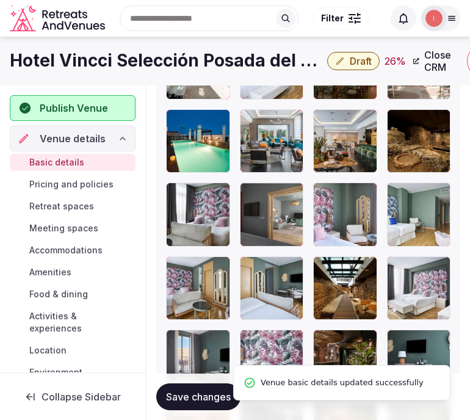
click at [223, 393] on span "Save changes" at bounding box center [198, 397] width 65 height 12
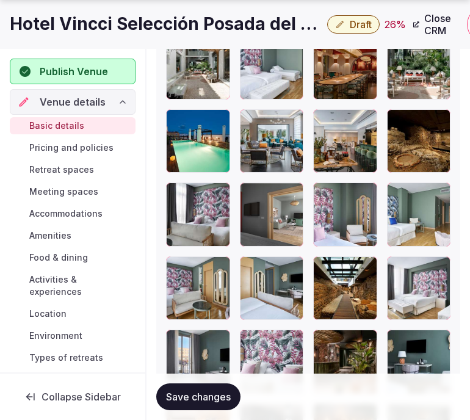
click at [217, 402] on span "Save changes" at bounding box center [198, 397] width 65 height 12
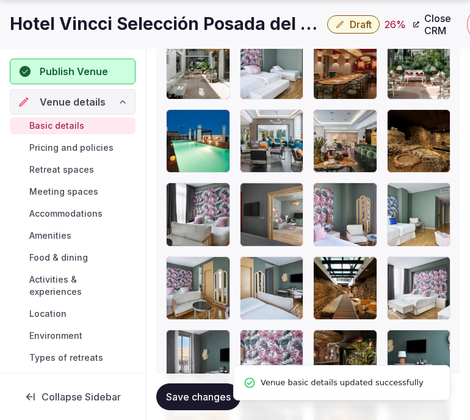
click at [49, 73] on span "Publish Venue" at bounding box center [74, 71] width 68 height 15
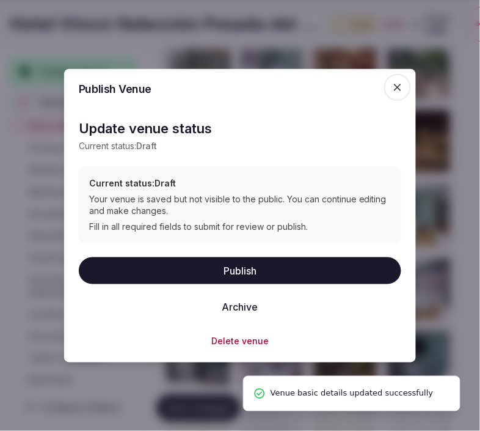
click at [288, 270] on button "Publish" at bounding box center [240, 270] width 323 height 27
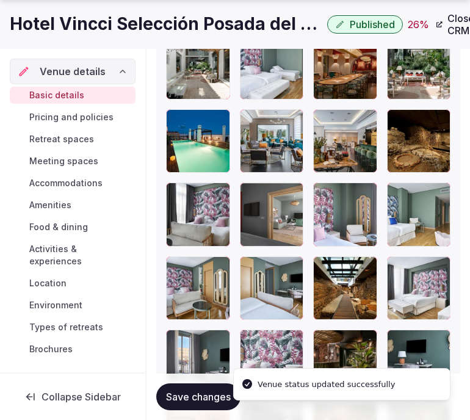
click at [74, 117] on span "Pricing and policies" at bounding box center [71, 117] width 84 height 12
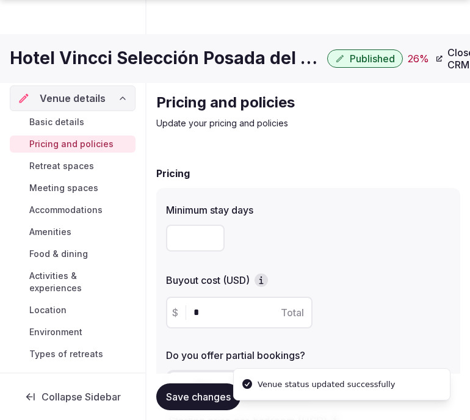
scroll to position [521, 0]
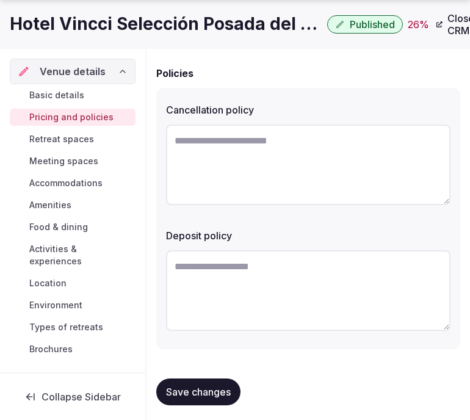
drag, startPoint x: 211, startPoint y: 214, endPoint x: 373, endPoint y: 175, distance: 166.0
click at [212, 214] on div "Cancellation policy Deposit policy" at bounding box center [308, 218] width 304 height 261
click at [147, 29] on h1 "Hotel Vincci Selección Posada del Patio" at bounding box center [166, 24] width 313 height 24
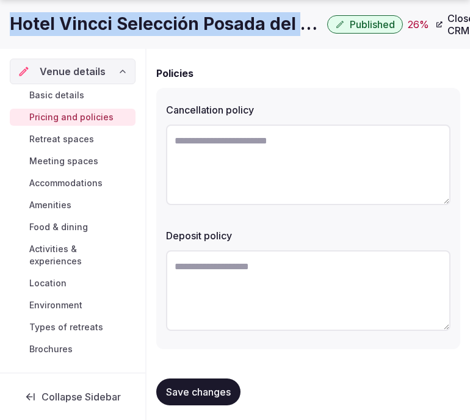
click at [147, 29] on h1 "Hotel Vincci Selección Posada del Patio" at bounding box center [166, 24] width 313 height 24
copy div "Hotel Vincci Selección Posada del Patio"
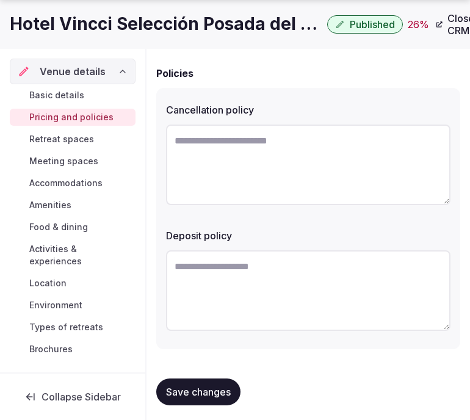
click at [367, 178] on textarea at bounding box center [308, 165] width 285 height 81
paste textarea "**********"
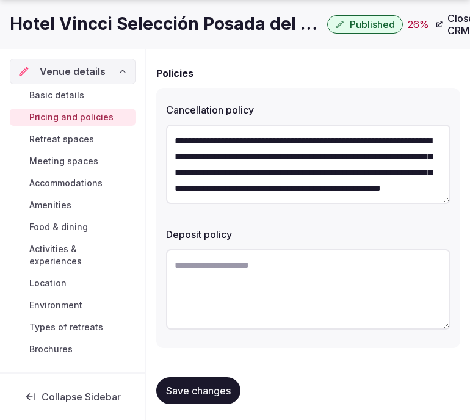
scroll to position [22, 0]
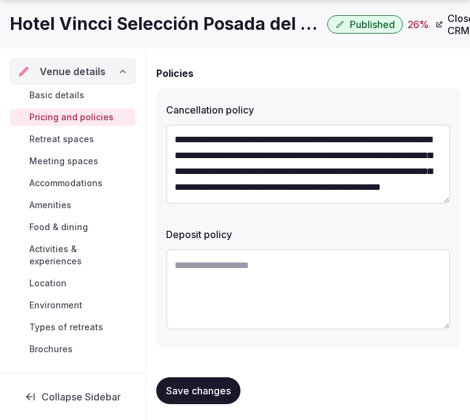
type textarea "**********"
click at [394, 291] on textarea at bounding box center [308, 289] width 285 height 81
paste textarea "**********"
type textarea "**********"
click at [177, 397] on button "Save changes" at bounding box center [198, 390] width 84 height 27
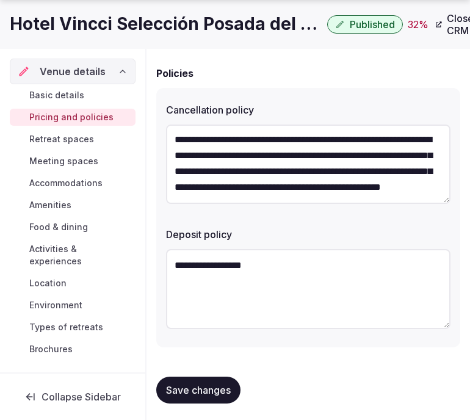
click at [159, 386] on button "Save changes" at bounding box center [198, 390] width 84 height 27
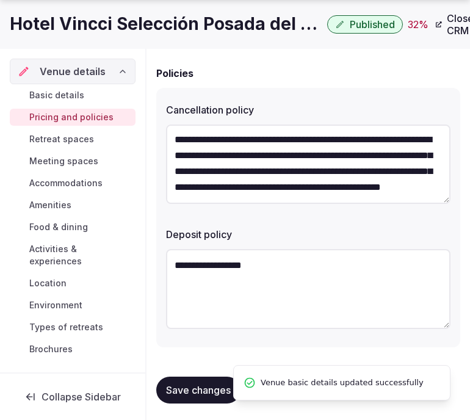
click at [76, 141] on span "Retreat spaces" at bounding box center [61, 139] width 65 height 12
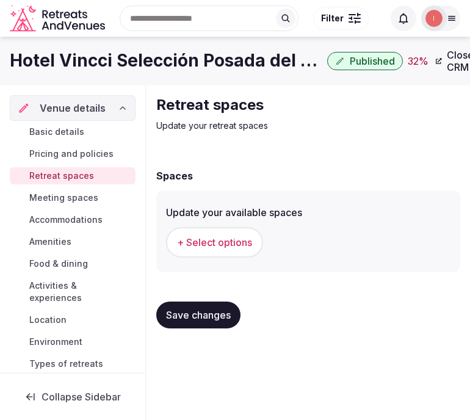
click at [228, 229] on button "+ Select options" at bounding box center [214, 242] width 97 height 31
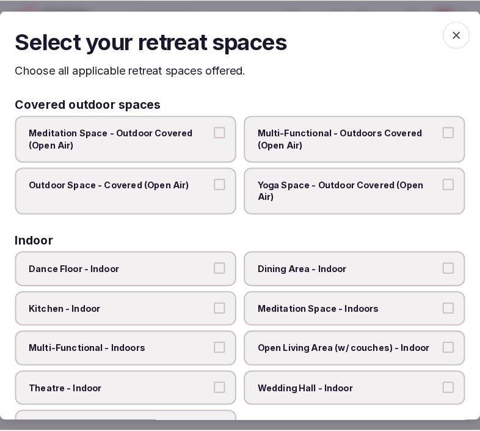
scroll to position [0, 0]
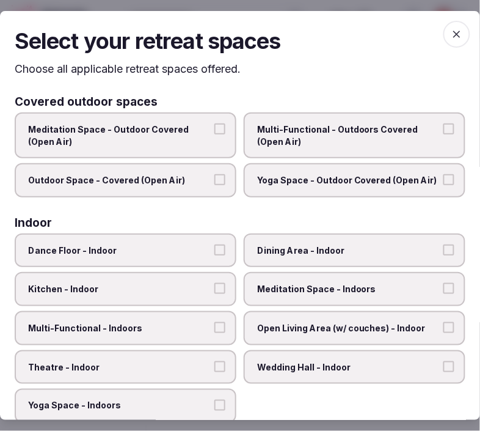
click at [346, 142] on span "Multi-Functional - Outdoors Covered (Open Air)" at bounding box center [348, 135] width 183 height 24
click at [437, 134] on button "Multi-Functional - Outdoors Covered (Open Air)" at bounding box center [449, 128] width 11 height 11
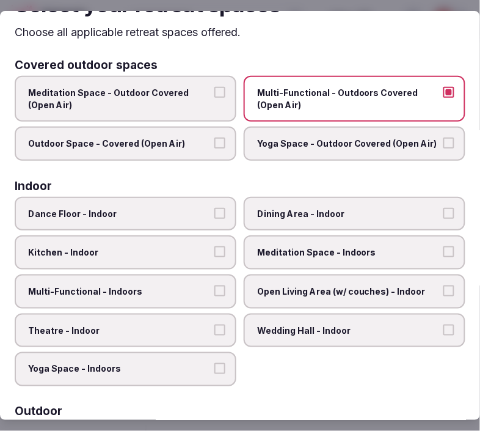
scroll to position [68, 0]
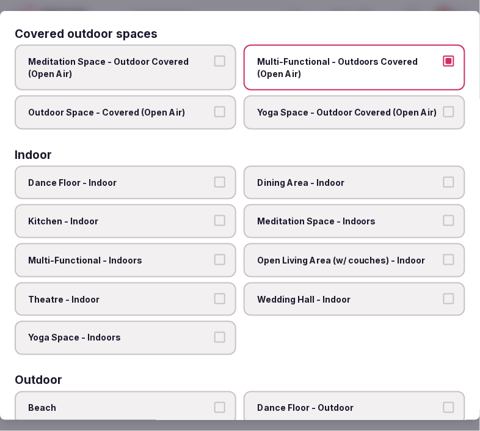
drag, startPoint x: 130, startPoint y: 98, endPoint x: 137, endPoint y: 93, distance: 9.3
click at [136, 95] on label "Outdoor Space - Covered (Open Air)" at bounding box center [126, 112] width 222 height 34
click at [219, 113] on button "Outdoor Space - Covered (Open Air)" at bounding box center [219, 111] width 11 height 11
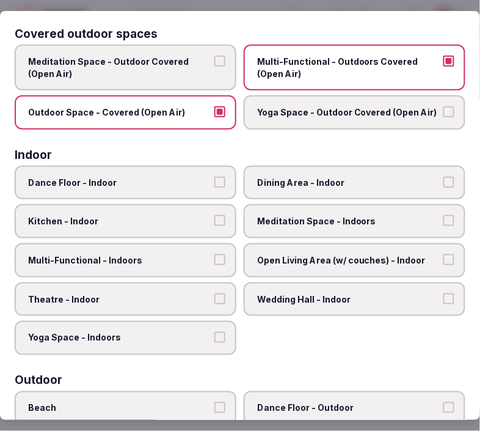
click at [312, 188] on label "Dining Area - Indoor" at bounding box center [355, 183] width 222 height 34
click at [437, 188] on button "Dining Area - Indoor" at bounding box center [449, 182] width 11 height 11
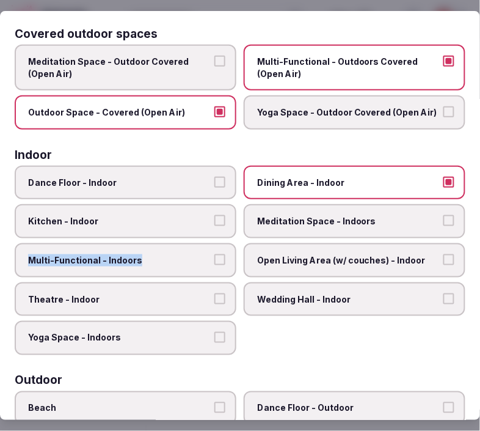
drag, startPoint x: 210, startPoint y: 257, endPoint x: 187, endPoint y: 279, distance: 31.5
click at [206, 263] on label "Multi-Functional - Indoors" at bounding box center [126, 260] width 222 height 34
click at [214, 263] on button "Multi-Functional - Indoors" at bounding box center [219, 259] width 11 height 11
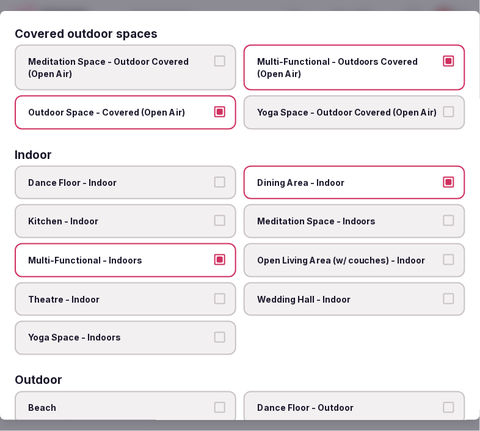
drag, startPoint x: 184, startPoint y: 291, endPoint x: 228, endPoint y: 277, distance: 46.8
click at [184, 293] on span "Theatre - Indoor" at bounding box center [119, 299] width 183 height 12
click at [214, 293] on button "Theatre - Indoor" at bounding box center [219, 298] width 11 height 11
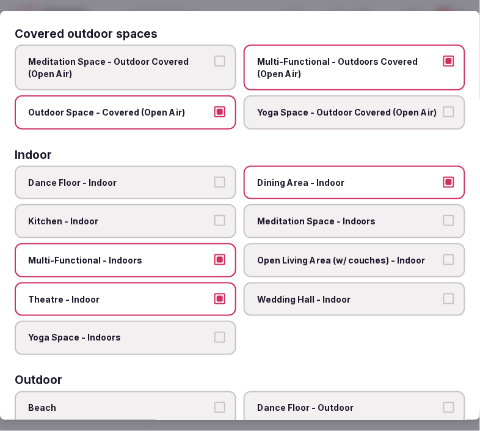
drag, startPoint x: 292, startPoint y: 263, endPoint x: 283, endPoint y: 261, distance: 9.3
click at [291, 259] on label "Open Living Area (w/ couches) - Indoor" at bounding box center [355, 260] width 222 height 34
click at [437, 259] on button "Open Living Area (w/ couches) - Indoor" at bounding box center [449, 259] width 11 height 11
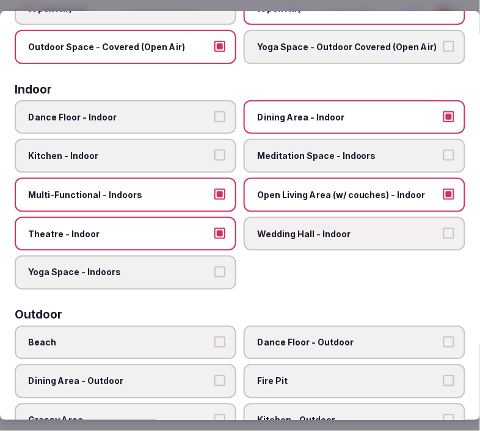
scroll to position [203, 0]
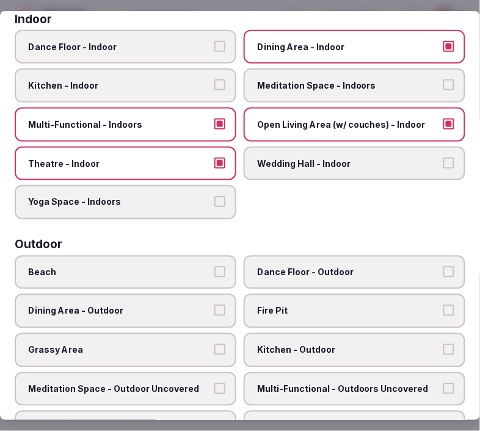
click at [309, 266] on span "Dance Floor - Outdoor" at bounding box center [348, 272] width 183 height 12
click at [437, 266] on button "Dance Floor - Outdoor" at bounding box center [449, 271] width 11 height 11
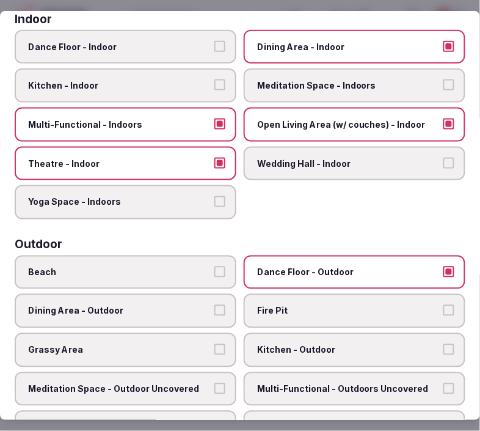
click at [272, 266] on span "Dance Floor - Outdoor" at bounding box center [348, 272] width 183 height 12
click at [437, 266] on button "Dance Floor - Outdoor" at bounding box center [449, 271] width 11 height 11
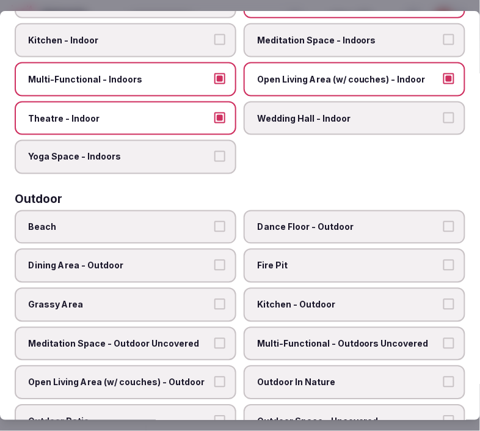
scroll to position [271, 0]
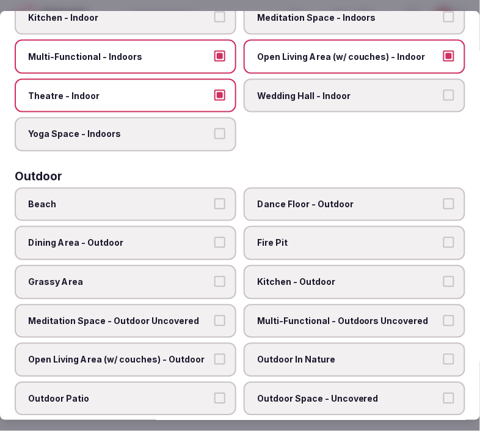
click at [178, 238] on span "Dining Area - Outdoor" at bounding box center [119, 244] width 183 height 12
click at [214, 238] on button "Dining Area - Outdoor" at bounding box center [219, 243] width 11 height 11
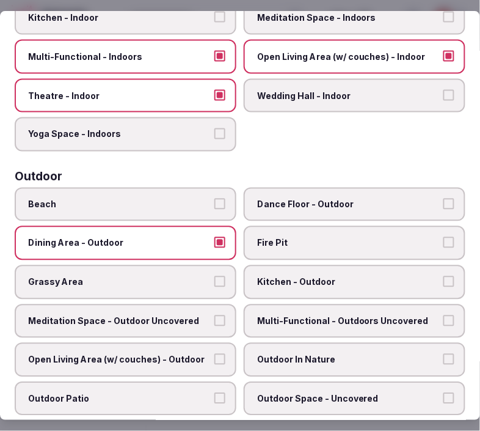
click at [178, 238] on span "Dining Area - Outdoor" at bounding box center [119, 244] width 183 height 12
click at [214, 238] on button "Dining Area - Outdoor" at bounding box center [219, 243] width 11 height 11
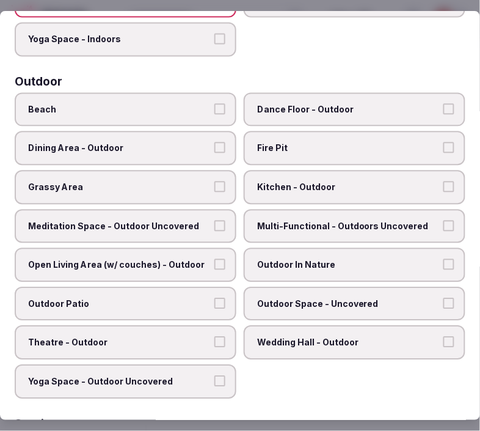
scroll to position [407, 0]
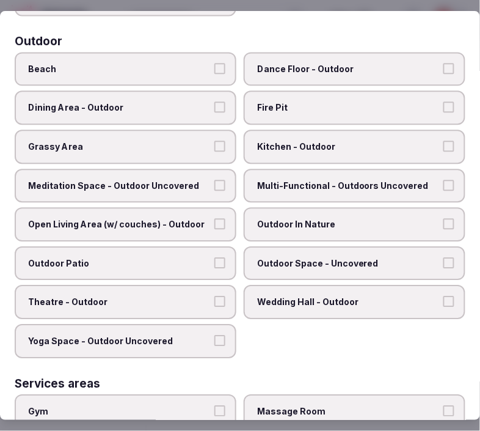
click at [189, 102] on span "Dining Area - Outdoor" at bounding box center [119, 108] width 183 height 12
click at [214, 102] on button "Dining Area - Outdoor" at bounding box center [219, 107] width 11 height 11
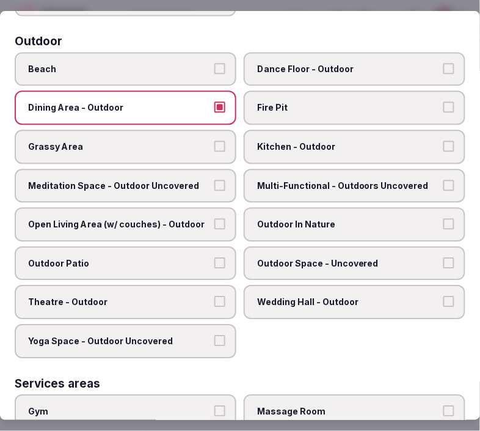
click at [313, 258] on label "Outdoor Space - Uncovered" at bounding box center [355, 263] width 222 height 34
click at [437, 258] on button "Outdoor Space - Uncovered" at bounding box center [449, 262] width 11 height 11
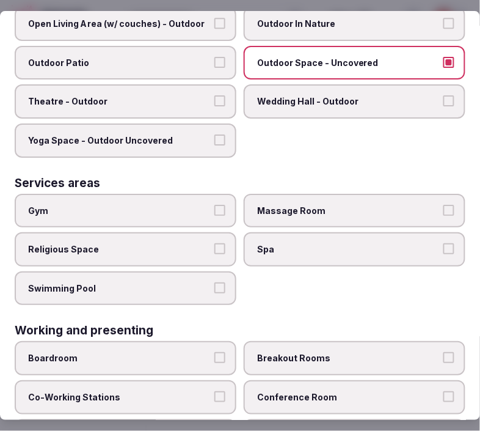
scroll to position [611, 0]
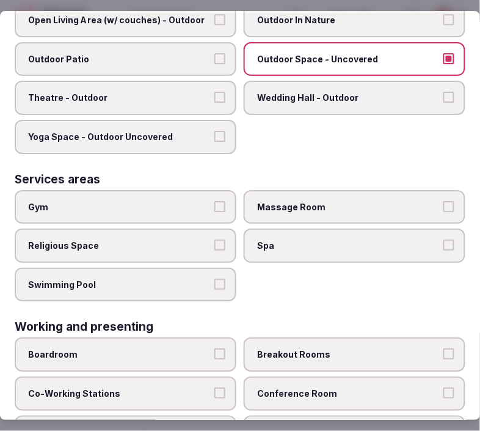
click at [189, 201] on span "Gym" at bounding box center [119, 207] width 183 height 12
click at [214, 201] on button "Gym" at bounding box center [219, 206] width 11 height 11
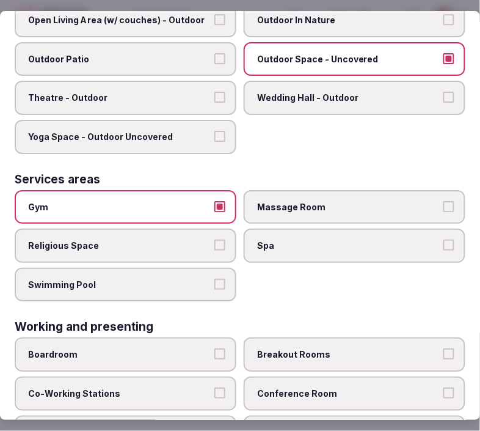
click at [189, 201] on span "Gym" at bounding box center [119, 207] width 183 height 12
click at [214, 201] on button "Gym" at bounding box center [219, 206] width 11 height 11
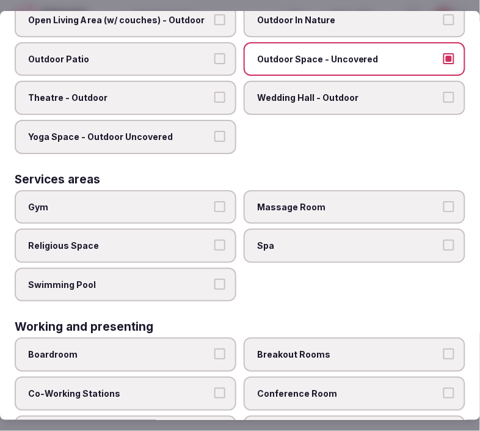
click at [216, 272] on label "Swimming Pool" at bounding box center [126, 285] width 222 height 34
click at [216, 279] on button "Swimming Pool" at bounding box center [219, 284] width 11 height 11
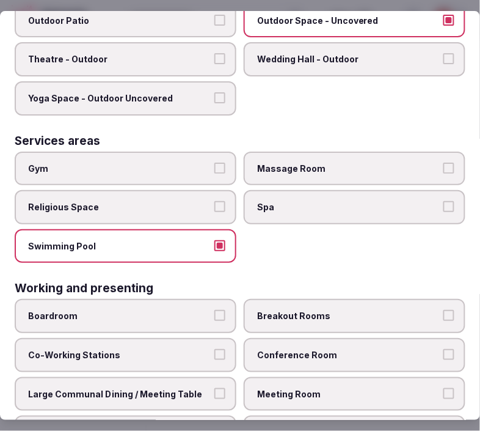
scroll to position [668, 0]
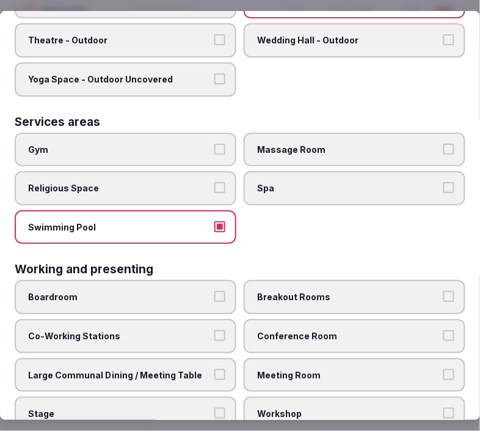
click at [291, 369] on span "Meeting Room" at bounding box center [348, 375] width 183 height 12
click at [437, 369] on button "Meeting Room" at bounding box center [449, 374] width 11 height 11
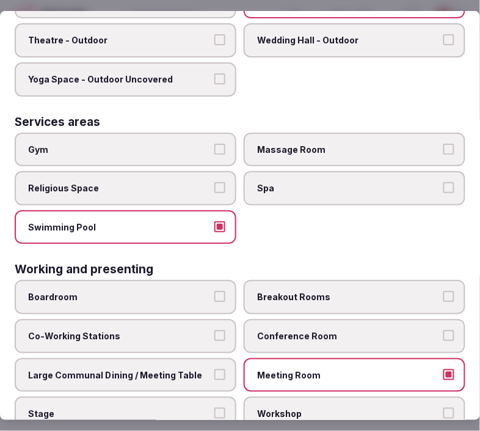
click at [188, 358] on label "Large Communal Dining / Meeting Table" at bounding box center [126, 375] width 222 height 34
click at [214, 369] on button "Large Communal Dining / Meeting Table" at bounding box center [219, 374] width 11 height 11
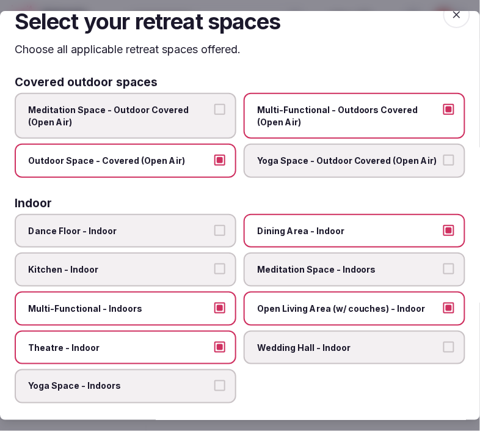
scroll to position [0, 0]
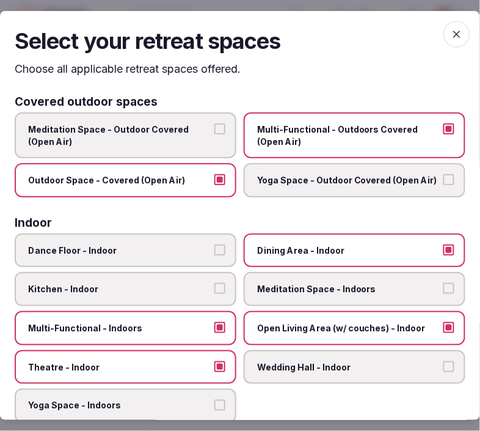
click at [437, 26] on span "button" at bounding box center [457, 34] width 27 height 27
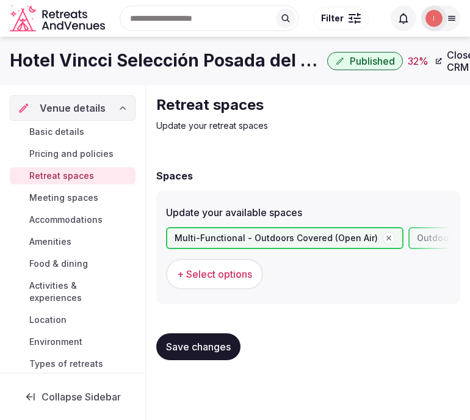
click at [208, 349] on span "Save changes" at bounding box center [198, 347] width 65 height 12
click at [239, 272] on span "+ Select options" at bounding box center [214, 274] width 75 height 13
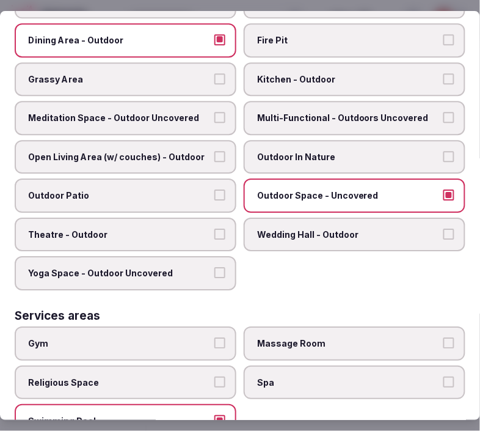
scroll to position [543, 0]
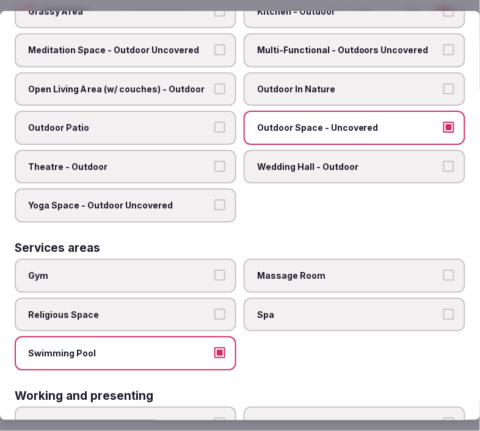
click at [188, 269] on span "Gym" at bounding box center [119, 275] width 183 height 12
click at [214, 269] on button "Gym" at bounding box center [219, 274] width 11 height 11
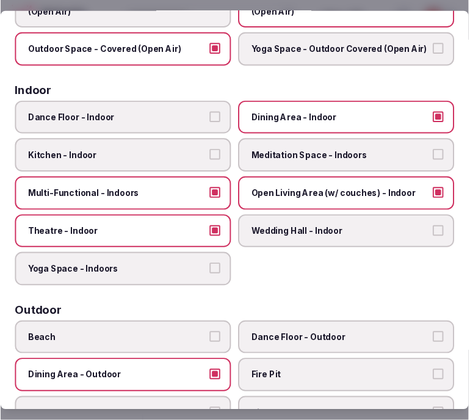
scroll to position [0, 0]
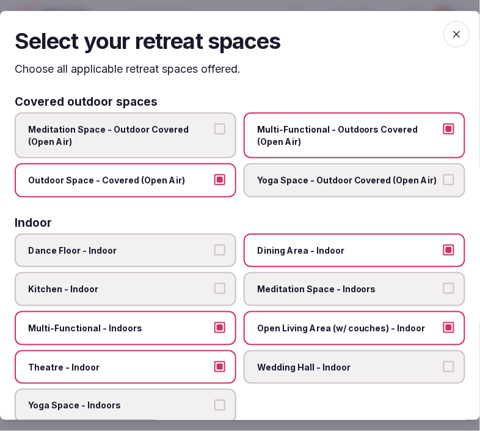
click at [437, 28] on icon "button" at bounding box center [457, 34] width 12 height 12
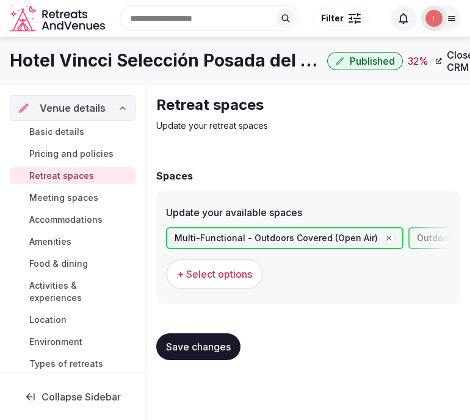
click at [222, 282] on button "+ Select options" at bounding box center [214, 274] width 97 height 31
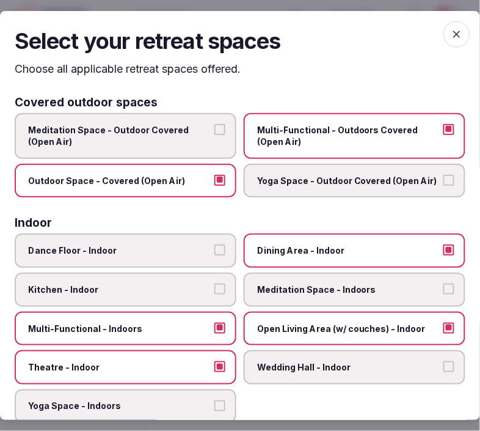
click at [437, 29] on span "button" at bounding box center [457, 34] width 27 height 27
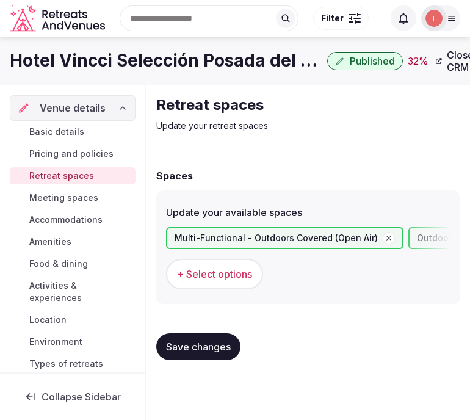
click at [197, 341] on span "Save changes" at bounding box center [198, 347] width 65 height 12
click at [197, 340] on div "Save changes" at bounding box center [198, 347] width 84 height 27
click at [179, 346] on span "Save changes" at bounding box center [198, 347] width 65 height 12
click at [230, 160] on div "Spaces Update your available spaces Multi-Functional - Outdoors Covered (Open A…" at bounding box center [308, 263] width 304 height 214
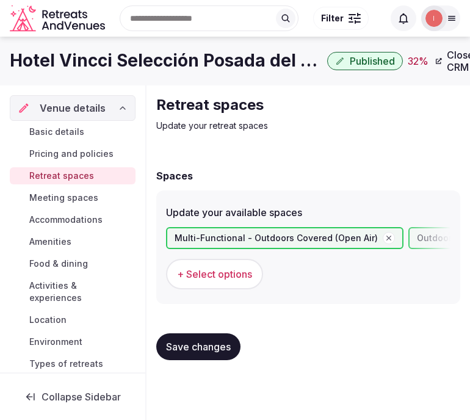
click at [206, 334] on button "Save changes" at bounding box center [198, 347] width 84 height 27
click at [202, 341] on span "Save changes" at bounding box center [198, 347] width 65 height 12
click at [83, 198] on span "Meeting spaces" at bounding box center [63, 198] width 69 height 12
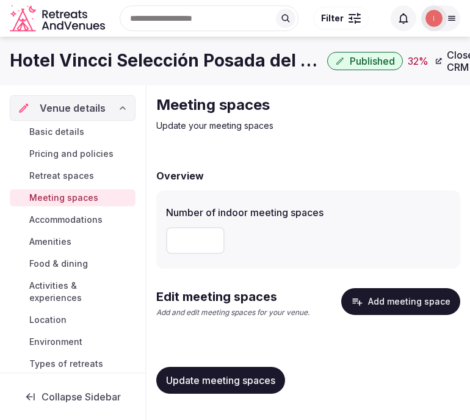
click at [412, 302] on button "Add meeting space" at bounding box center [401, 301] width 119 height 27
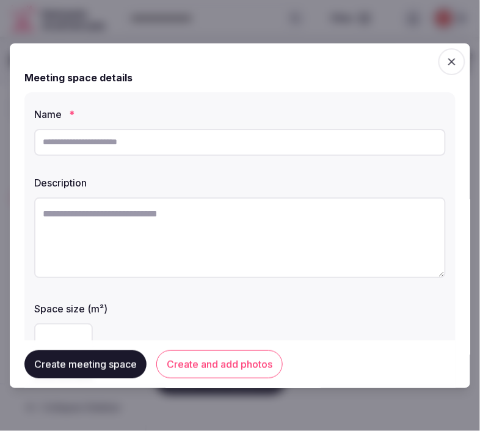
click at [142, 144] on input "text" at bounding box center [240, 142] width 412 height 27
paste input "*******"
type input "*******"
drag, startPoint x: 141, startPoint y: 147, endPoint x: 169, endPoint y: 283, distance: 139.0
click at [169, 283] on div at bounding box center [240, 239] width 412 height 94
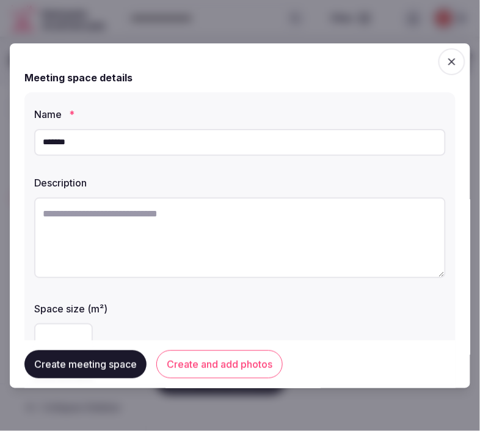
click at [214, 227] on textarea at bounding box center [240, 237] width 412 height 81
paste textarea "**********"
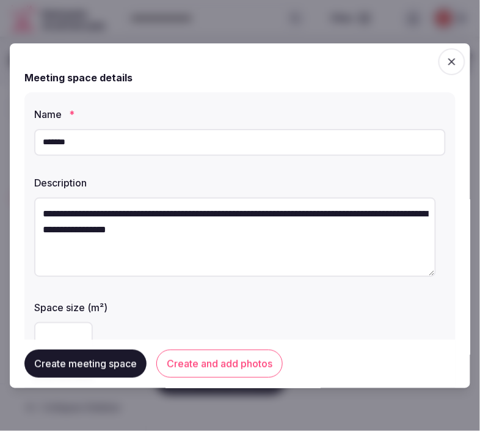
type textarea "**********"
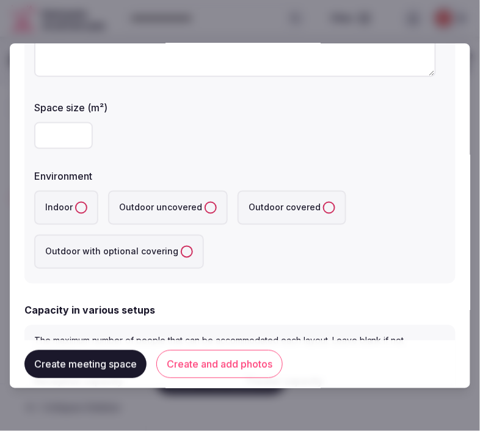
scroll to position [203, 0]
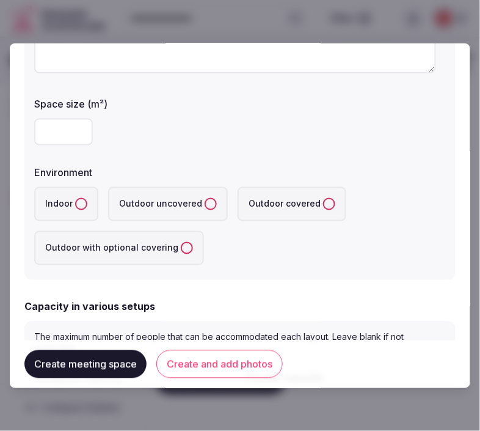
click at [50, 131] on input "number" at bounding box center [63, 132] width 59 height 27
type input "**"
click at [83, 203] on button "Indoor" at bounding box center [81, 204] width 12 height 12
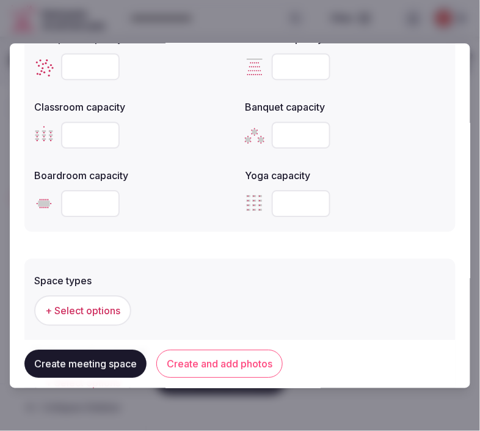
scroll to position [475, 0]
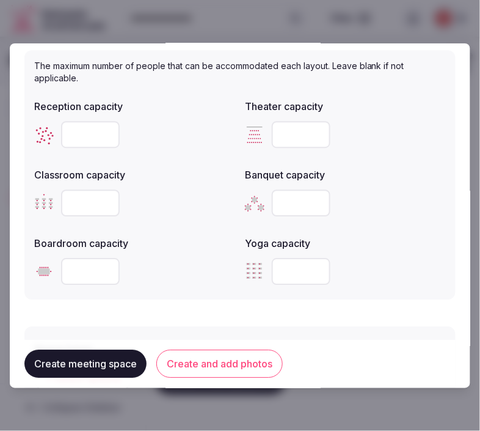
click at [73, 136] on input "number" at bounding box center [90, 134] width 59 height 27
type input "**"
click at [90, 271] on input "number" at bounding box center [90, 271] width 59 height 27
type input "**"
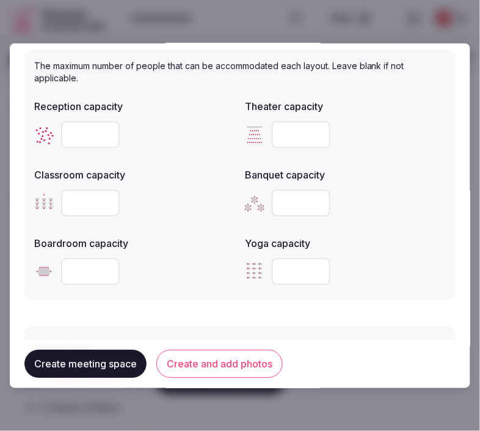
click at [152, 296] on form "**********" at bounding box center [239, 88] width 431 height 1011
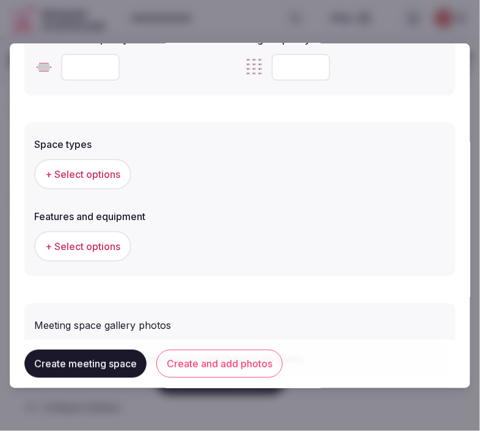
click at [109, 168] on span "+ Select options" at bounding box center [82, 173] width 75 height 13
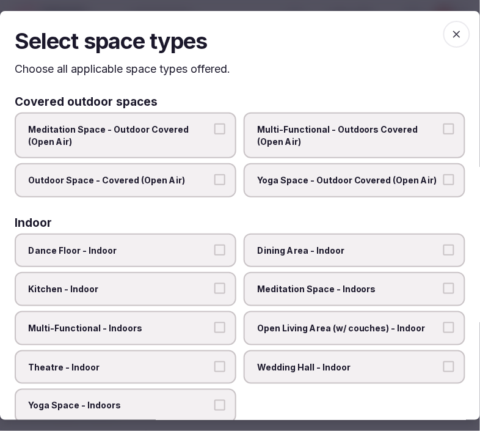
click at [290, 261] on label "Dining Area - Indoor" at bounding box center [355, 250] width 222 height 34
click at [437, 255] on button "Dining Area - Indoor" at bounding box center [449, 249] width 11 height 11
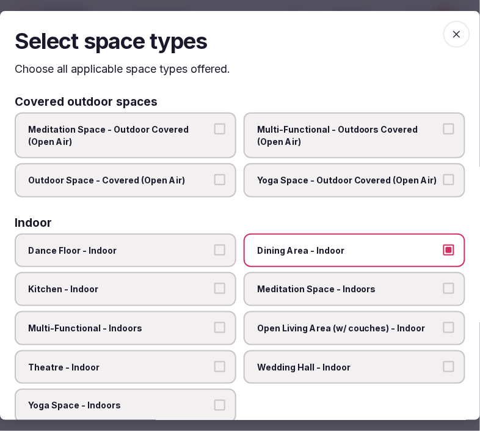
click at [288, 246] on span "Dining Area - Indoor" at bounding box center [348, 250] width 183 height 12
click at [437, 246] on button "Dining Area - Indoor" at bounding box center [449, 249] width 11 height 11
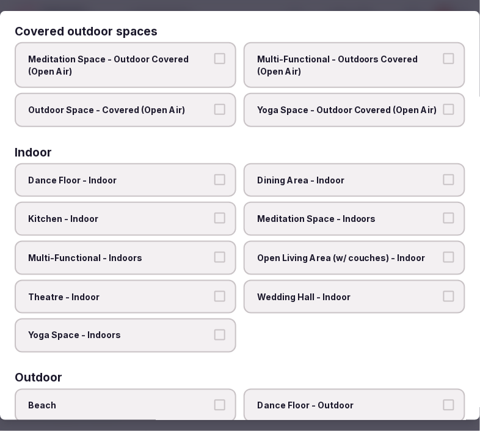
scroll to position [68, 0]
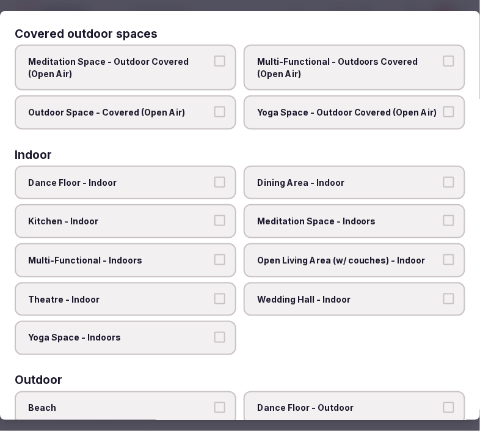
drag, startPoint x: 293, startPoint y: 242, endPoint x: 283, endPoint y: 250, distance: 13.0
click at [290, 245] on label "Open Living Area (w/ couches) - Indoor" at bounding box center [355, 260] width 222 height 34
click at [437, 254] on button "Open Living Area (w/ couches) - Indoor" at bounding box center [449, 259] width 11 height 11
click at [285, 248] on label "Open Living Area (w/ couches) - Indoor" at bounding box center [355, 260] width 222 height 34
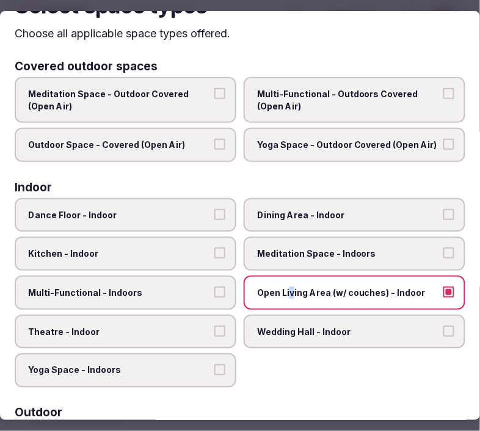
scroll to position [0, 0]
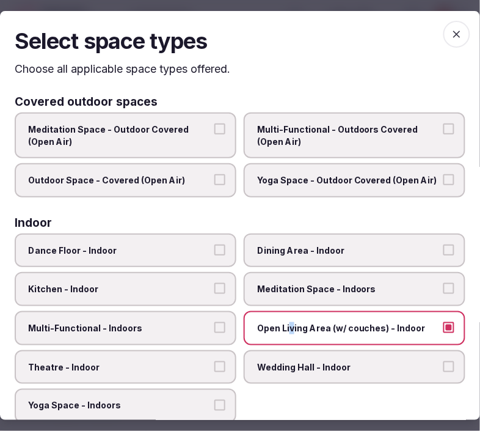
drag, startPoint x: 445, startPoint y: 27, endPoint x: 414, endPoint y: 62, distance: 46.3
click at [437, 28] on icon "button" at bounding box center [457, 34] width 12 height 12
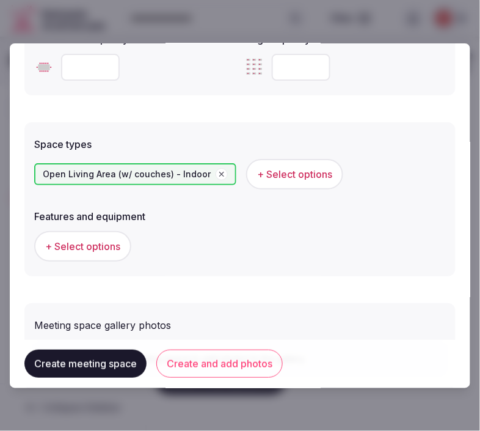
click at [104, 252] on button "+ Select options" at bounding box center [82, 246] width 97 height 31
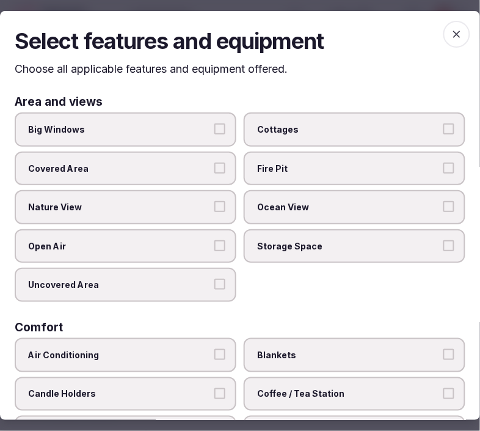
click at [170, 124] on span "Big Windows" at bounding box center [119, 129] width 183 height 12
click at [214, 124] on button "Big Windows" at bounding box center [219, 128] width 11 height 11
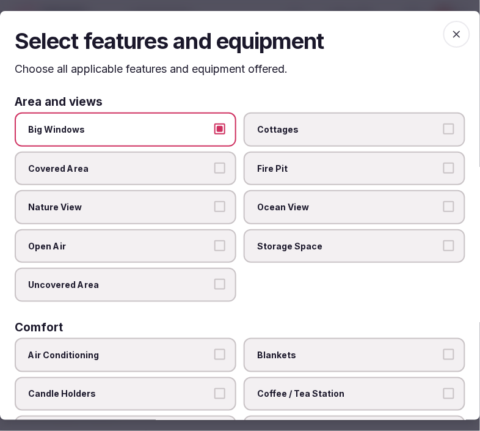
click at [202, 202] on span "Nature View" at bounding box center [119, 207] width 183 height 12
click at [214, 202] on button "Nature View" at bounding box center [219, 206] width 11 height 11
click at [202, 202] on span "Nature View" at bounding box center [119, 207] width 183 height 12
click at [214, 202] on button "Nature View" at bounding box center [219, 206] width 11 height 11
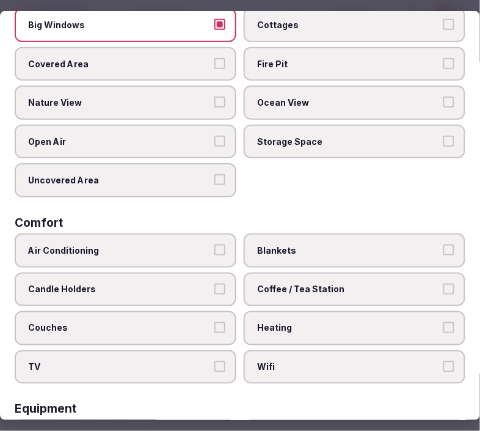
scroll to position [203, 0]
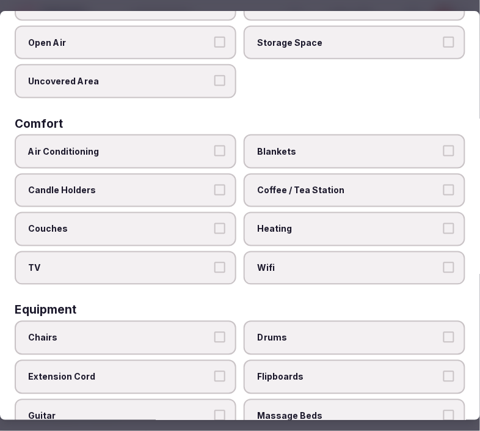
click at [174, 145] on span "Air Conditioning" at bounding box center [119, 151] width 183 height 12
click at [214, 145] on button "Air Conditioning" at bounding box center [219, 150] width 11 height 11
click at [174, 145] on span "Air Conditioning" at bounding box center [119, 151] width 183 height 12
click at [214, 145] on button "Air Conditioning" at bounding box center [219, 150] width 11 height 11
click at [205, 153] on label "Air Conditioning" at bounding box center [126, 151] width 222 height 34
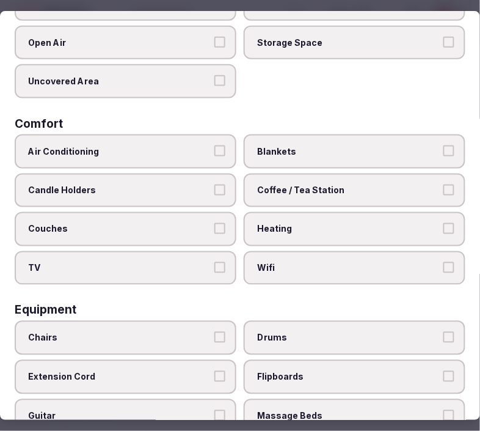
click at [214, 153] on button "Air Conditioning" at bounding box center [219, 150] width 11 height 11
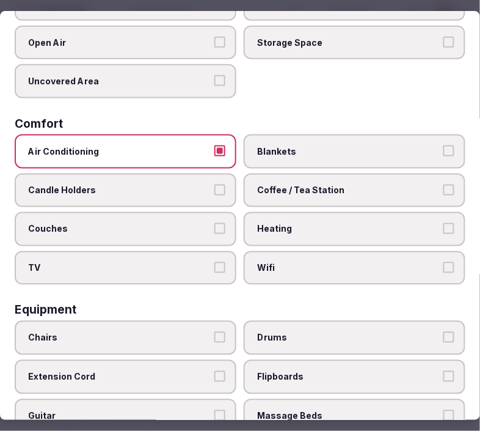
click at [252, 251] on label "Wifi" at bounding box center [355, 268] width 222 height 34
click at [437, 262] on button "Wifi" at bounding box center [449, 267] width 11 height 11
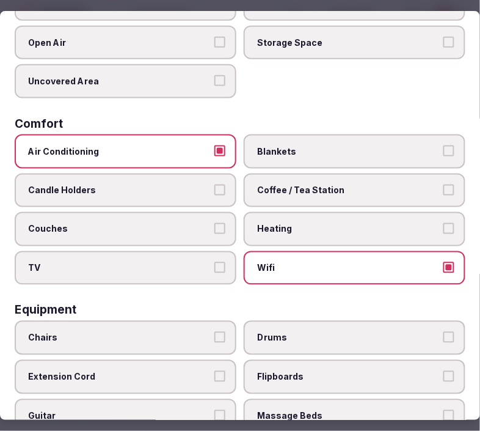
click at [253, 251] on label "Wifi" at bounding box center [355, 268] width 222 height 34
click at [437, 262] on button "Wifi" at bounding box center [449, 267] width 11 height 11
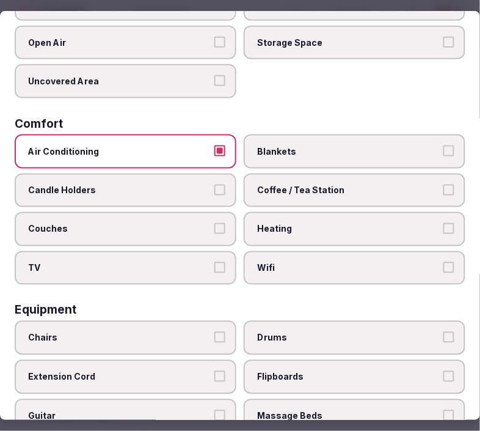
click at [362, 191] on label "Coffee / Tea Station" at bounding box center [355, 191] width 222 height 34
click at [437, 191] on button "Coffee / Tea Station" at bounding box center [449, 190] width 11 height 11
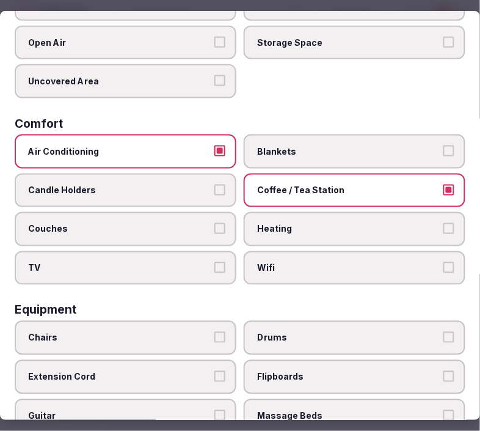
click at [437, 265] on label "Wifi" at bounding box center [355, 268] width 222 height 34
click at [437, 265] on button "Wifi" at bounding box center [449, 267] width 11 height 11
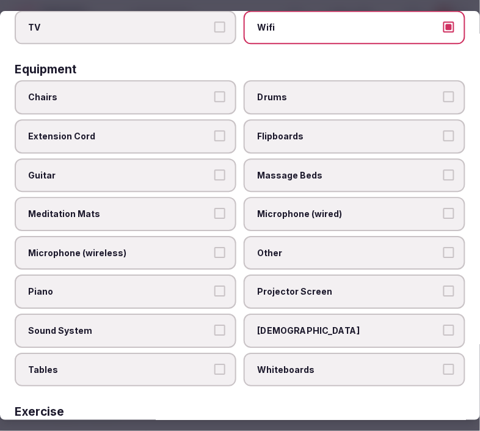
scroll to position [475, 0]
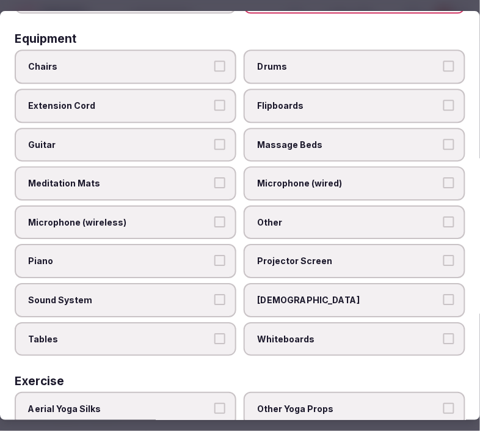
click at [191, 61] on span "Chairs" at bounding box center [119, 67] width 183 height 12
click at [214, 61] on button "Chairs" at bounding box center [219, 66] width 11 height 11
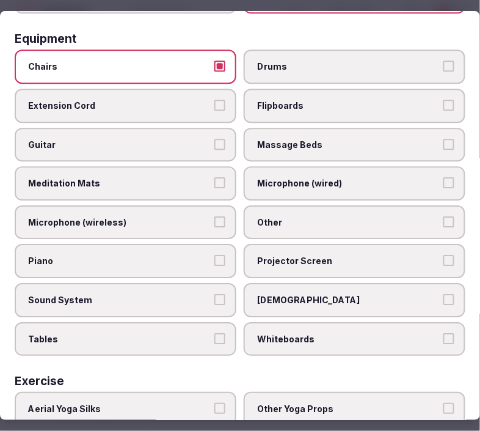
click at [295, 216] on span "Other" at bounding box center [348, 222] width 183 height 12
click at [437, 216] on button "Other" at bounding box center [449, 221] width 11 height 11
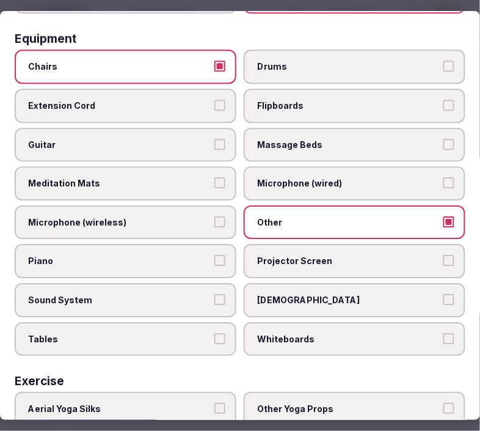
drag, startPoint x: 126, startPoint y: 310, endPoint x: 139, endPoint y: 308, distance: 13.1
click at [134, 322] on label "Tables" at bounding box center [126, 339] width 222 height 34
click at [214, 333] on button "Tables" at bounding box center [219, 338] width 11 height 11
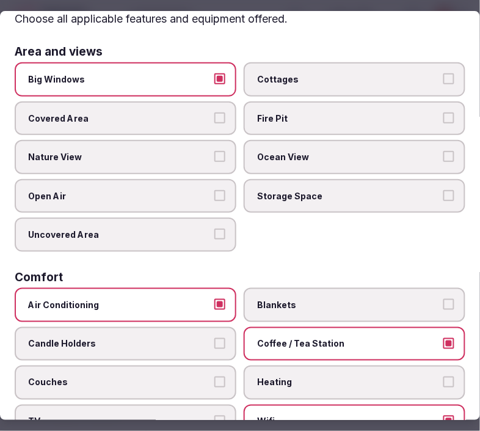
scroll to position [0, 0]
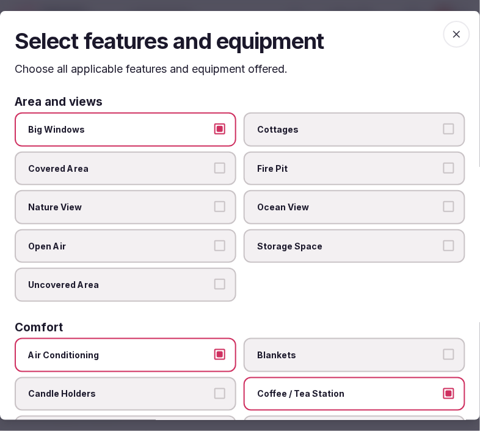
click at [437, 31] on icon "button" at bounding box center [457, 34] width 12 height 12
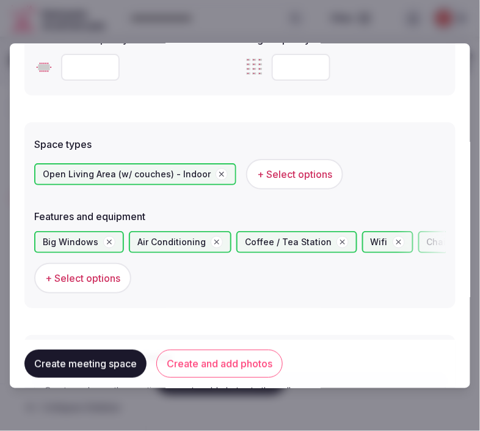
click at [192, 353] on button "Create and add photos" at bounding box center [219, 364] width 126 height 28
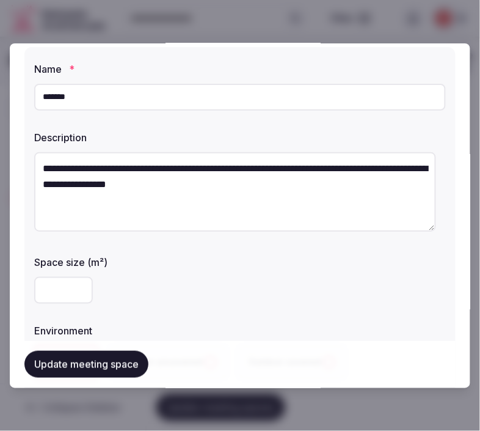
scroll to position [68, 0]
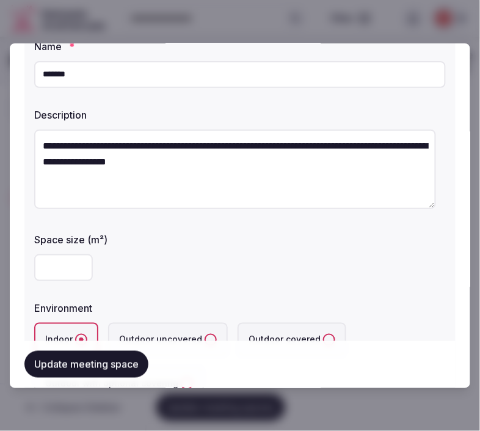
click at [117, 351] on div "Update meeting space" at bounding box center [239, 365] width 431 height 46
click at [111, 365] on button "Update meeting space" at bounding box center [86, 364] width 124 height 27
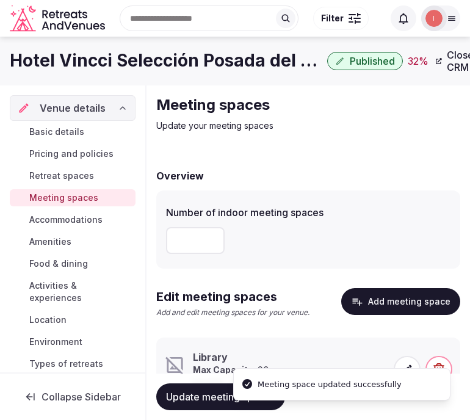
scroll to position [56, 0]
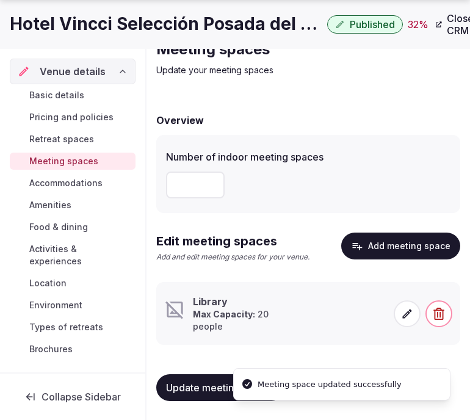
click at [404, 315] on icon at bounding box center [407, 313] width 9 height 9
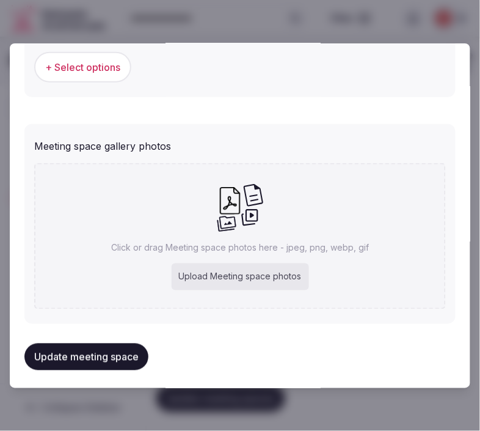
scroll to position [890, 0]
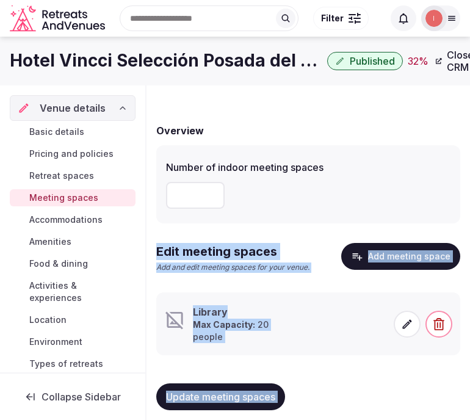
click at [411, 324] on icon at bounding box center [407, 324] width 12 height 12
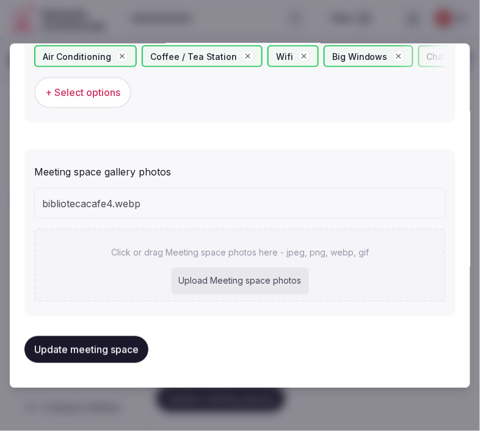
scroll to position [858, 0]
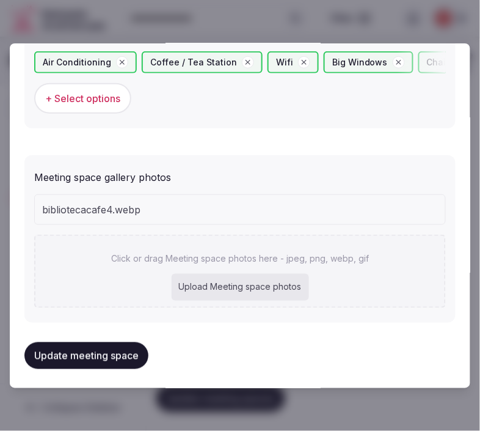
click at [121, 352] on button "Update meeting space" at bounding box center [86, 355] width 124 height 27
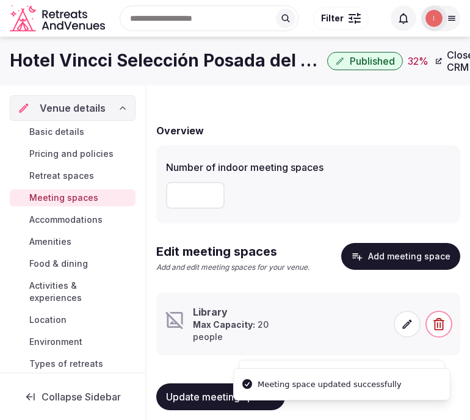
click at [409, 328] on icon at bounding box center [407, 324] width 12 height 12
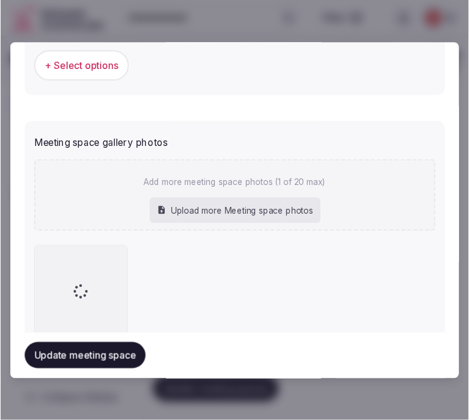
scroll to position [925, 0]
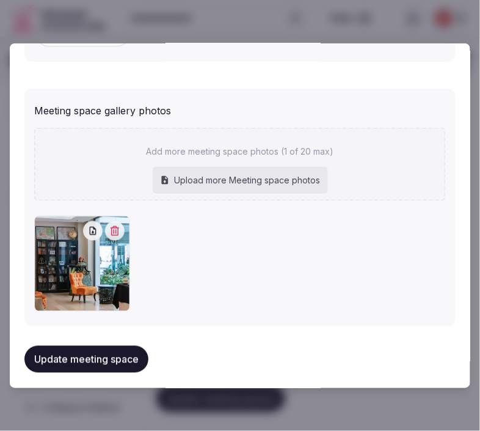
click at [119, 351] on button "Update meeting space" at bounding box center [86, 359] width 124 height 27
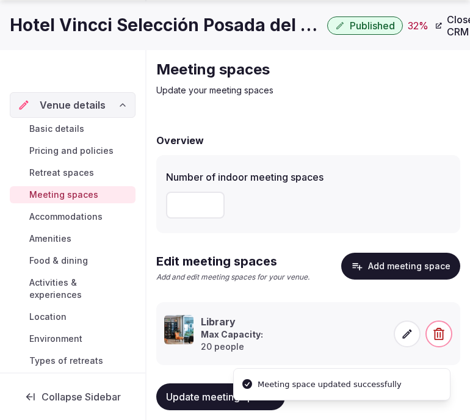
scroll to position [56, 0]
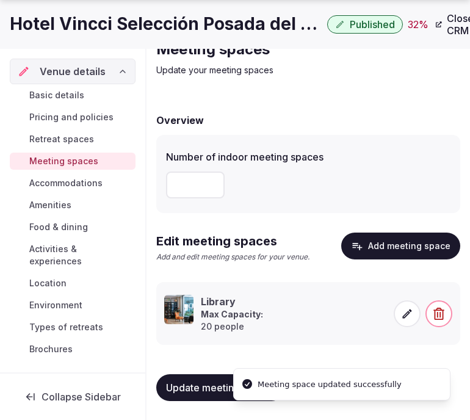
click at [62, 179] on span "Accommodations" at bounding box center [65, 183] width 73 height 12
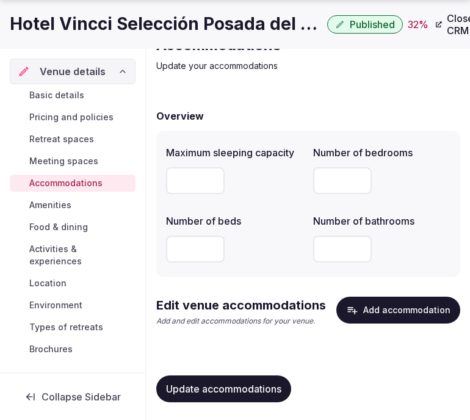
scroll to position [61, 0]
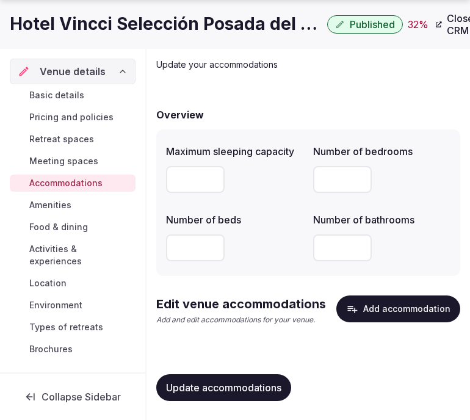
click at [401, 302] on button "Add accommodation" at bounding box center [399, 309] width 124 height 27
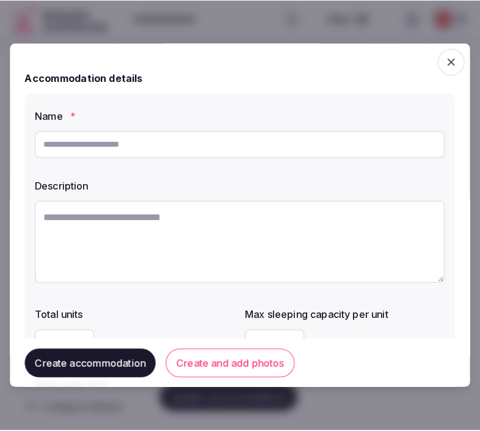
scroll to position [51, 0]
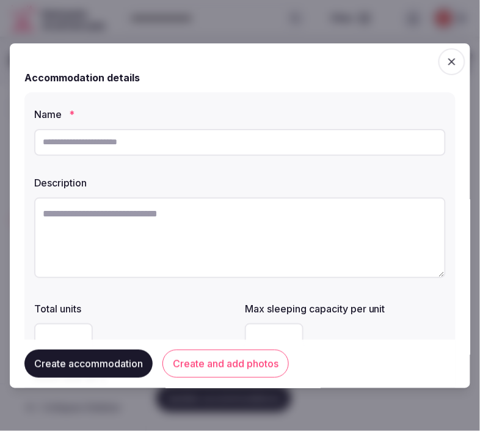
click at [219, 138] on input "text" at bounding box center [240, 142] width 412 height 27
paste input "**********"
type input "**********"
click at [220, 240] on textarea at bounding box center [240, 237] width 412 height 81
paste textarea "**********"
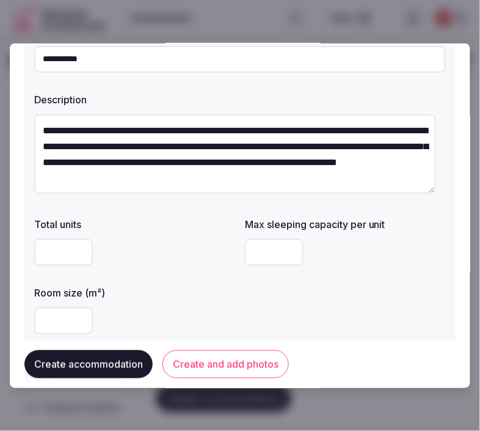
scroll to position [203, 0]
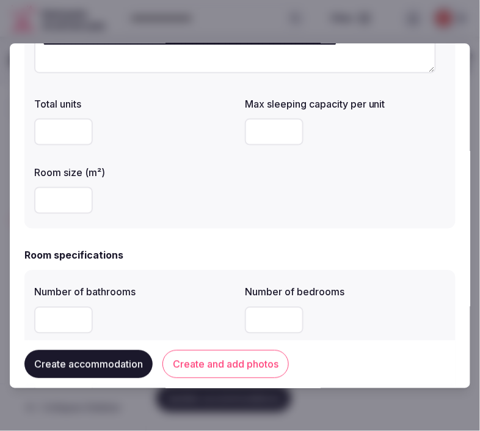
type textarea "**********"
click at [181, 359] on button "Create and add photos" at bounding box center [226, 364] width 126 height 28
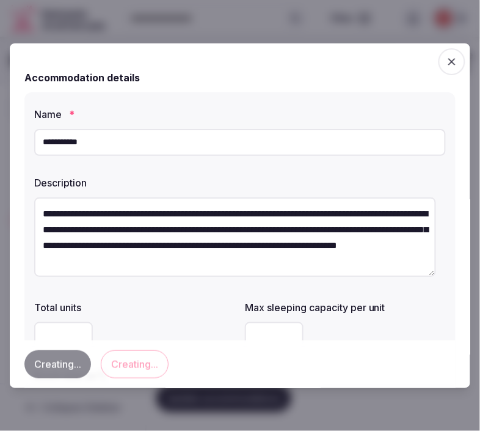
scroll to position [0, 0]
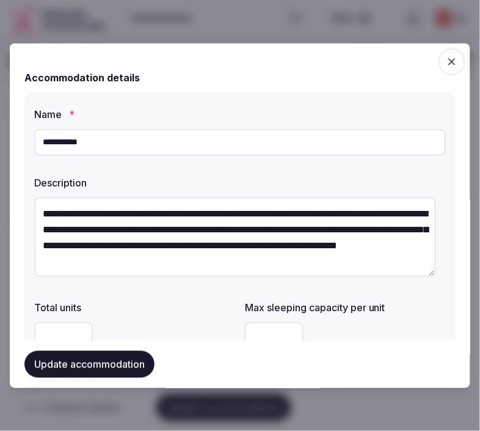
click at [166, 172] on div "Description" at bounding box center [240, 178] width 412 height 17
click at [214, 163] on div "**********" at bounding box center [239, 262] width 431 height 340
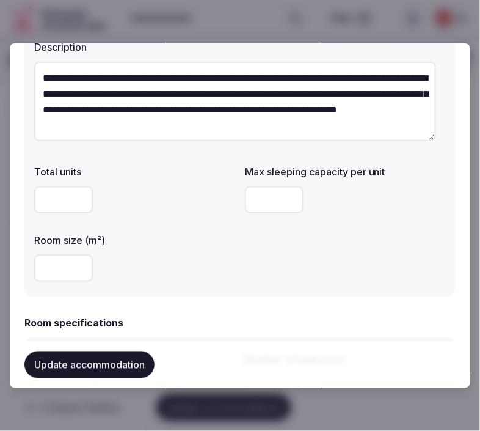
scroll to position [203, 0]
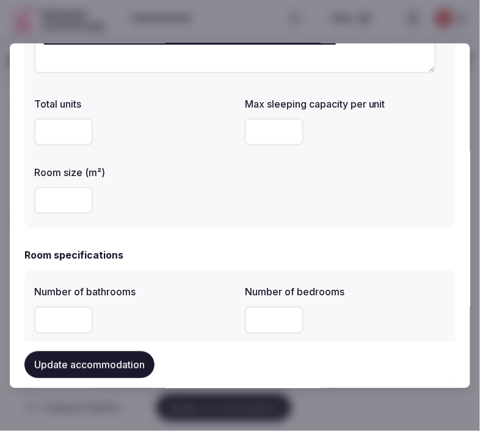
click at [258, 136] on input "number" at bounding box center [274, 132] width 59 height 27
type input "*"
click at [65, 200] on input "number" at bounding box center [63, 200] width 59 height 27
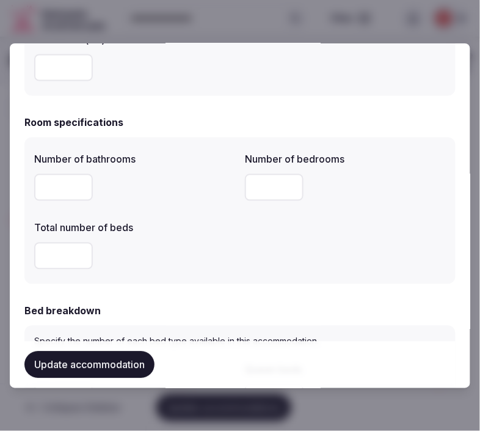
scroll to position [339, 0]
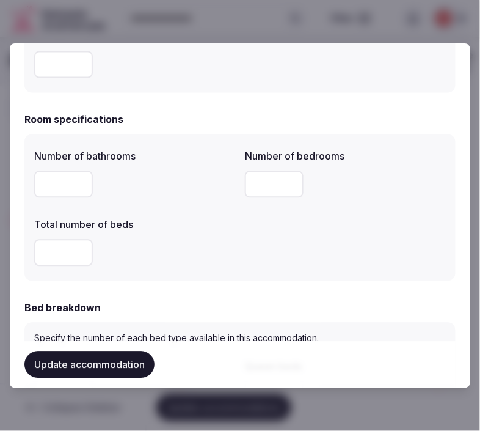
drag, startPoint x: 43, startPoint y: 186, endPoint x: 56, endPoint y: 188, distance: 13.6
click at [42, 188] on input "number" at bounding box center [63, 184] width 59 height 27
type input "*"
click at [245, 184] on input "number" at bounding box center [274, 184] width 59 height 27
type input "*"
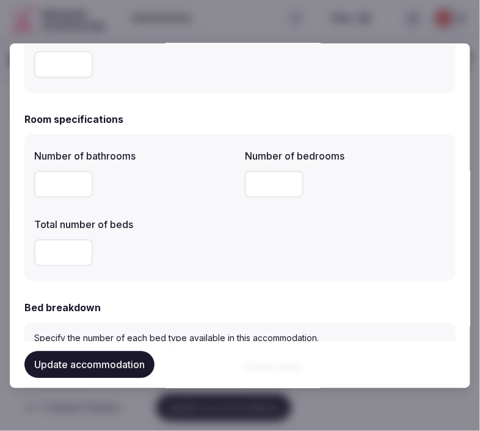
click at [58, 254] on input "number" at bounding box center [63, 252] width 59 height 27
type input "*"
click at [200, 252] on div "*" at bounding box center [134, 252] width 201 height 27
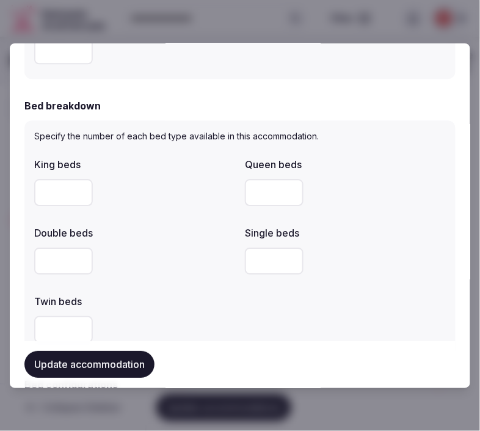
scroll to position [543, 0]
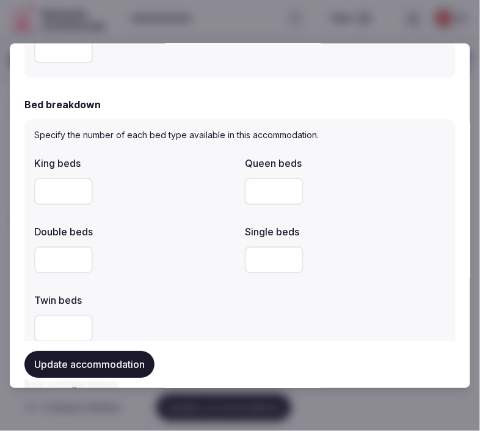
click at [58, 258] on input "number" at bounding box center [63, 259] width 59 height 27
type input "*"
click at [148, 247] on div "*" at bounding box center [134, 259] width 201 height 27
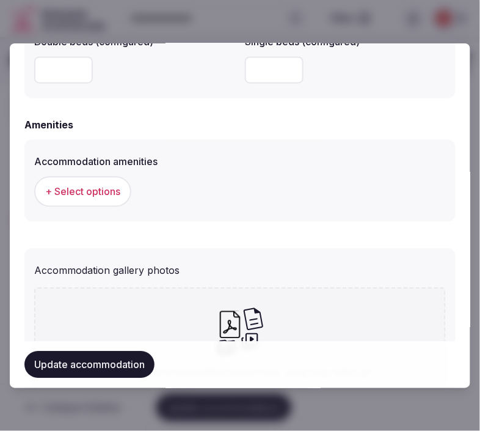
scroll to position [1107, 0]
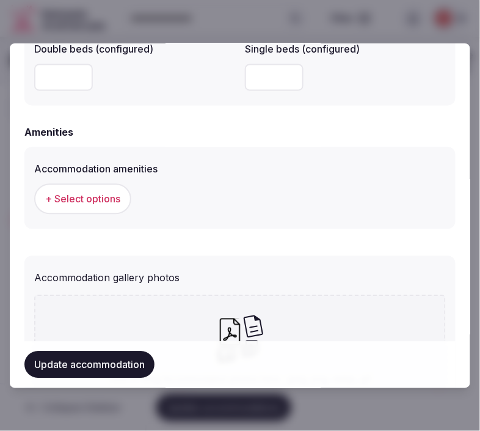
click at [104, 188] on button "+ Select options" at bounding box center [82, 199] width 97 height 31
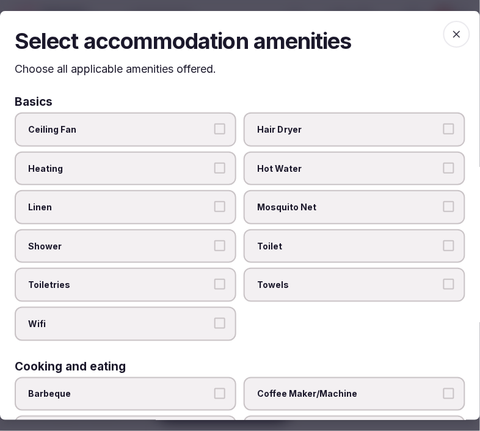
drag, startPoint x: 327, startPoint y: 130, endPoint x: 332, endPoint y: 154, distance: 25.0
click at [327, 131] on span "Hair Dryer" at bounding box center [348, 129] width 183 height 12
click at [437, 131] on button "Hair Dryer" at bounding box center [449, 128] width 11 height 11
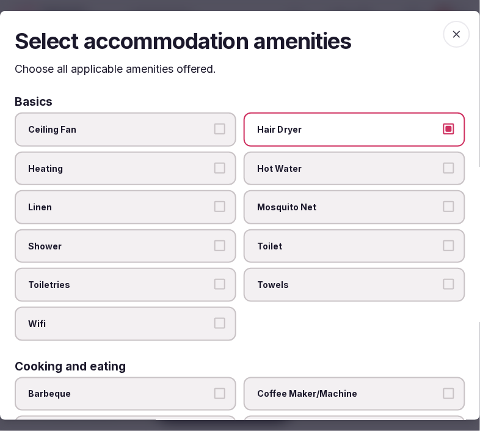
click at [345, 206] on span "Mosquito Net" at bounding box center [348, 207] width 183 height 12
click at [437, 206] on button "Mosquito Net" at bounding box center [449, 206] width 11 height 11
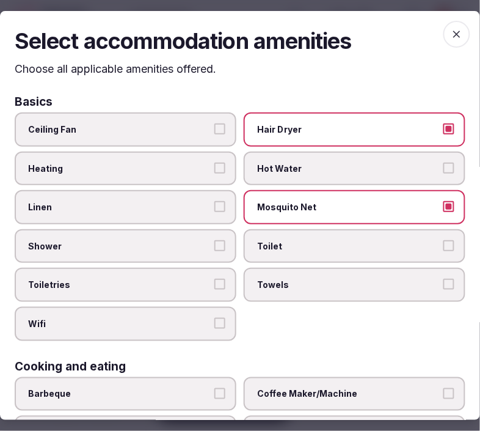
click at [345, 206] on span "Mosquito Net" at bounding box center [348, 207] width 183 height 12
click at [437, 206] on button "Mosquito Net" at bounding box center [449, 206] width 11 height 11
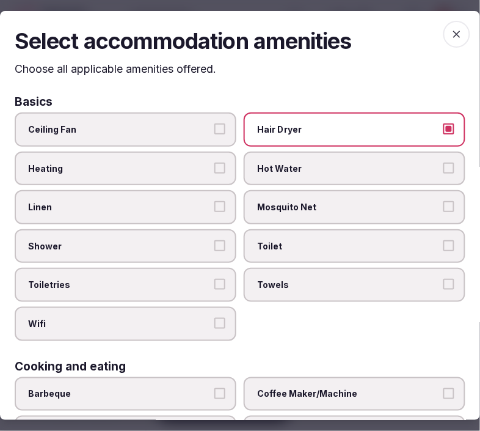
click at [346, 241] on span "Toilet" at bounding box center [348, 246] width 183 height 12
click at [437, 241] on button "Toilet" at bounding box center [449, 245] width 11 height 11
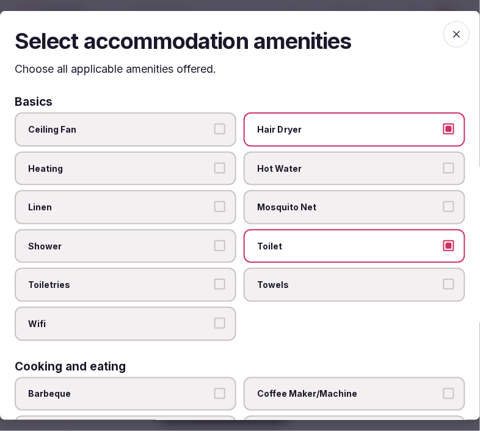
click at [356, 279] on span "Towels" at bounding box center [348, 285] width 183 height 12
click at [437, 279] on button "Towels" at bounding box center [449, 284] width 11 height 11
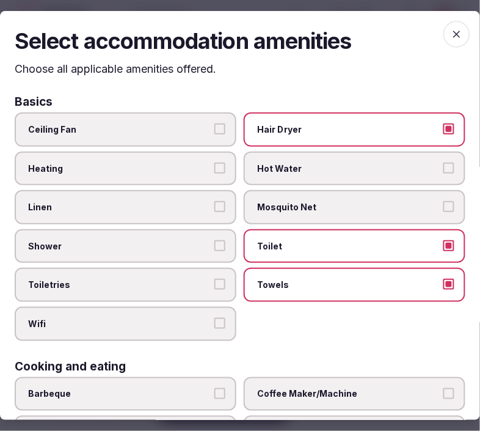
click at [194, 307] on label "Wifi" at bounding box center [126, 324] width 222 height 34
click at [214, 318] on button "Wifi" at bounding box center [219, 323] width 11 height 11
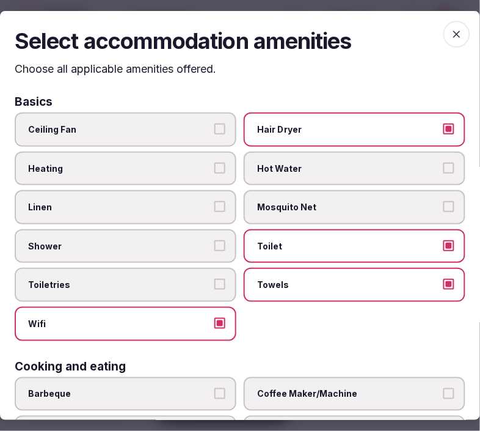
drag, startPoint x: 203, startPoint y: 282, endPoint x: 218, endPoint y: 265, distance: 22.5
click at [205, 280] on span "Toiletries" at bounding box center [119, 285] width 183 height 12
click at [214, 280] on button "Toiletries" at bounding box center [219, 284] width 11 height 11
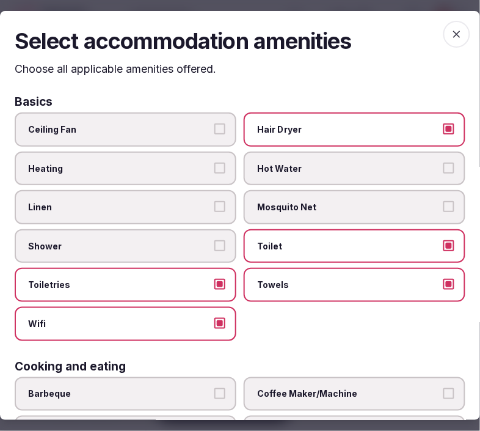
click at [202, 240] on span "Shower" at bounding box center [119, 246] width 183 height 12
click at [214, 240] on button "Shower" at bounding box center [219, 245] width 11 height 11
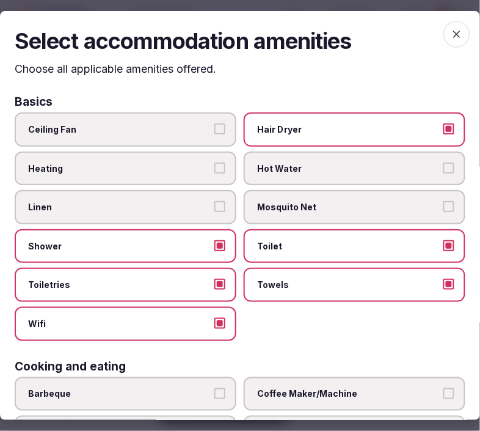
click at [212, 216] on label "Linen" at bounding box center [126, 207] width 222 height 34
click at [214, 212] on button "Linen" at bounding box center [219, 206] width 11 height 11
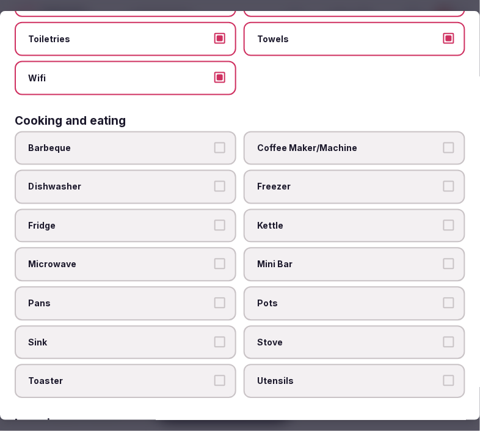
scroll to position [271, 0]
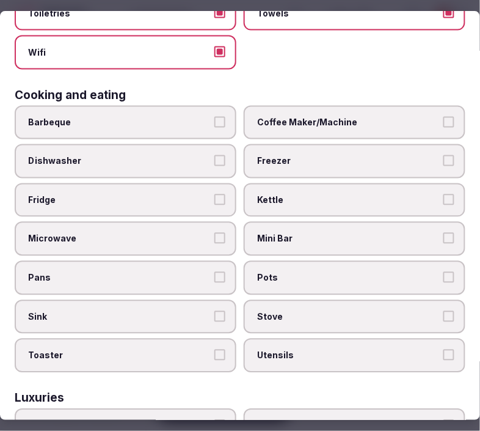
click at [358, 233] on span "Mini Bar" at bounding box center [348, 239] width 183 height 12
click at [437, 233] on button "Mini Bar" at bounding box center [449, 238] width 11 height 11
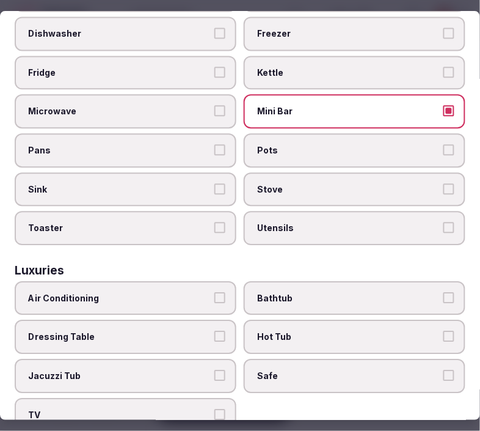
scroll to position [407, 0]
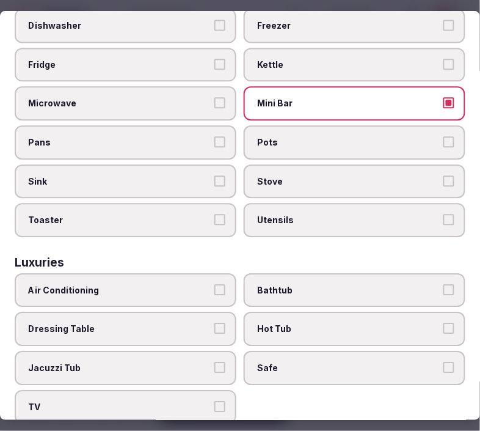
click at [200, 284] on span "Air Conditioning" at bounding box center [119, 290] width 183 height 12
click at [214, 284] on button "Air Conditioning" at bounding box center [219, 289] width 11 height 11
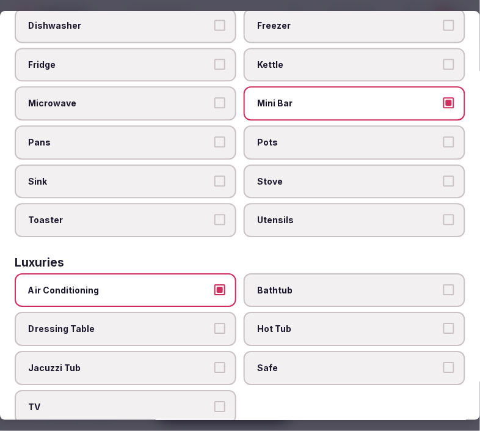
drag, startPoint x: 296, startPoint y: 280, endPoint x: 316, endPoint y: 295, distance: 24.8
click at [297, 284] on span "Bathtub" at bounding box center [348, 290] width 183 height 12
click at [437, 284] on button "Bathtub" at bounding box center [449, 289] width 11 height 11
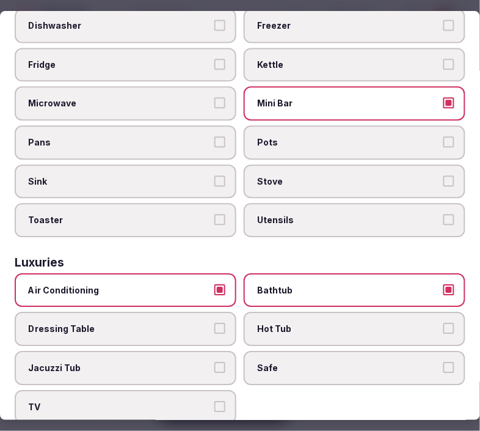
drag, startPoint x: 302, startPoint y: 358, endPoint x: 247, endPoint y: 375, distance: 58.2
click at [302, 357] on label "Safe" at bounding box center [355, 368] width 222 height 34
click at [437, 362] on button "Safe" at bounding box center [449, 367] width 11 height 11
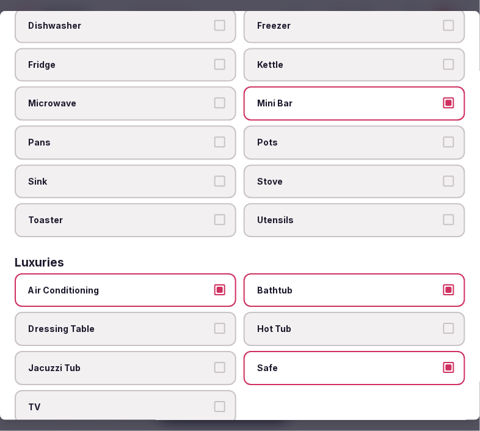
click at [214, 401] on button "TV" at bounding box center [219, 406] width 11 height 11
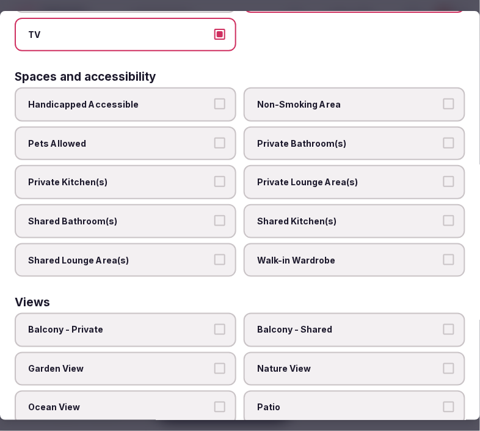
scroll to position [808, 0]
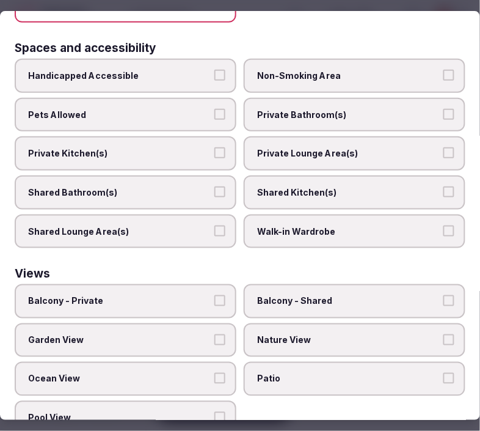
click at [298, 109] on span "Private Bathroom(s)" at bounding box center [348, 115] width 183 height 12
click at [437, 109] on button "Private Bathroom(s)" at bounding box center [449, 114] width 11 height 11
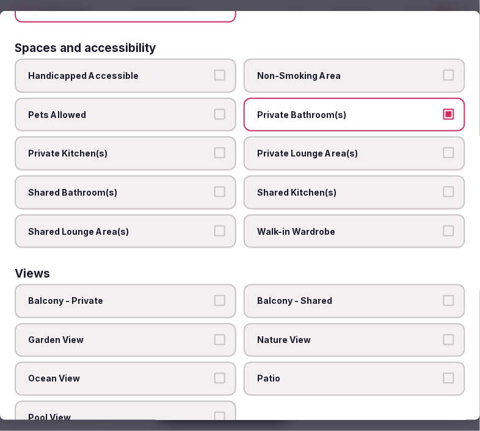
click at [295, 147] on span "Private Lounge Area(s)" at bounding box center [348, 153] width 183 height 12
click at [437, 147] on button "Private Lounge Area(s)" at bounding box center [449, 152] width 11 height 11
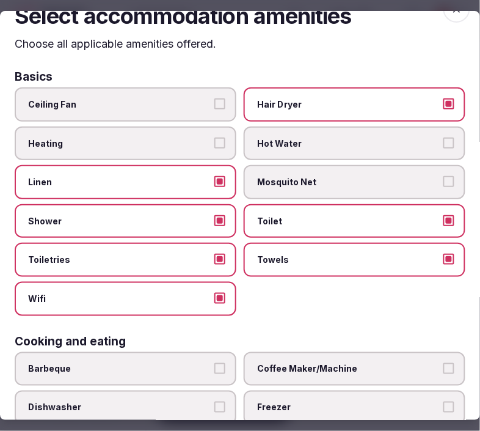
scroll to position [0, 0]
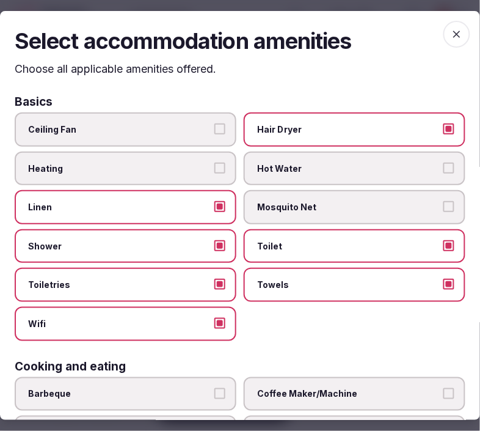
click at [437, 37] on span "button" at bounding box center [457, 34] width 27 height 27
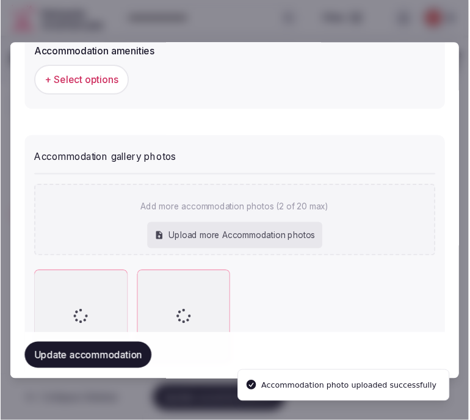
scroll to position [1289, 0]
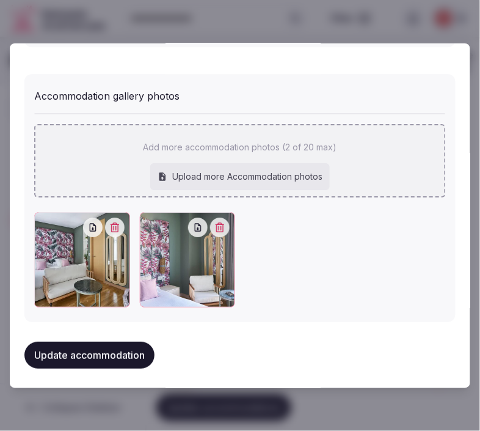
click at [291, 148] on div "Add more accommodation photos (2 of 20 max) Upload more Accommodation photos" at bounding box center [240, 155] width 412 height 84
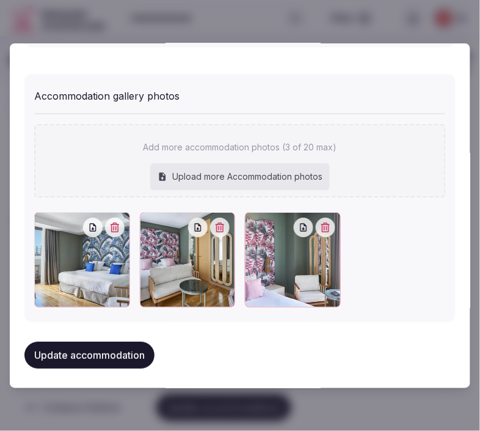
click at [117, 349] on button "Update accommodation" at bounding box center [89, 355] width 130 height 27
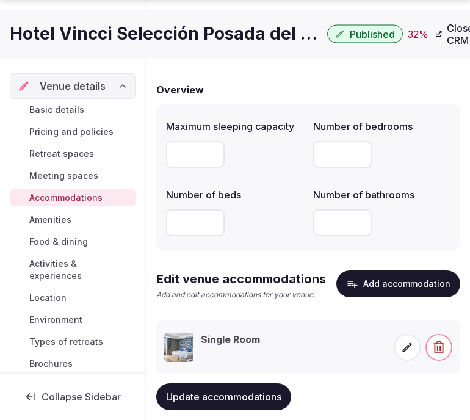
scroll to position [116, 0]
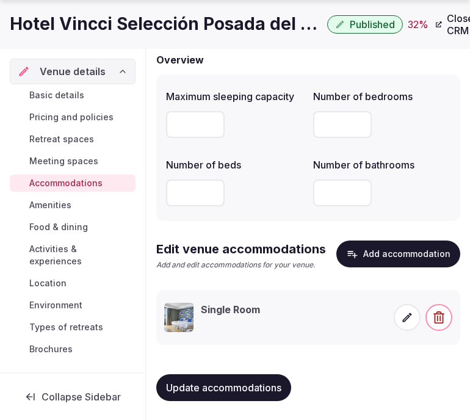
click at [252, 378] on button "Update accommodations" at bounding box center [223, 388] width 135 height 27
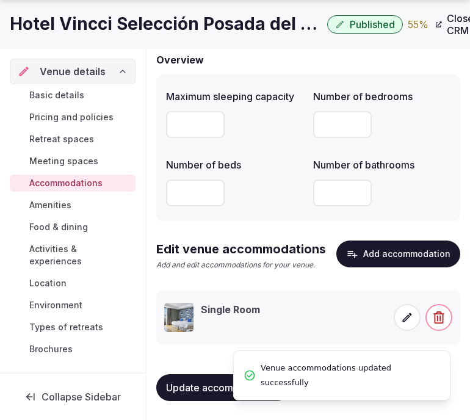
click at [409, 322] on icon at bounding box center [407, 318] width 12 height 12
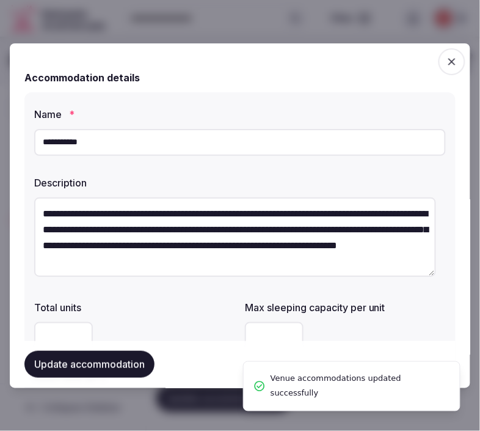
scroll to position [136, 0]
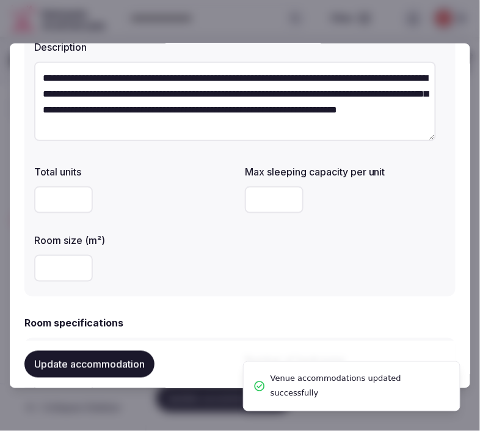
click at [258, 202] on input "number" at bounding box center [274, 199] width 59 height 27
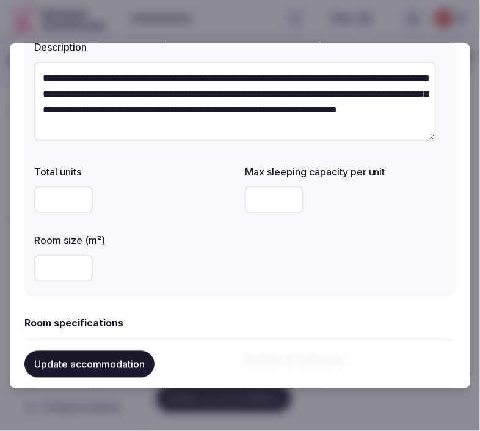
type input "*"
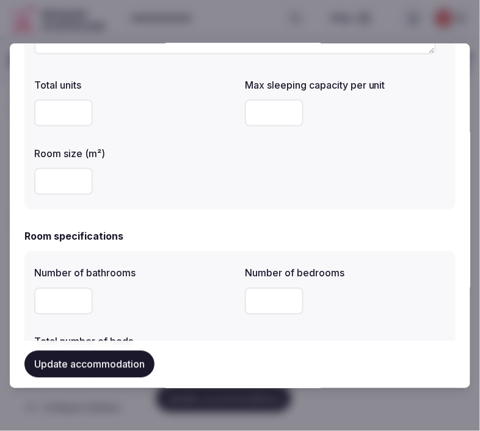
scroll to position [339, 0]
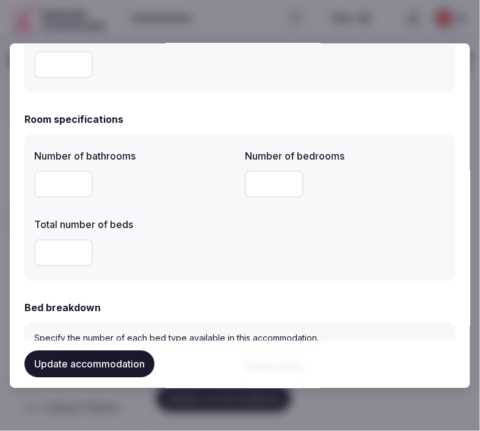
click at [56, 182] on input "number" at bounding box center [63, 184] width 59 height 27
type input "*"
click at [245, 180] on input "number" at bounding box center [274, 184] width 59 height 27
click at [245, 185] on input "number" at bounding box center [274, 184] width 59 height 27
type input "*"
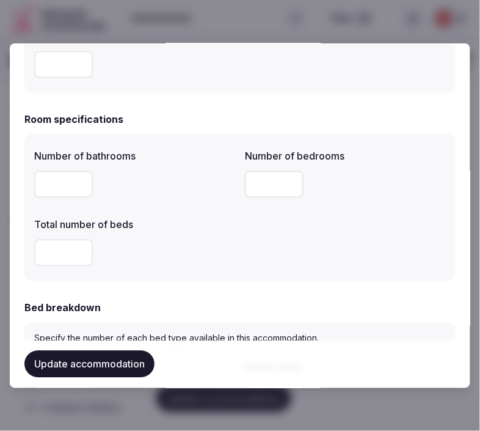
click at [65, 253] on input "number" at bounding box center [63, 252] width 59 height 27
click at [58, 250] on input "number" at bounding box center [63, 252] width 59 height 27
type input "*"
click at [64, 362] on button "Update accommodation" at bounding box center [89, 364] width 130 height 27
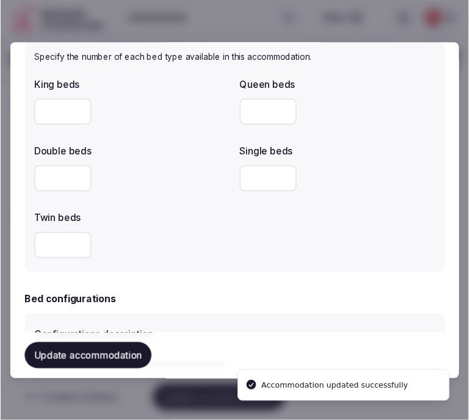
scroll to position [543, 0]
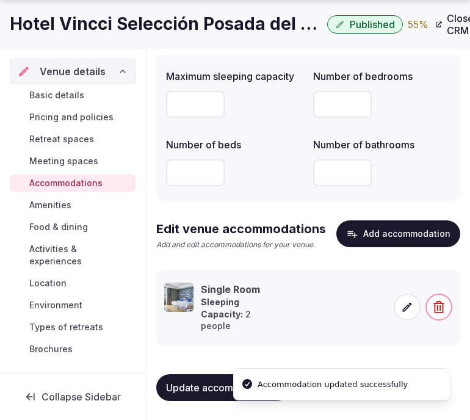
click at [403, 304] on icon at bounding box center [407, 307] width 12 height 12
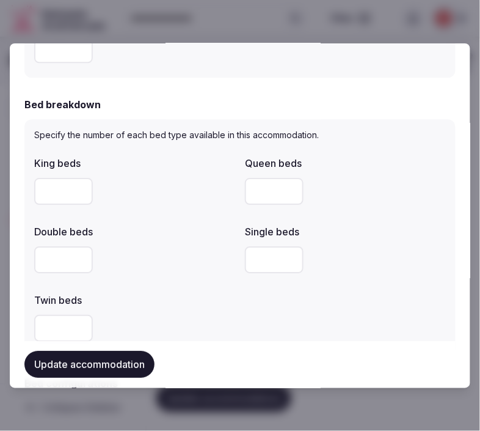
click at [53, 260] on input "number" at bounding box center [63, 259] width 59 height 27
type input "*"
click at [120, 360] on button "Update accommodation" at bounding box center [89, 364] width 130 height 27
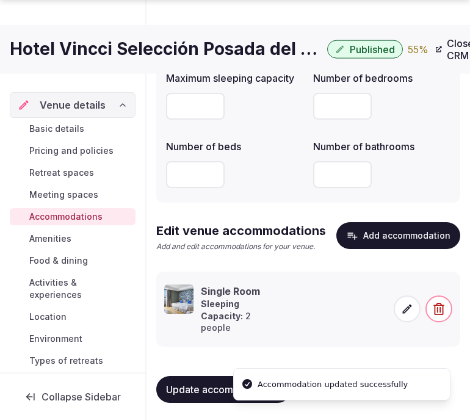
scroll to position [136, 0]
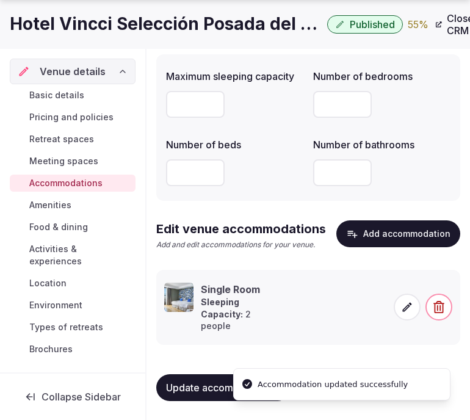
click at [400, 309] on span at bounding box center [407, 307] width 27 height 27
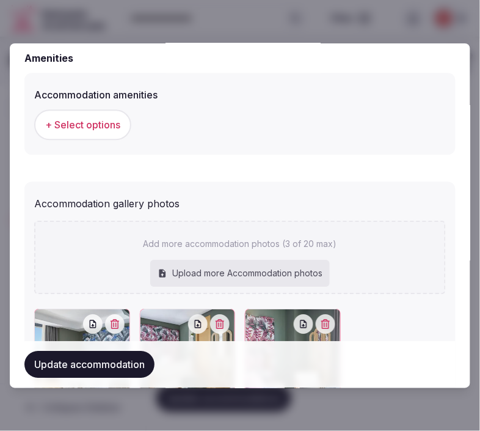
scroll to position [1074, 0]
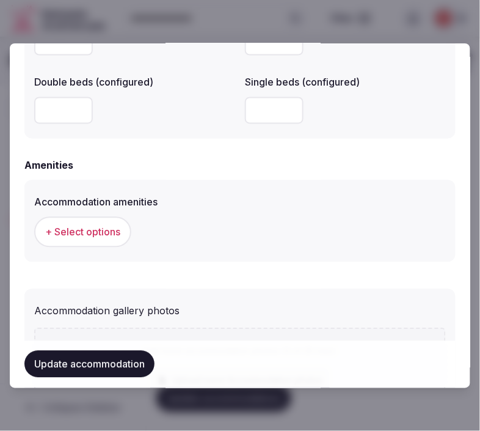
click at [94, 245] on div "+ Select options" at bounding box center [240, 232] width 412 height 40
click at [101, 234] on span "+ Select options" at bounding box center [82, 231] width 75 height 13
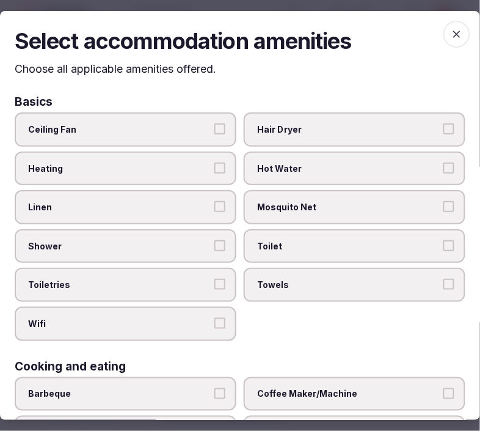
click at [207, 207] on label "Linen" at bounding box center [126, 207] width 222 height 34
click at [214, 207] on button "Linen" at bounding box center [219, 206] width 11 height 11
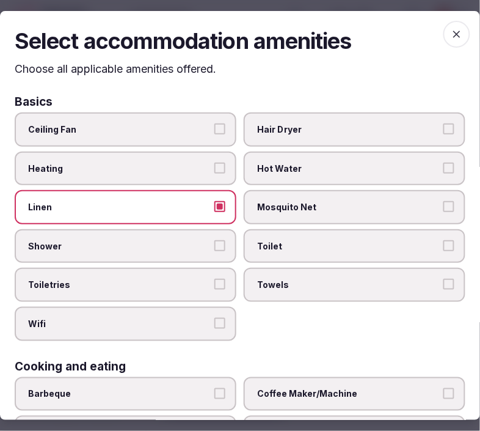
click at [291, 130] on span "Hair Dryer" at bounding box center [348, 129] width 183 height 12
click at [437, 130] on button "Hair Dryer" at bounding box center [449, 128] width 11 height 11
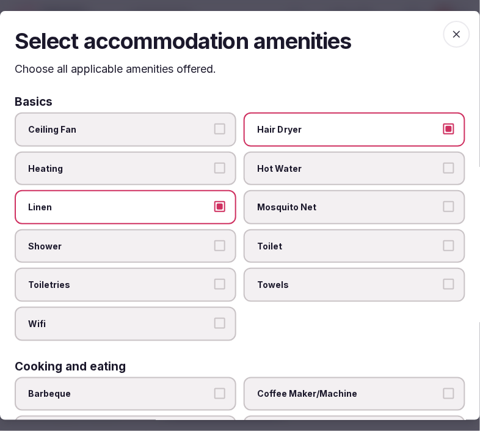
click at [305, 250] on label "Toilet" at bounding box center [355, 246] width 222 height 34
click at [437, 250] on button "Toilet" at bounding box center [449, 245] width 11 height 11
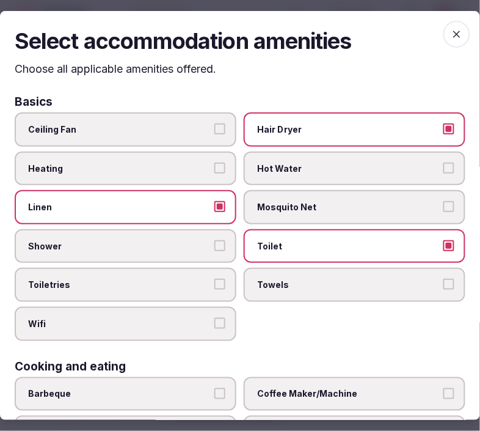
drag, startPoint x: 295, startPoint y: 274, endPoint x: 233, endPoint y: 273, distance: 61.7
click at [293, 279] on span "Towels" at bounding box center [348, 285] width 183 height 12
click at [437, 279] on button "Towels" at bounding box center [449, 284] width 11 height 11
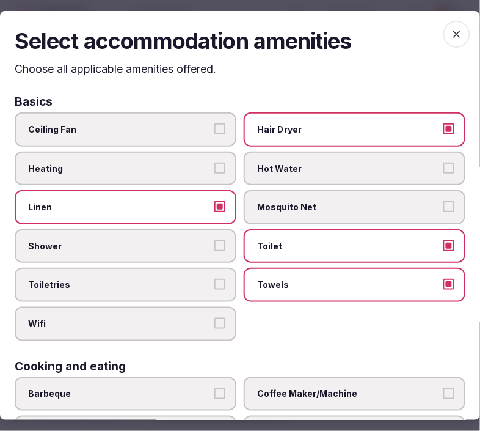
click at [219, 247] on label "Shower" at bounding box center [126, 246] width 222 height 34
click at [219, 247] on button "Shower" at bounding box center [219, 245] width 11 height 11
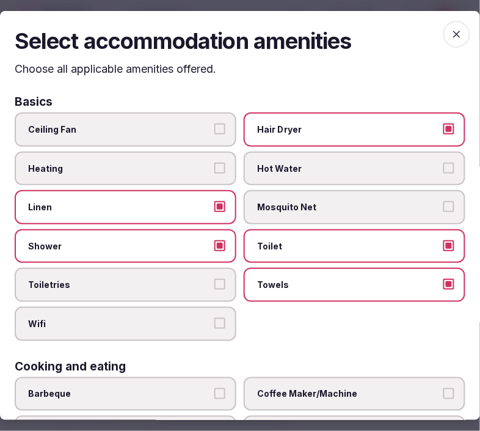
click at [223, 287] on label "Toiletries" at bounding box center [126, 285] width 222 height 34
click at [223, 287] on button "Toiletries" at bounding box center [219, 284] width 11 height 11
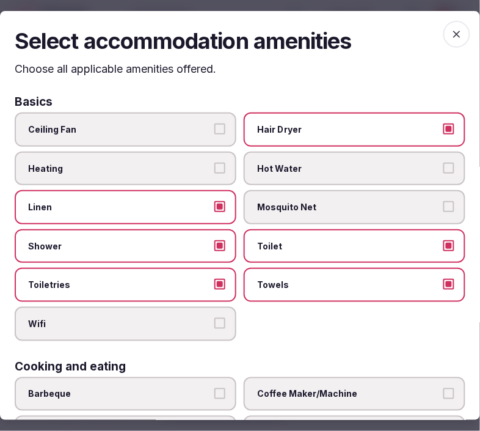
click at [214, 320] on button "Wifi" at bounding box center [219, 323] width 11 height 11
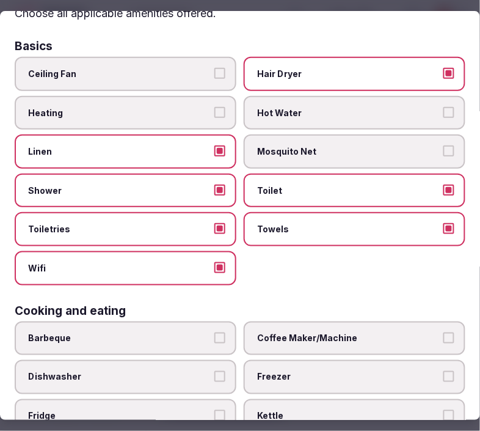
scroll to position [136, 0]
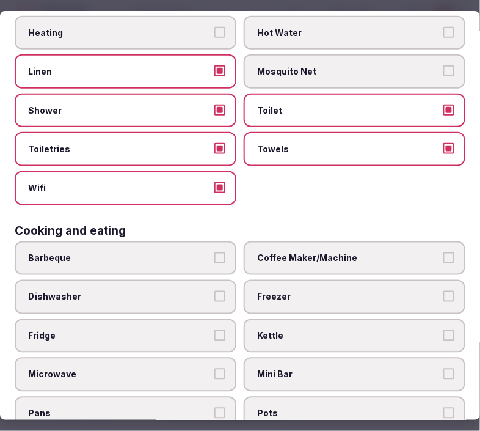
click at [300, 261] on label "Coffee Maker/Machine" at bounding box center [355, 258] width 222 height 34
click at [437, 261] on button "Coffee Maker/Machine" at bounding box center [449, 257] width 11 height 11
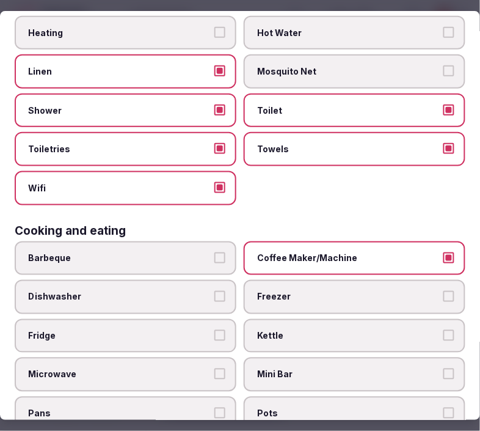
click at [322, 369] on span "Mini Bar" at bounding box center [348, 375] width 183 height 12
click at [437, 369] on button "Mini Bar" at bounding box center [449, 374] width 11 height 11
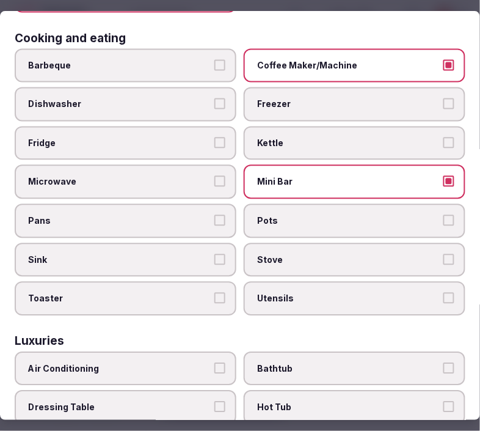
scroll to position [407, 0]
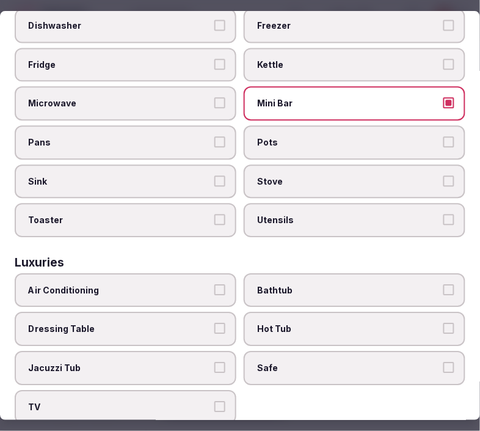
click at [130, 273] on label "Air Conditioning" at bounding box center [126, 290] width 222 height 34
click at [214, 284] on button "Air Conditioning" at bounding box center [219, 289] width 11 height 11
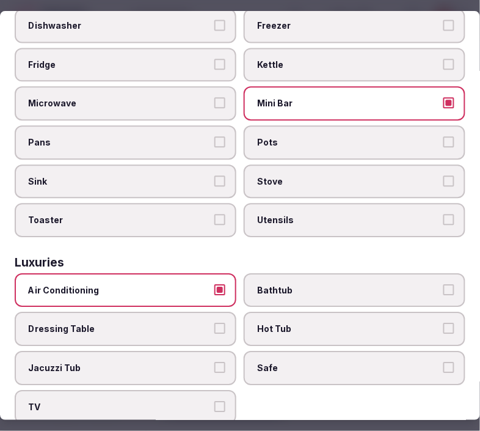
click at [257, 351] on label "Safe" at bounding box center [355, 368] width 222 height 34
click at [437, 362] on button "Safe" at bounding box center [449, 367] width 11 height 11
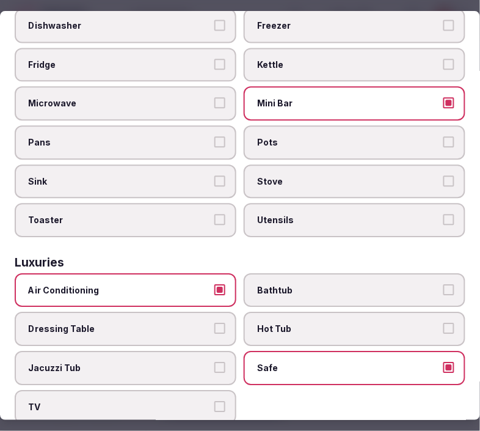
click at [214, 390] on label "TV" at bounding box center [126, 407] width 222 height 34
click at [214, 401] on button "TV" at bounding box center [219, 406] width 11 height 11
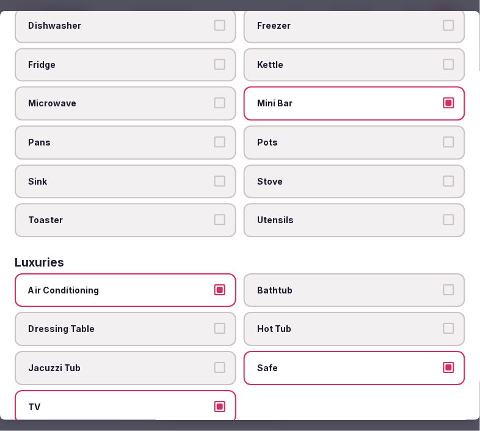
click at [339, 273] on label "Bathtub" at bounding box center [355, 290] width 222 height 34
click at [437, 284] on button "Bathtub" at bounding box center [449, 289] width 11 height 11
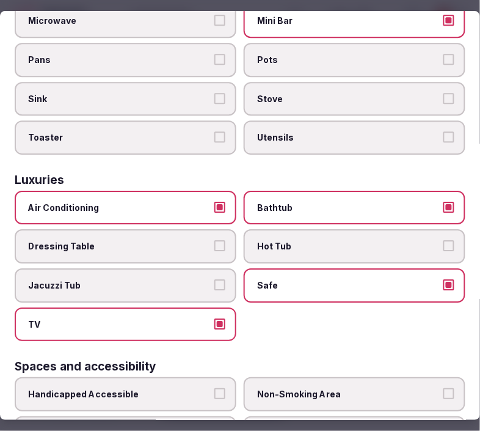
scroll to position [611, 0]
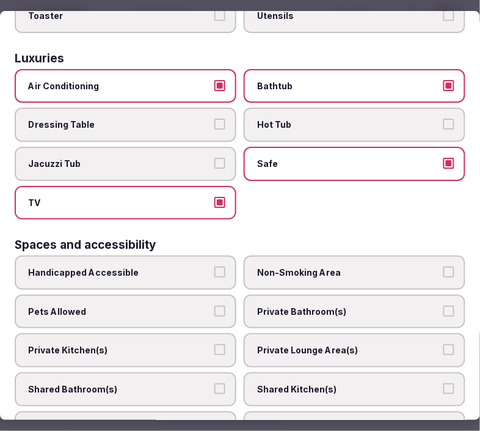
drag, startPoint x: 382, startPoint y: 281, endPoint x: 385, endPoint y: 295, distance: 14.3
click at [381, 294] on label "Private Bathroom(s)" at bounding box center [355, 311] width 222 height 34
click at [437, 305] on button "Private Bathroom(s)" at bounding box center [449, 310] width 11 height 11
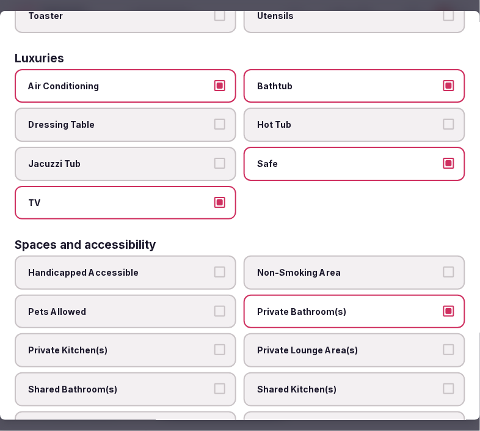
drag, startPoint x: 373, startPoint y: 323, endPoint x: 350, endPoint y: 321, distance: 23.2
click at [373, 344] on span "Private Lounge Area(s)" at bounding box center [348, 350] width 183 height 12
click at [437, 344] on button "Private Lounge Area(s)" at bounding box center [449, 349] width 11 height 11
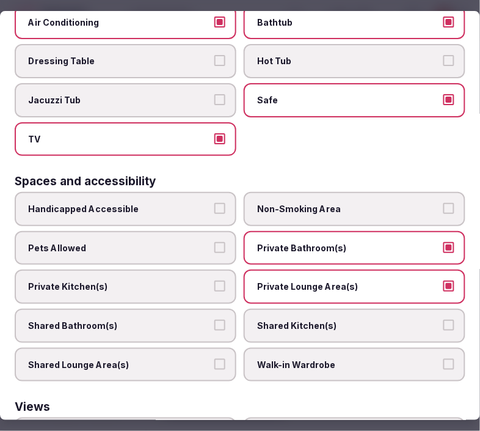
scroll to position [808, 0]
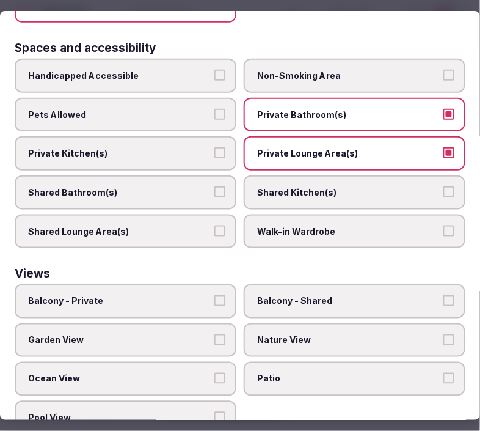
click at [150, 295] on span "Balcony - Private" at bounding box center [119, 301] width 183 height 12
click at [214, 295] on button "Balcony - Private" at bounding box center [219, 300] width 11 height 11
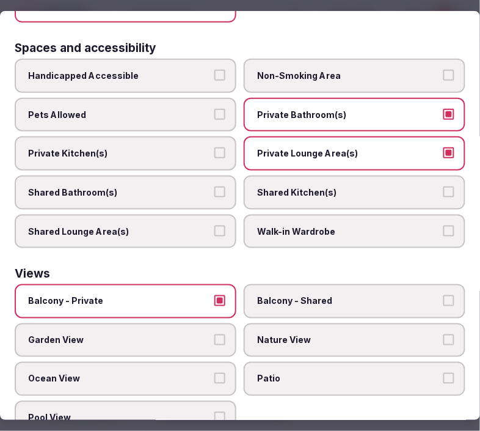
click at [261, 334] on span "Nature View" at bounding box center [348, 340] width 183 height 12
click at [437, 334] on button "Nature View" at bounding box center [449, 339] width 11 height 11
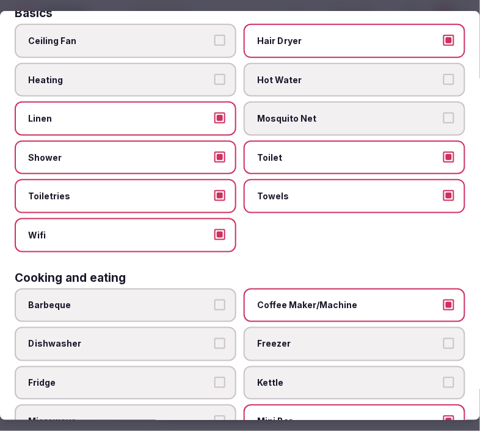
scroll to position [0, 0]
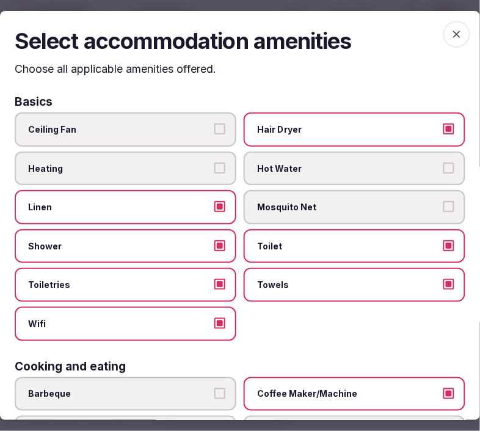
click at [437, 29] on span "button" at bounding box center [457, 34] width 27 height 27
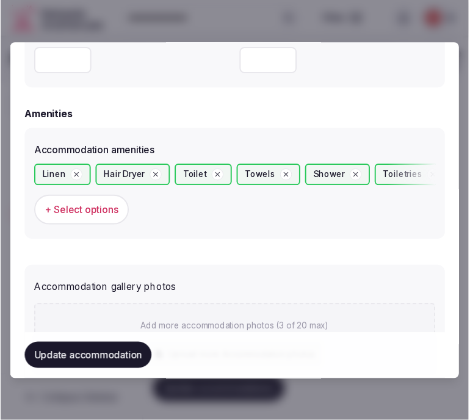
scroll to position [1210, 0]
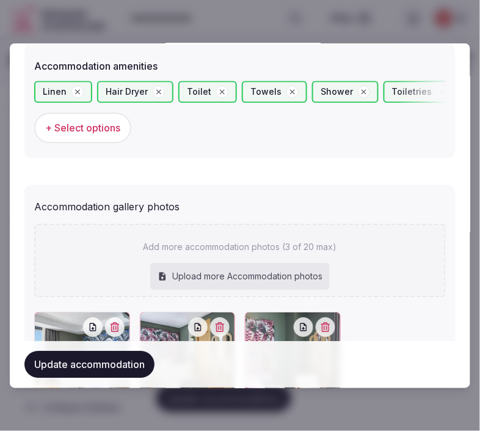
click at [104, 365] on button "Update accommodation" at bounding box center [89, 364] width 130 height 27
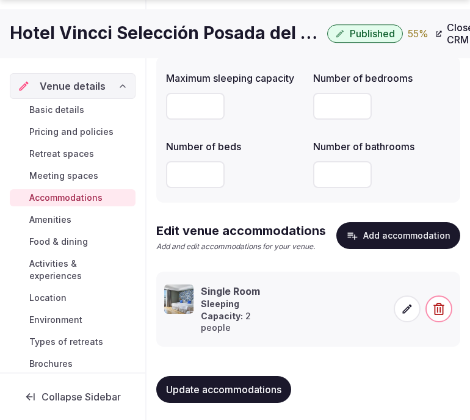
scroll to position [136, 0]
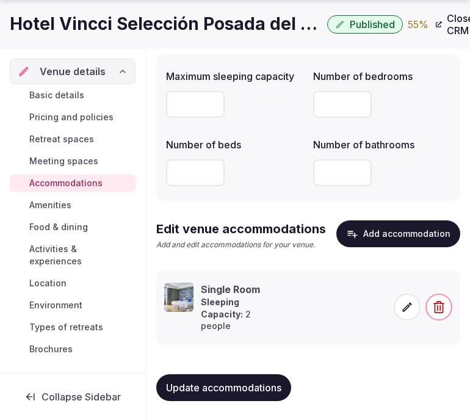
click at [194, 378] on button "Update accommodations" at bounding box center [223, 388] width 135 height 27
click at [227, 375] on div "Update accommodations" at bounding box center [308, 388] width 304 height 46
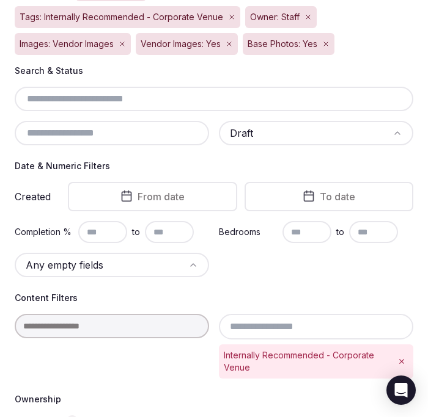
scroll to position [203, 0]
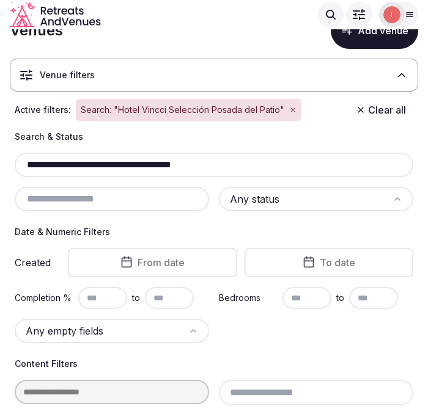
scroll to position [38, 0]
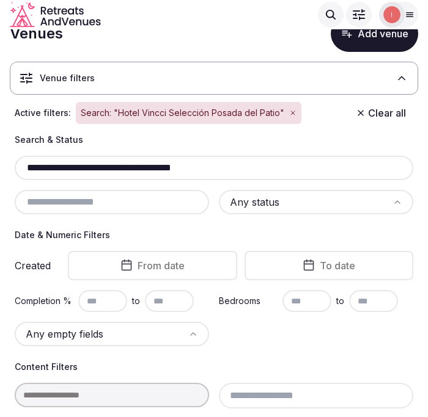
drag, startPoint x: 54, startPoint y: 163, endPoint x: 21, endPoint y: 163, distance: 33.0
click at [21, 163] on input "**********" at bounding box center [214, 168] width 389 height 15
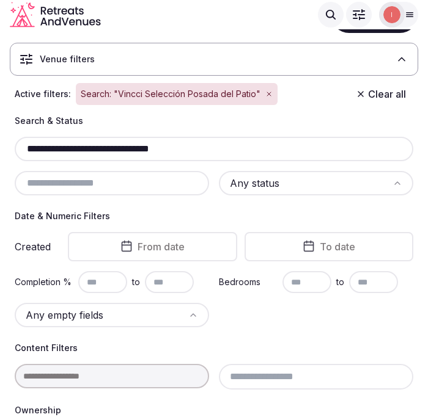
scroll to position [31, 0]
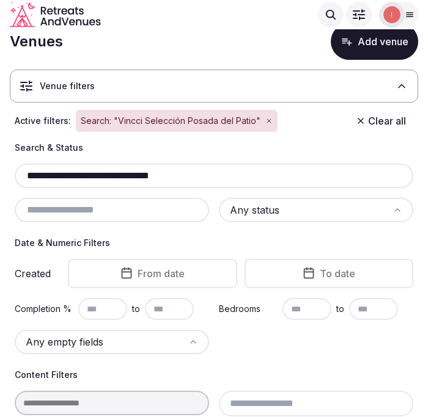
drag, startPoint x: 104, startPoint y: 174, endPoint x: 222, endPoint y: 162, distance: 118.5
click at [222, 162] on div "**********" at bounding box center [214, 182] width 398 height 81
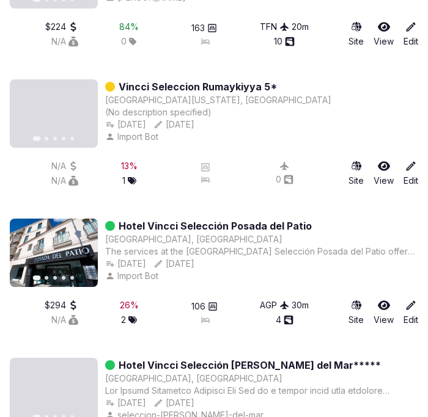
scroll to position [1201, 0]
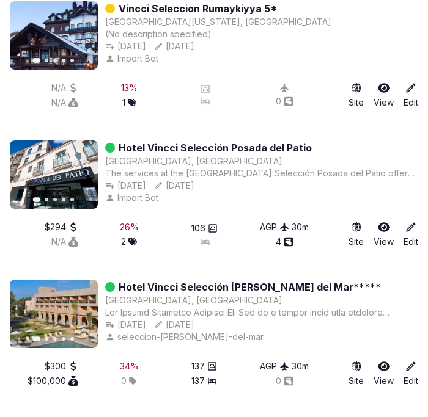
type input "**********"
